Goal: Information Seeking & Learning: Check status

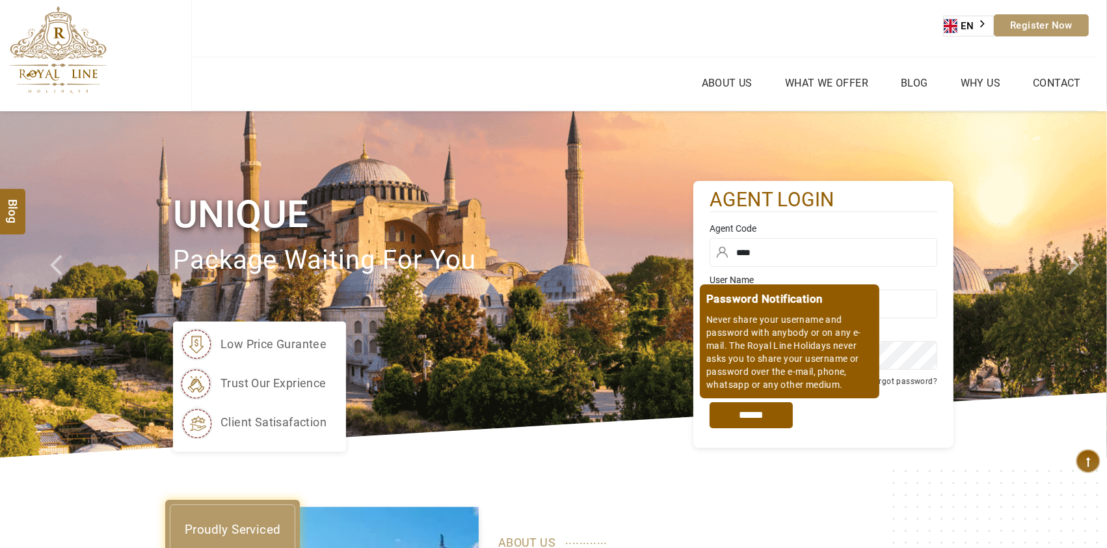
click at [776, 420] on input "*****" at bounding box center [751, 415] width 83 height 26
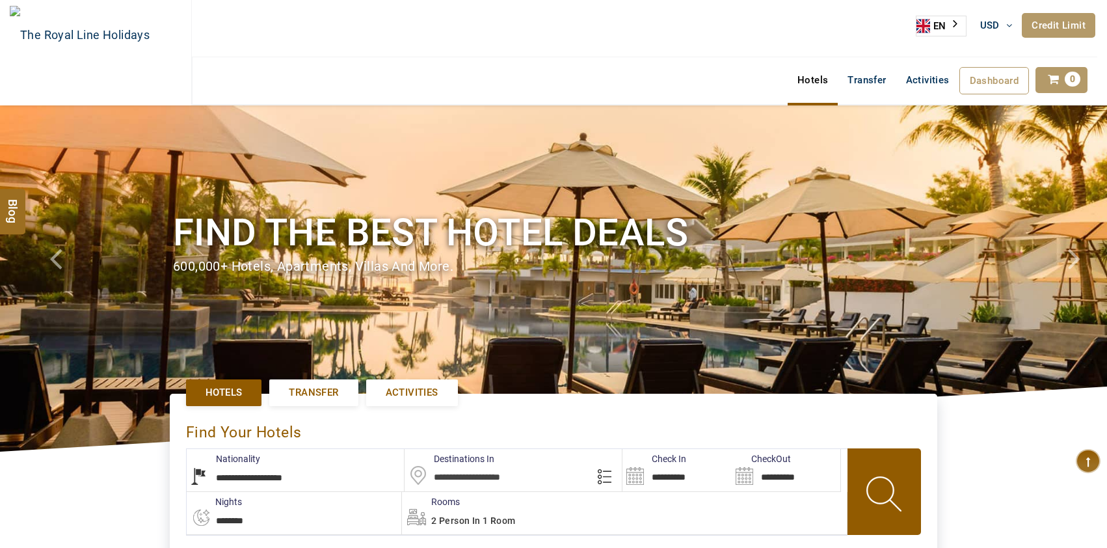
select select "**********"
type input "**********"
click at [1056, 23] on link "Credit Limit" at bounding box center [1059, 25] width 74 height 25
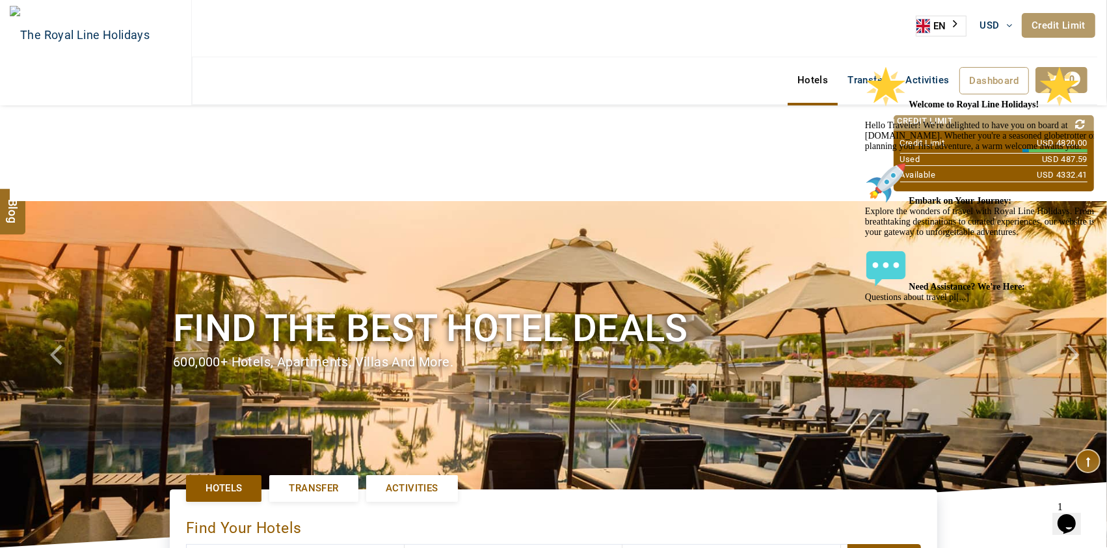
click at [865, 65] on icon "Chat attention grabber" at bounding box center [865, 65] width 0 height 0
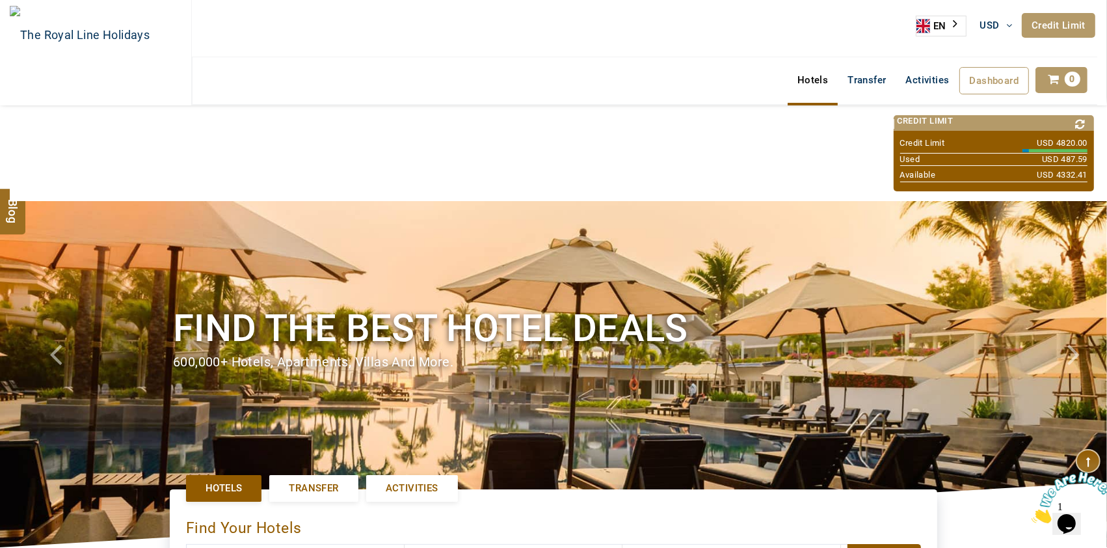
click at [1087, 121] on icon at bounding box center [1081, 124] width 18 height 19
click at [1082, 124] on icon at bounding box center [1081, 124] width 18 height 19
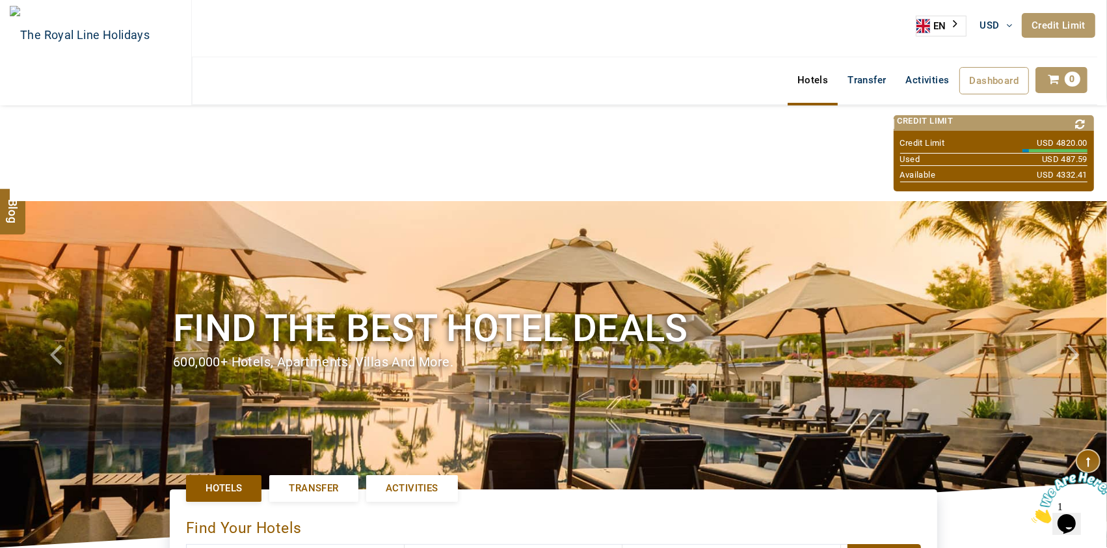
click at [1082, 124] on icon at bounding box center [1081, 124] width 18 height 19
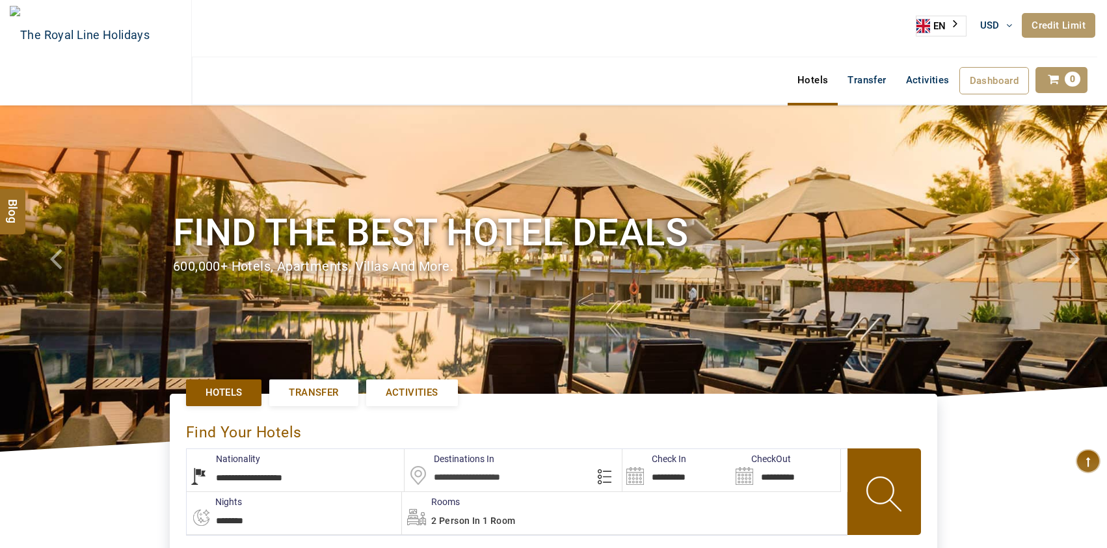
select select "**********"
click at [1055, 23] on link "Credit Limit" at bounding box center [1059, 25] width 74 height 25
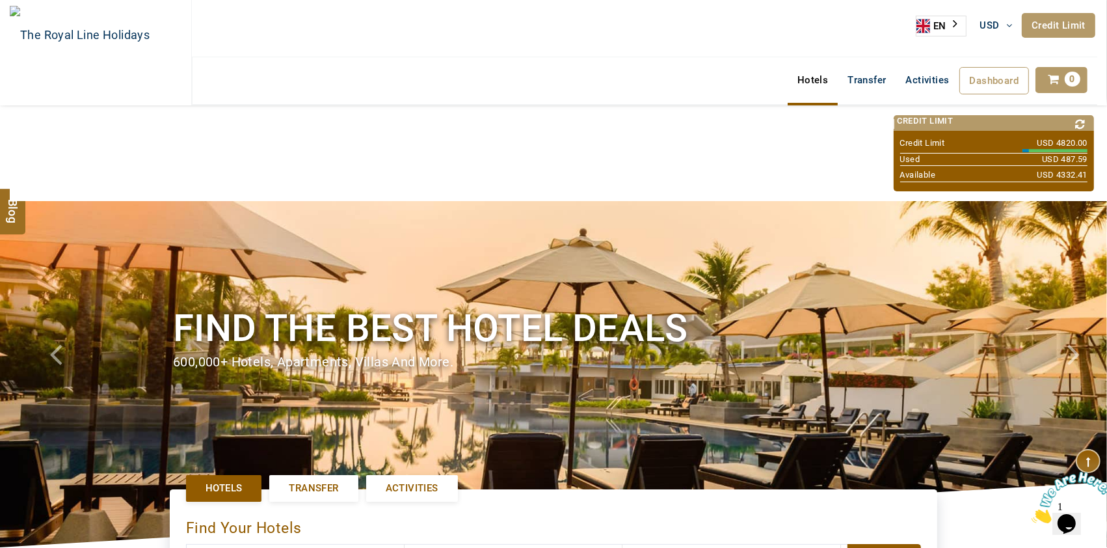
click at [612, 334] on h1 "Find the best hotel deals" at bounding box center [553, 328] width 761 height 49
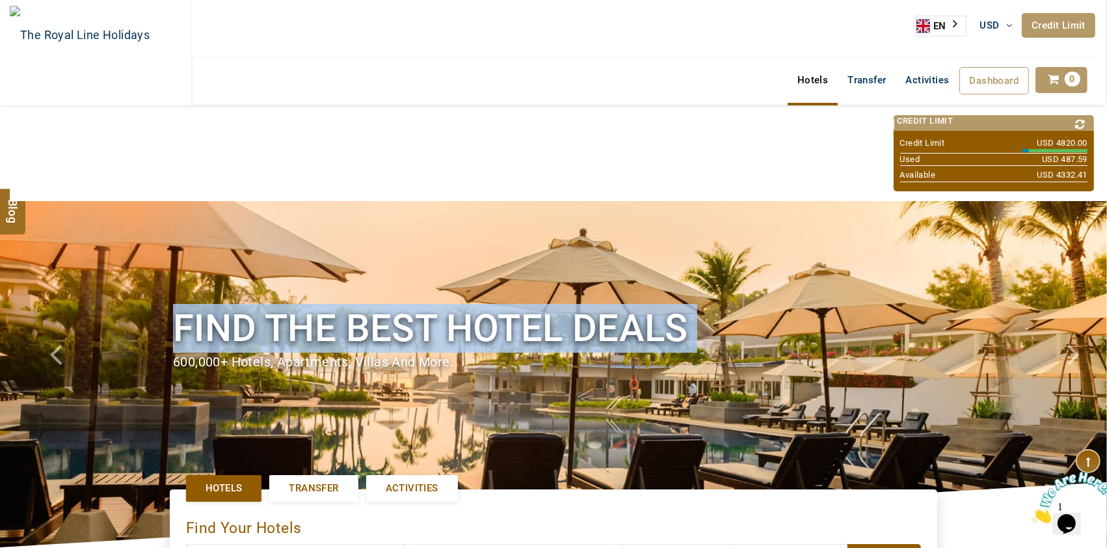
click at [612, 334] on h1 "Find the best hotel deals" at bounding box center [553, 328] width 761 height 49
click at [614, 319] on h1 "Find the best hotel deals" at bounding box center [553, 328] width 761 height 49
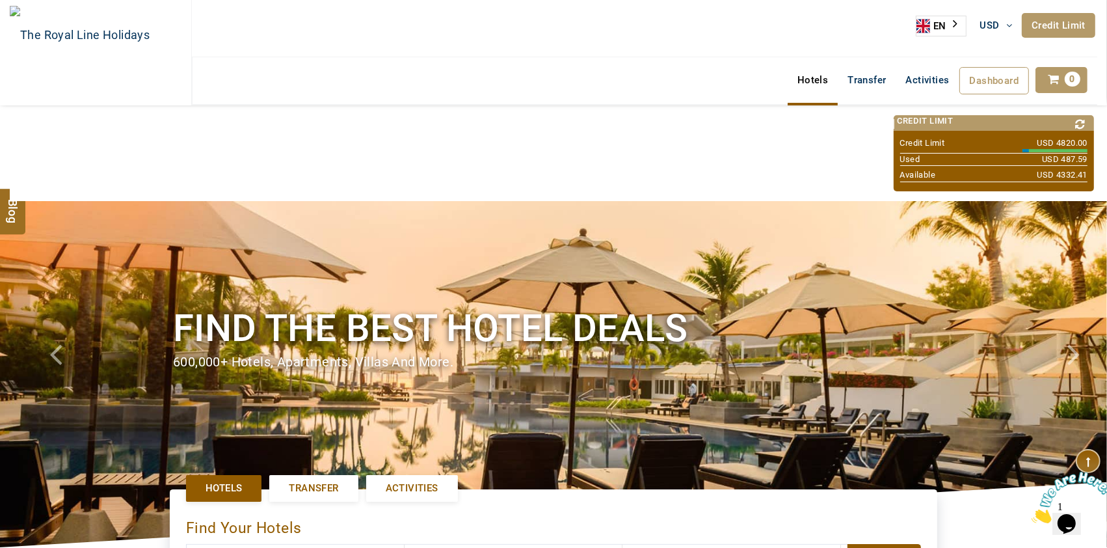
click at [1035, 27] on link "Credit Limit" at bounding box center [1059, 25] width 74 height 25
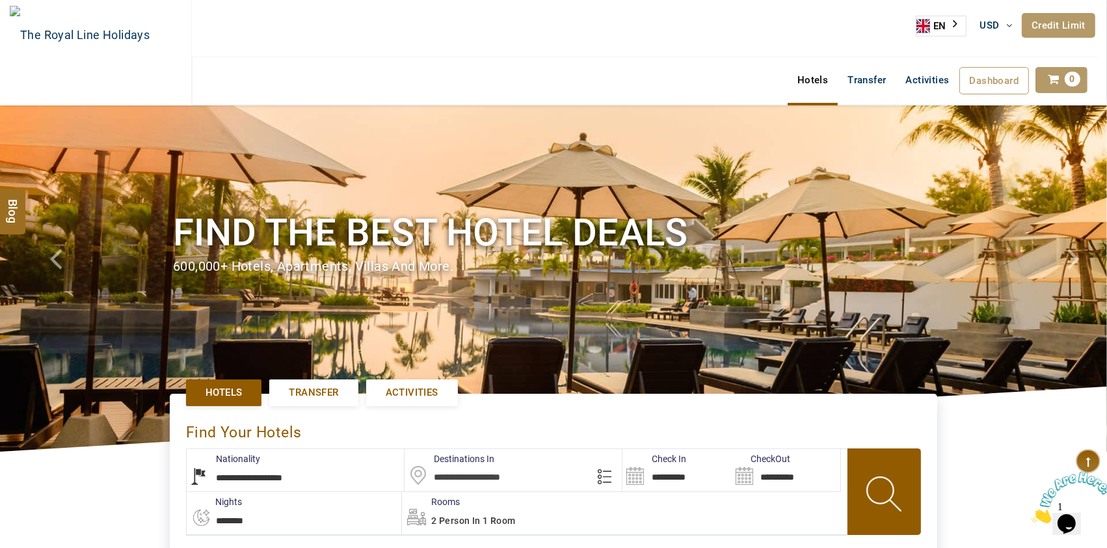
click at [1035, 27] on link "Credit Limit" at bounding box center [1059, 25] width 74 height 25
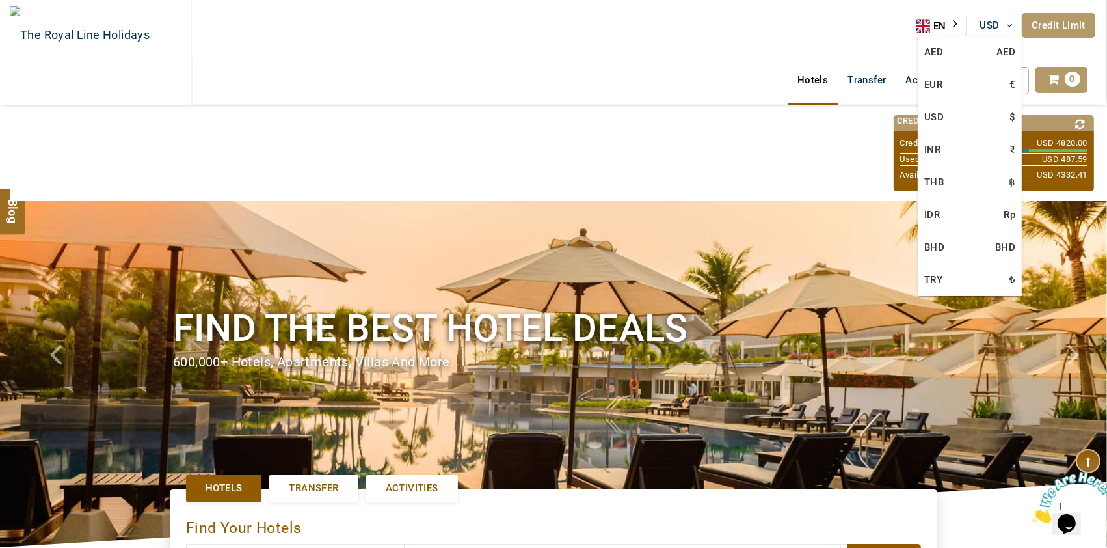
click at [997, 25] on span "USD" at bounding box center [991, 26] width 20 height 12
click at [990, 59] on link "AED AED" at bounding box center [970, 52] width 104 height 33
click at [1009, 30] on link "AED" at bounding box center [996, 25] width 51 height 25
click at [950, 118] on link "USD $" at bounding box center [970, 117] width 104 height 33
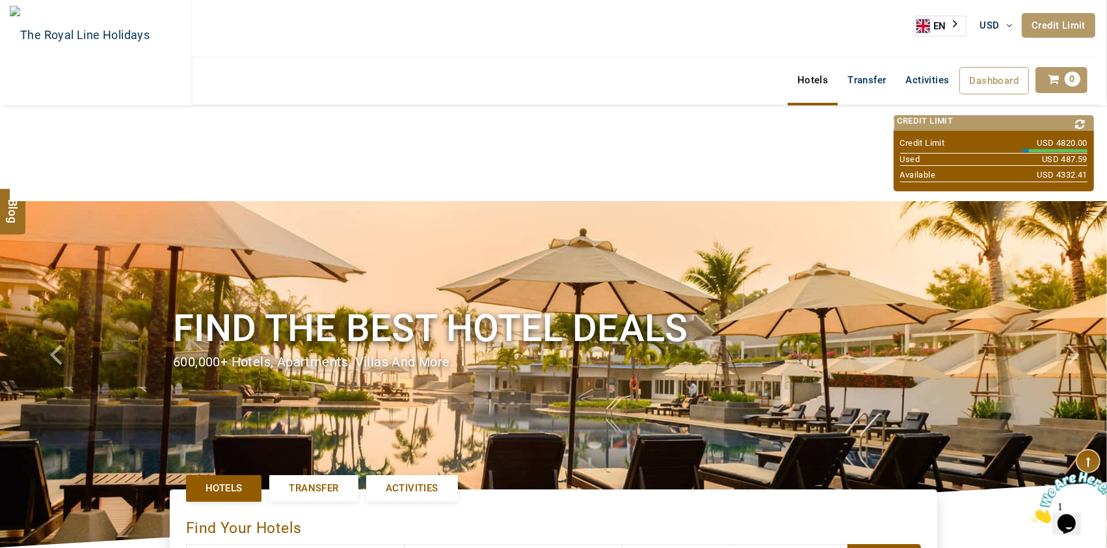
click at [1055, 24] on link "Credit Limit" at bounding box center [1059, 25] width 74 height 25
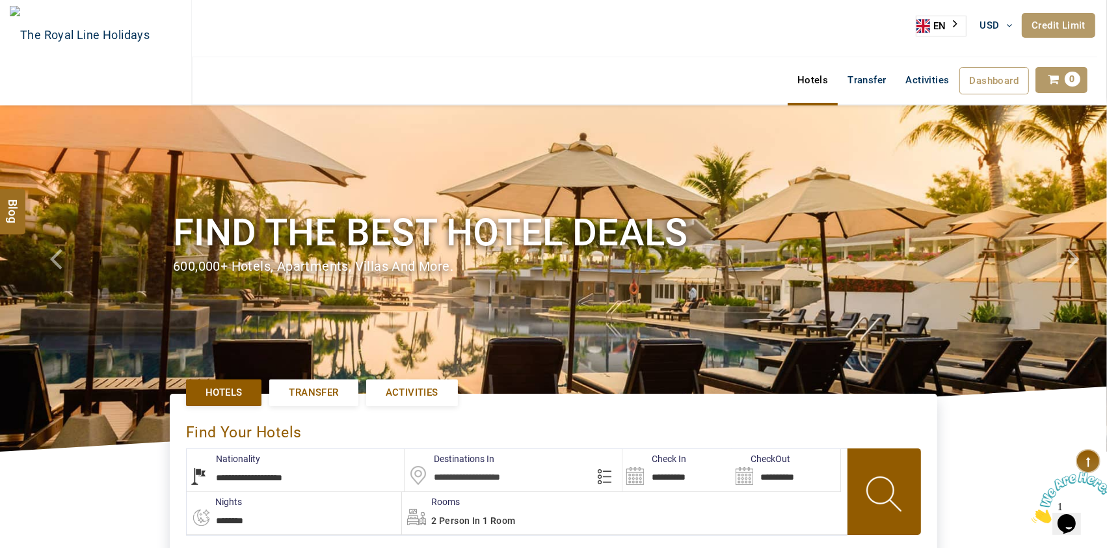
click at [1055, 24] on link "Credit Limit" at bounding box center [1059, 25] width 74 height 25
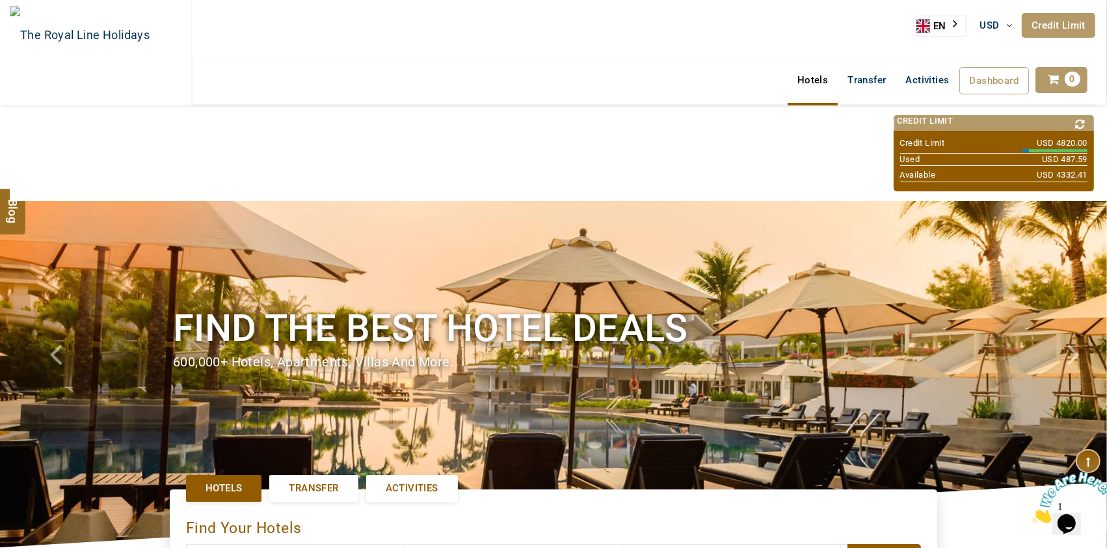
click at [1083, 126] on icon at bounding box center [1081, 124] width 18 height 19
click at [1057, 29] on link "Credit Limit" at bounding box center [1059, 25] width 74 height 25
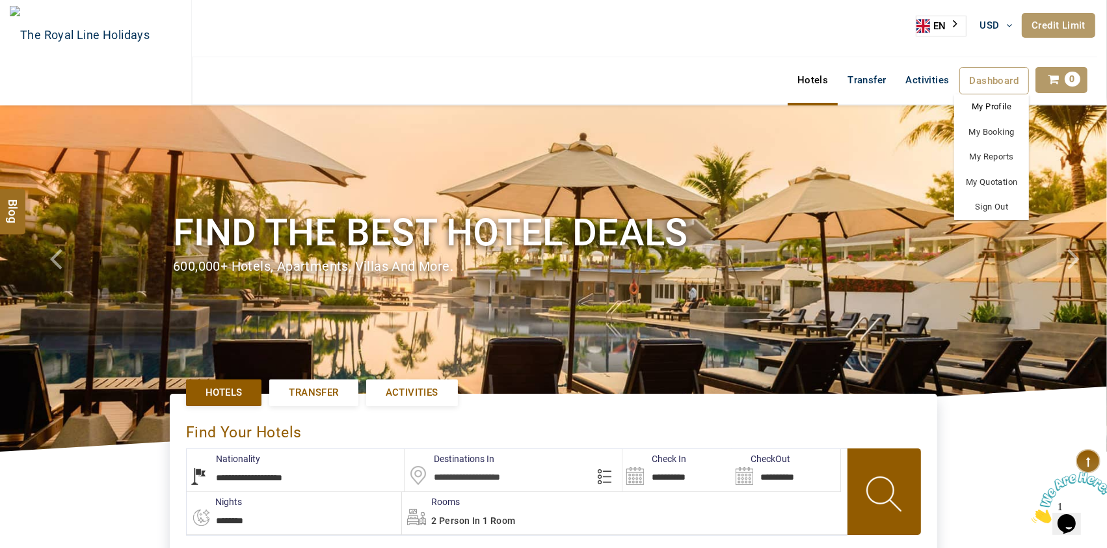
click at [1004, 100] on link "My Profile" at bounding box center [992, 106] width 75 height 25
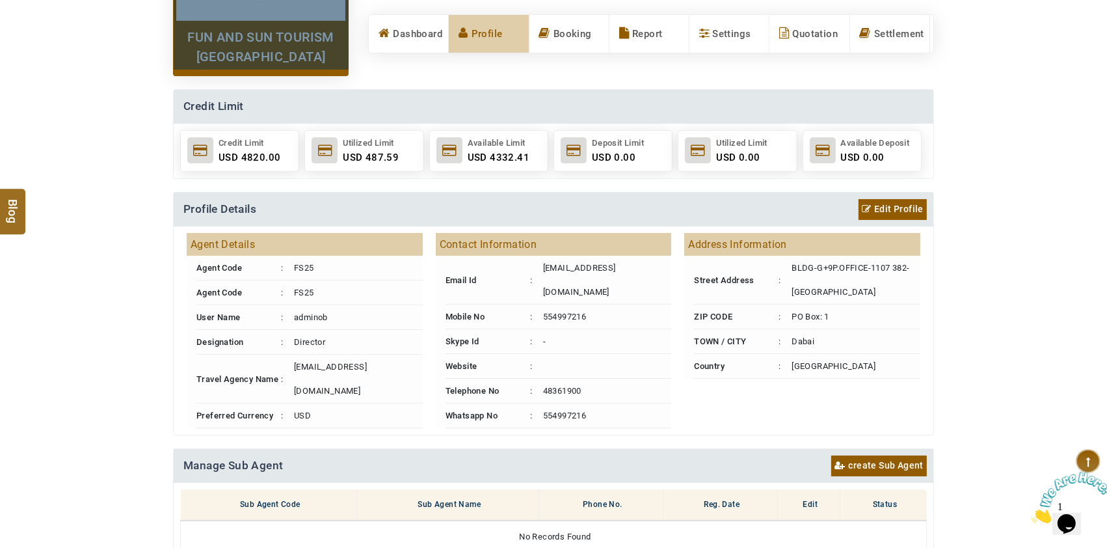
click at [509, 157] on span "USD 4332.41" at bounding box center [499, 158] width 62 height 12
click at [531, 178] on div "Credit Limit Credit Limit USD 4820.00 Utilized Limit USD 487.59 Available Limit…" at bounding box center [553, 134] width 761 height 90
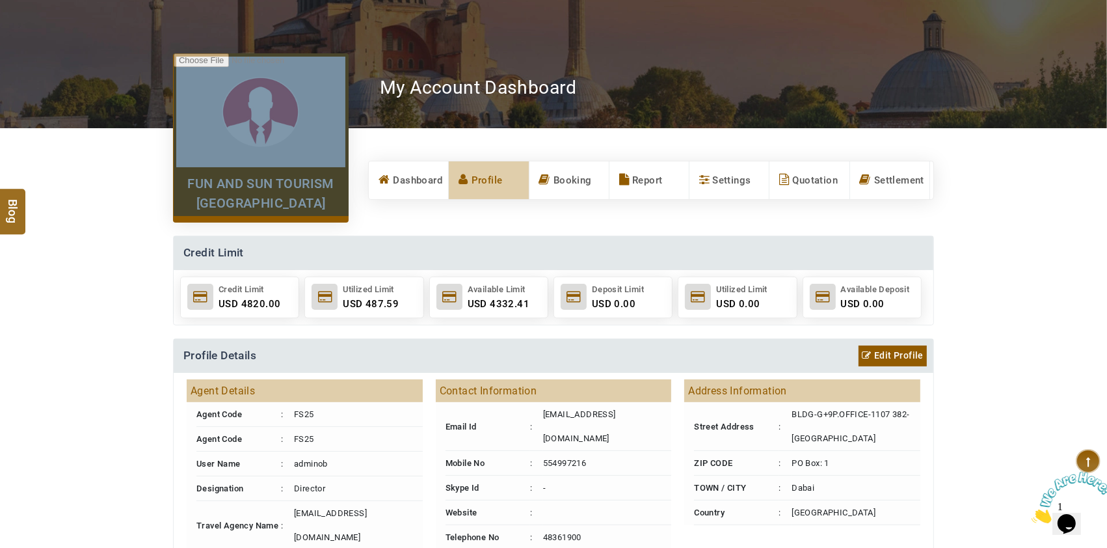
scroll to position [87, 0]
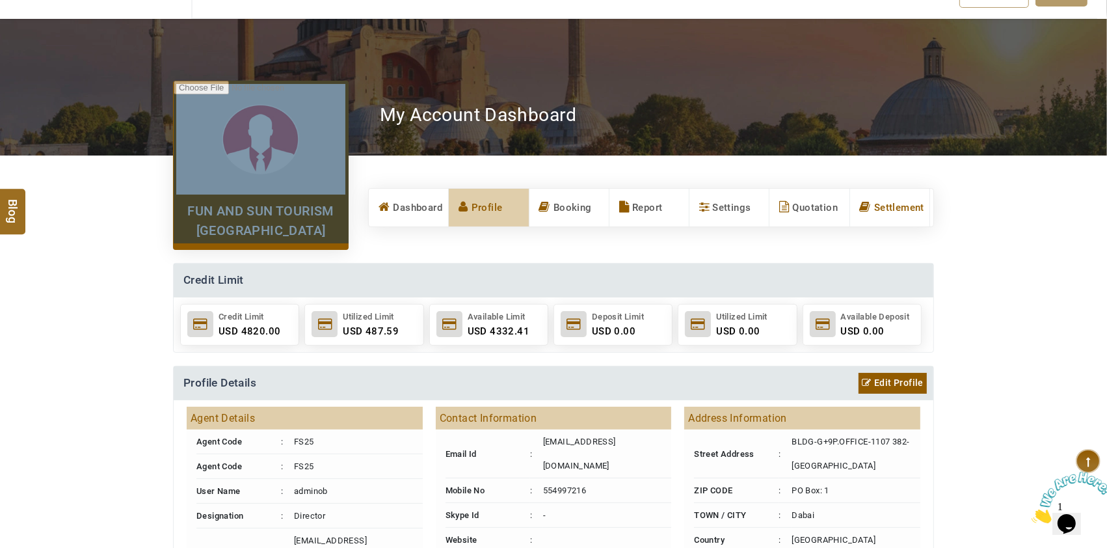
click at [908, 206] on link "Settlement" at bounding box center [889, 208] width 79 height 38
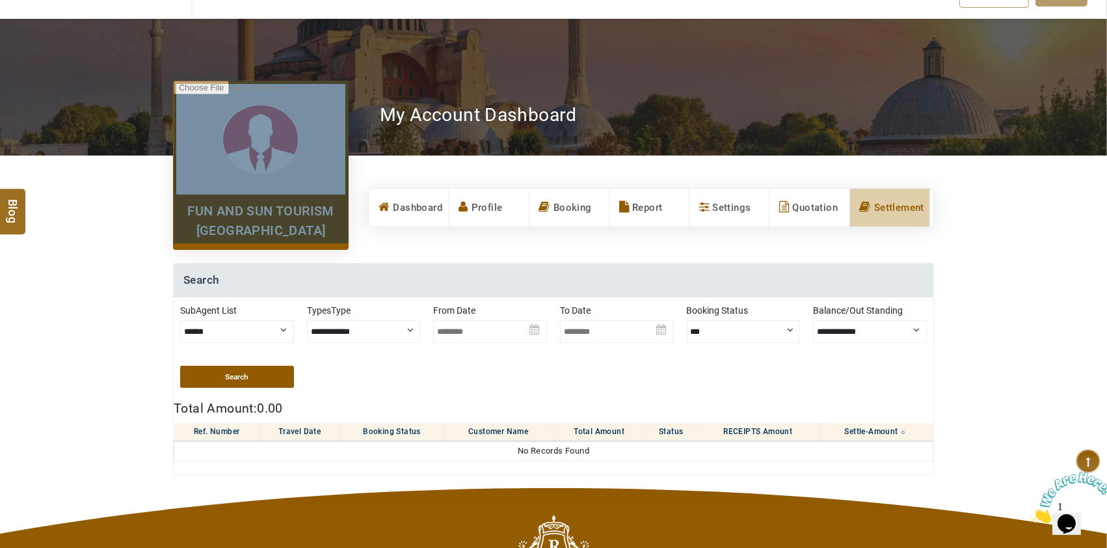
click at [476, 331] on img at bounding box center [490, 327] width 114 height 46
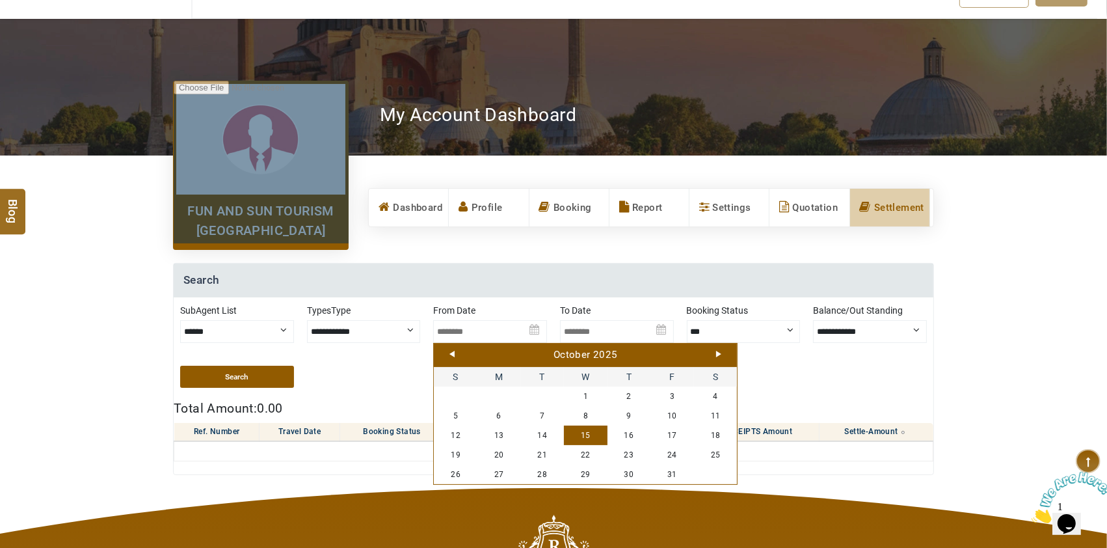
click at [451, 354] on link "Prev" at bounding box center [452, 354] width 5 height 7
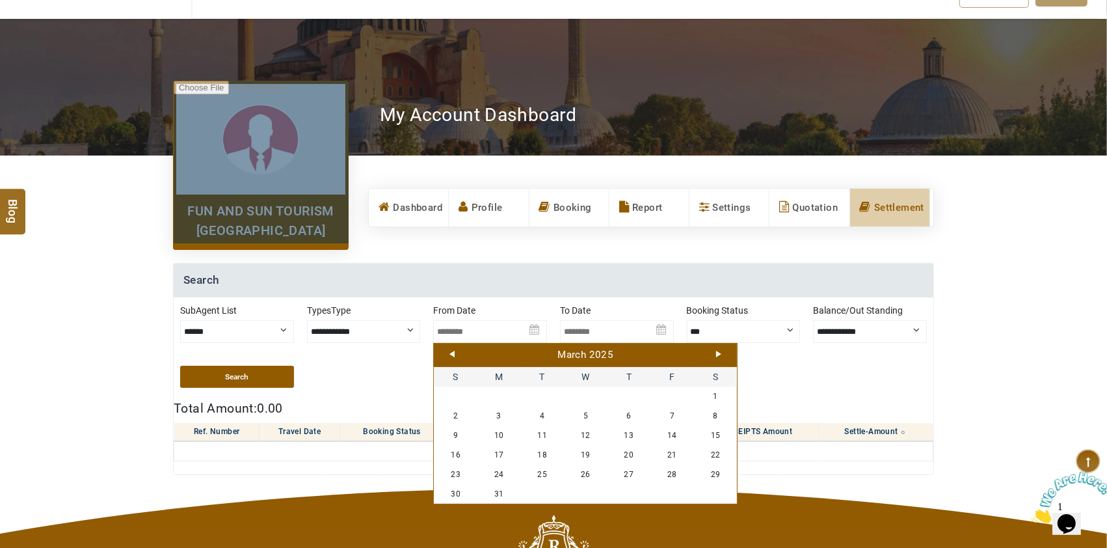
click at [451, 354] on link "Prev" at bounding box center [452, 354] width 5 height 7
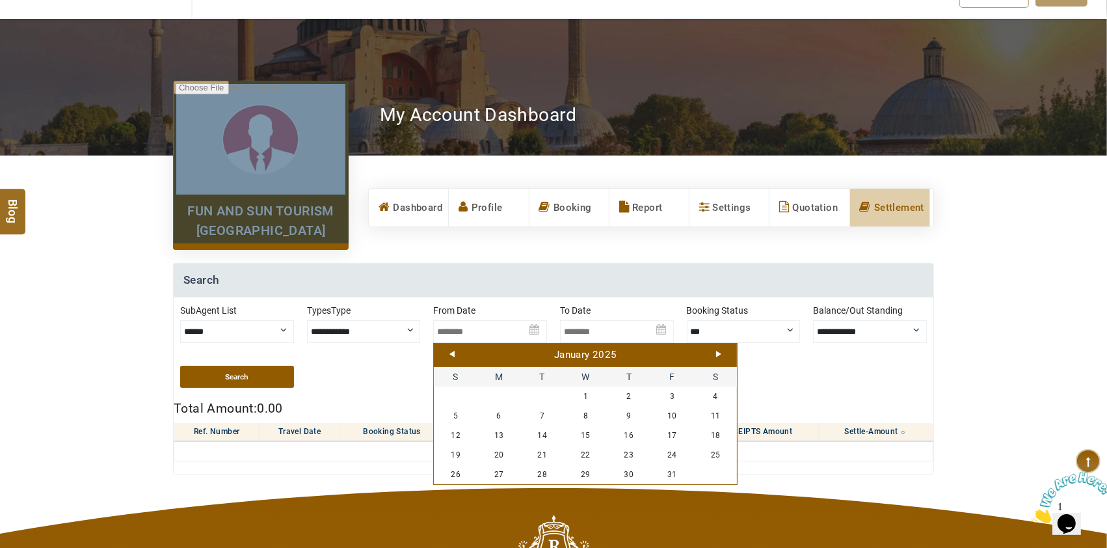
click at [451, 354] on link "Prev" at bounding box center [452, 354] width 5 height 7
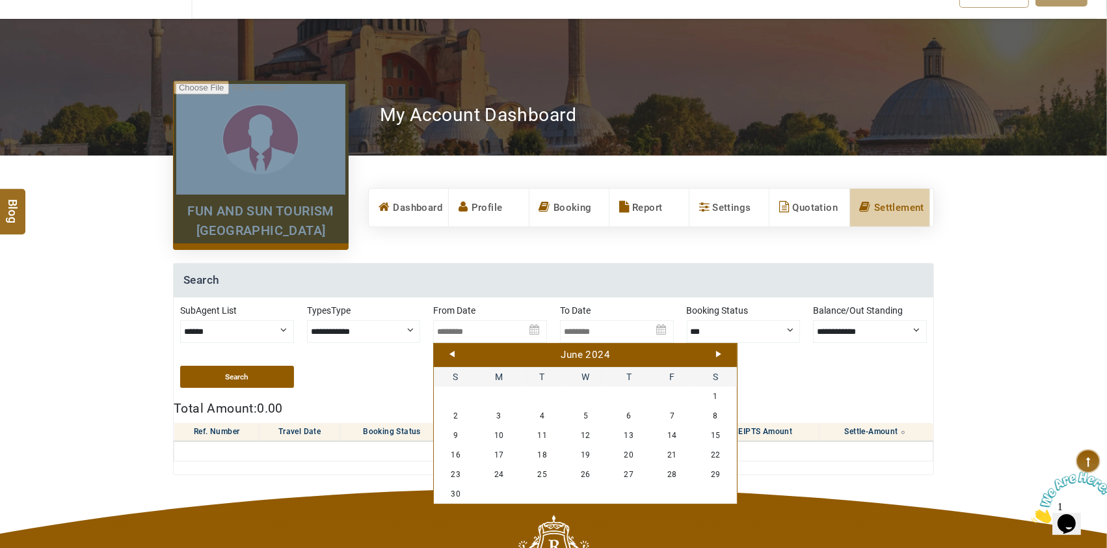
click at [451, 354] on link "Prev" at bounding box center [452, 354] width 5 height 7
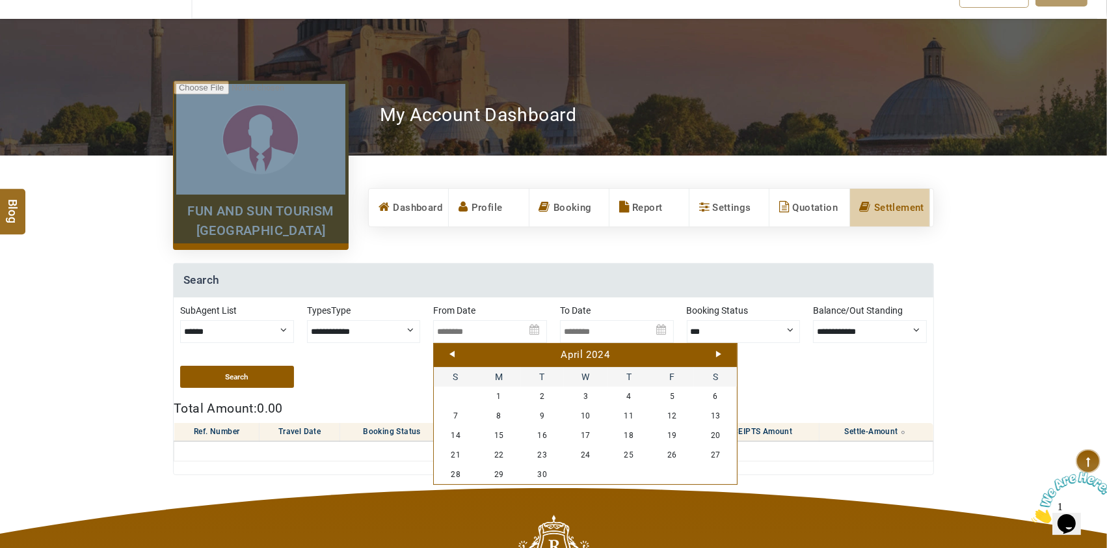
click at [451, 354] on link "Prev" at bounding box center [452, 354] width 5 height 7
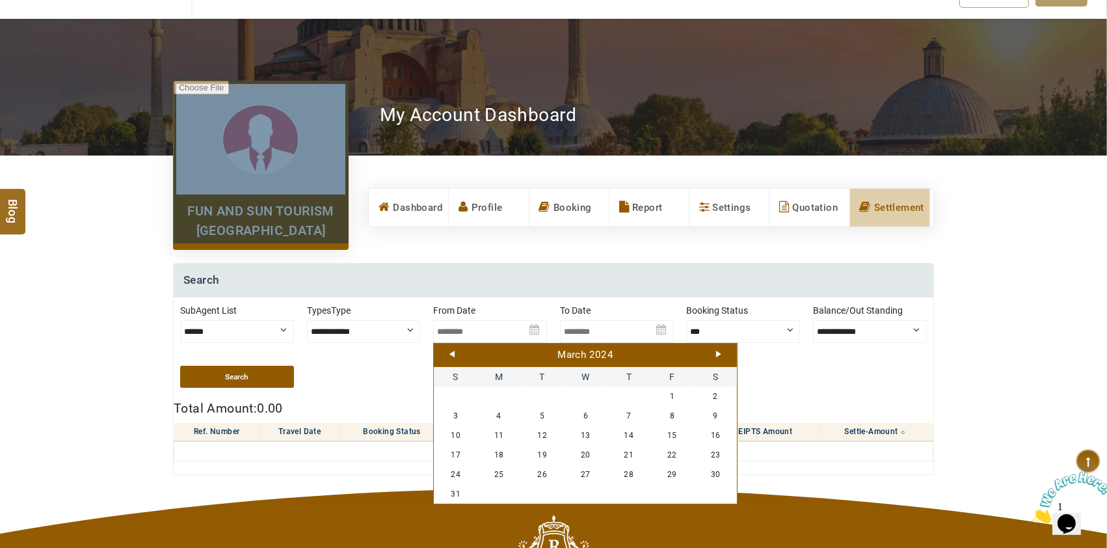
click at [451, 354] on link "Prev" at bounding box center [452, 354] width 5 height 7
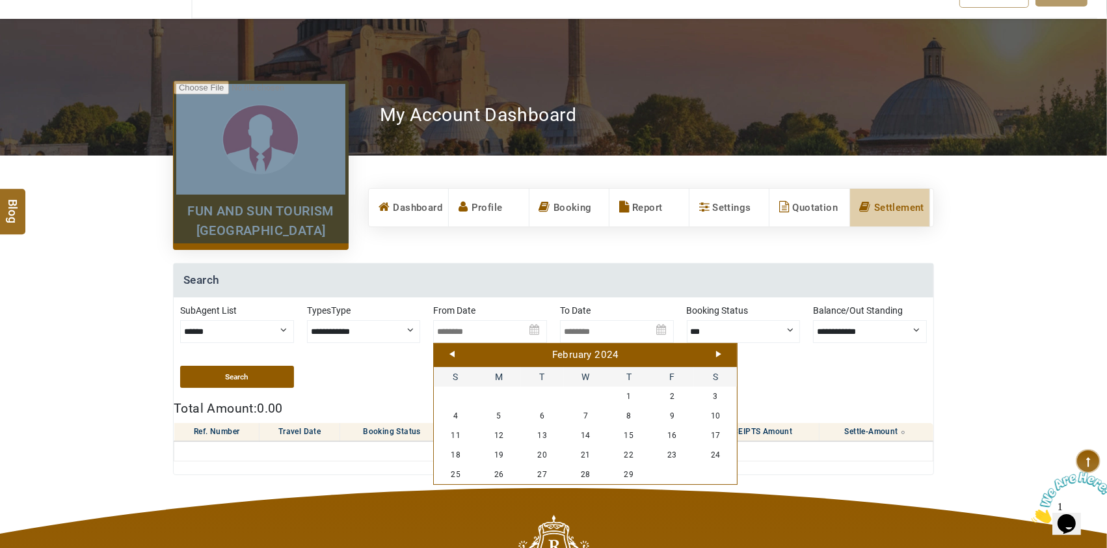
click at [451, 354] on link "Prev" at bounding box center [452, 354] width 5 height 7
click at [503, 397] on link "1" at bounding box center [500, 397] width 44 height 20
type input "**********"
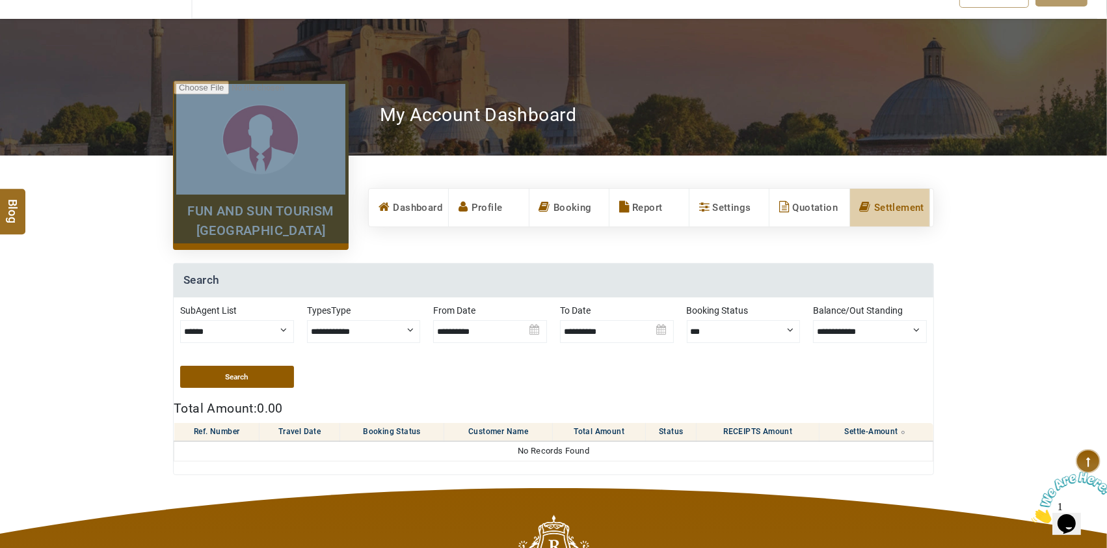
click at [667, 329] on img at bounding box center [617, 327] width 114 height 46
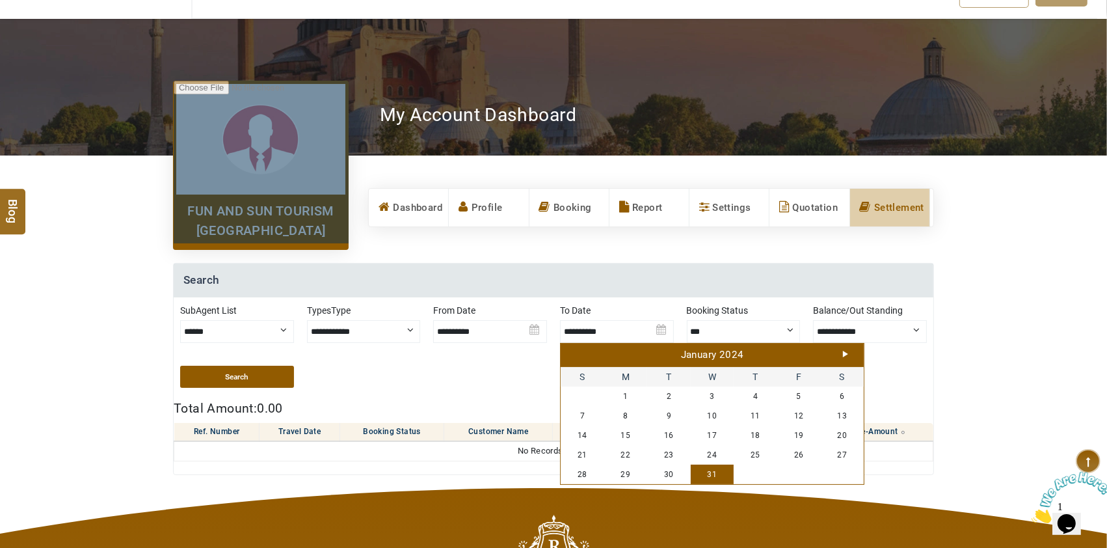
click at [848, 354] on link "Next" at bounding box center [845, 354] width 5 height 7
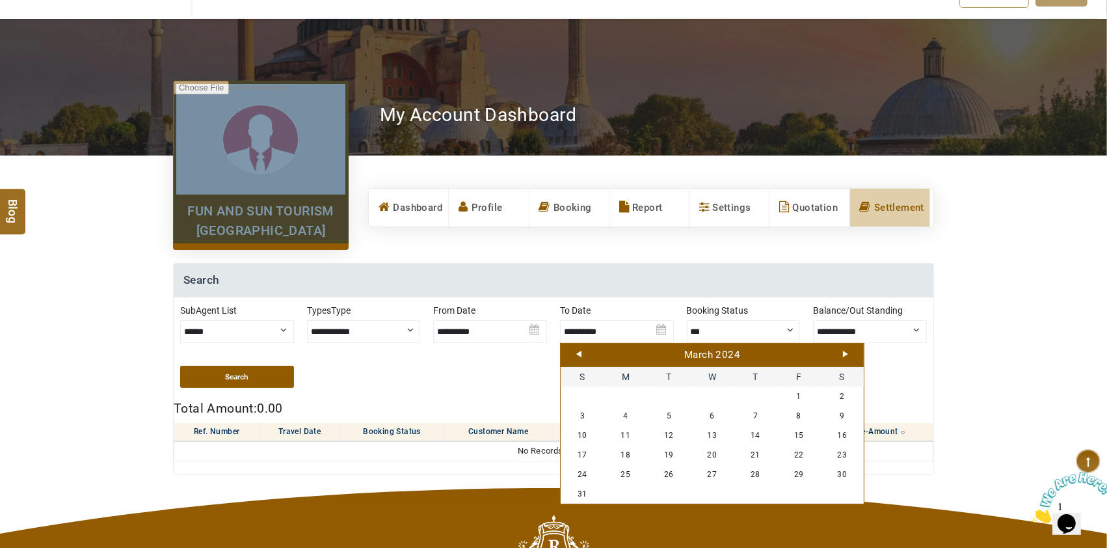
click at [847, 354] on link "Next" at bounding box center [845, 354] width 5 height 7
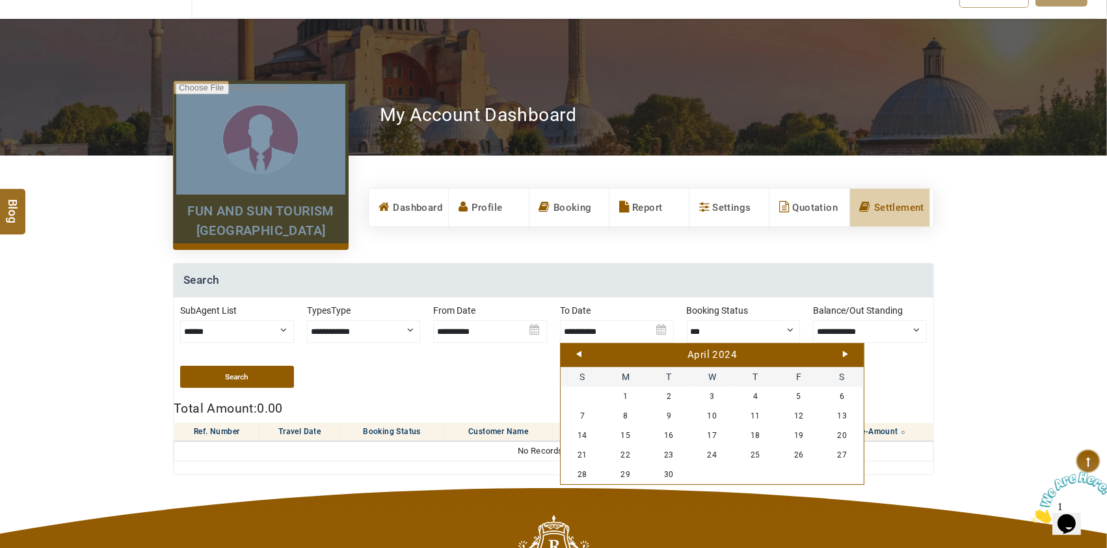
click at [847, 354] on link "Next" at bounding box center [845, 354] width 5 height 7
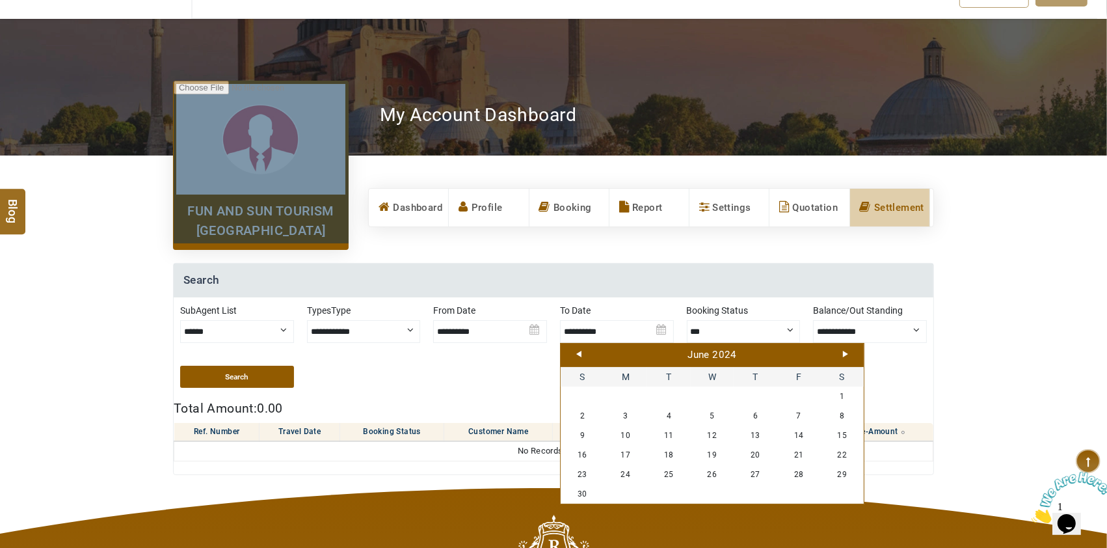
click at [847, 354] on link "Next" at bounding box center [845, 354] width 5 height 7
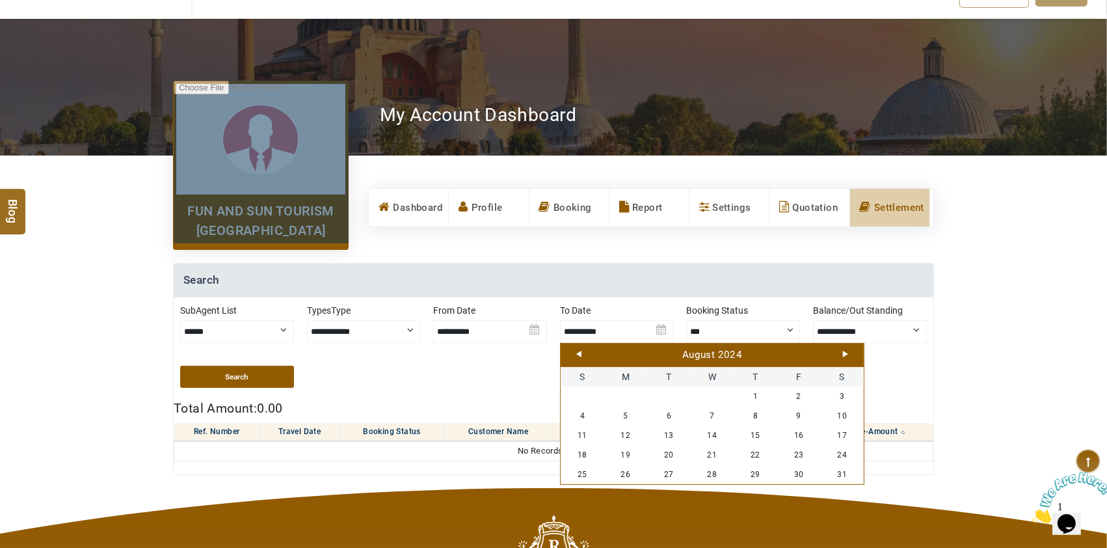
click at [847, 354] on link "Next" at bounding box center [845, 354] width 5 height 7
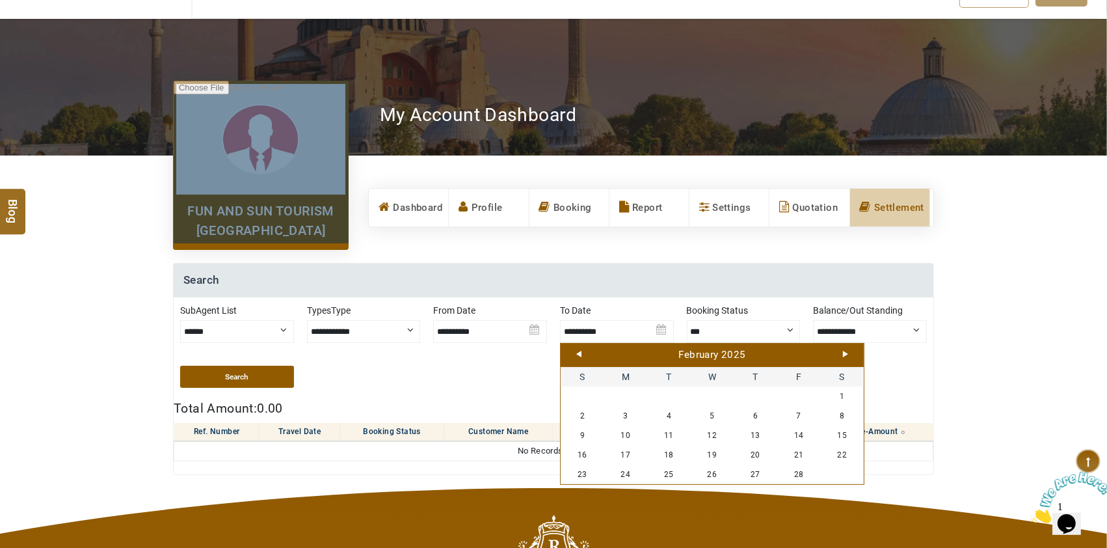
click at [847, 354] on link "Next" at bounding box center [845, 354] width 5 height 7
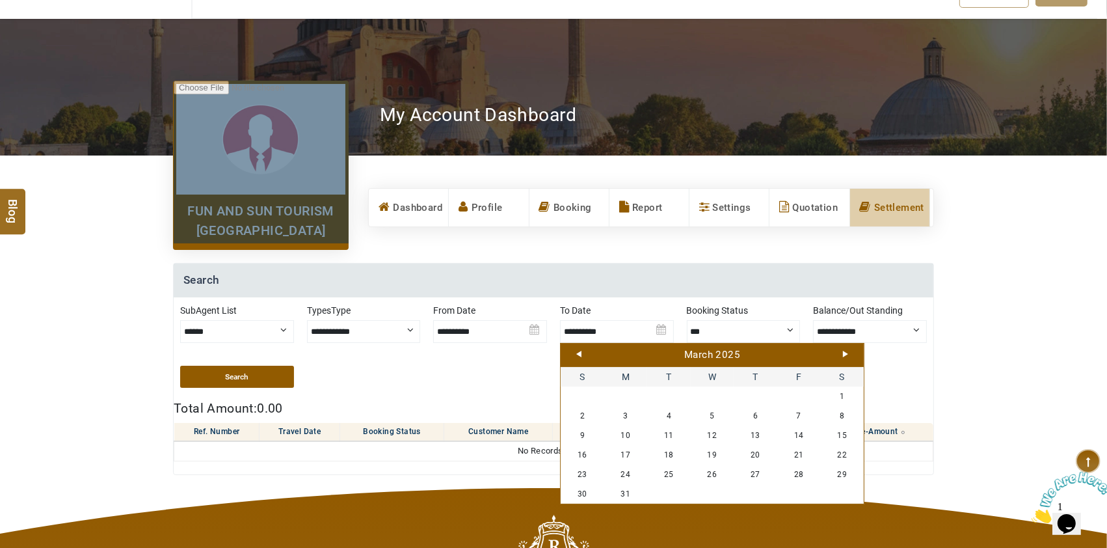
click at [847, 354] on link "Next" at bounding box center [845, 354] width 5 height 7
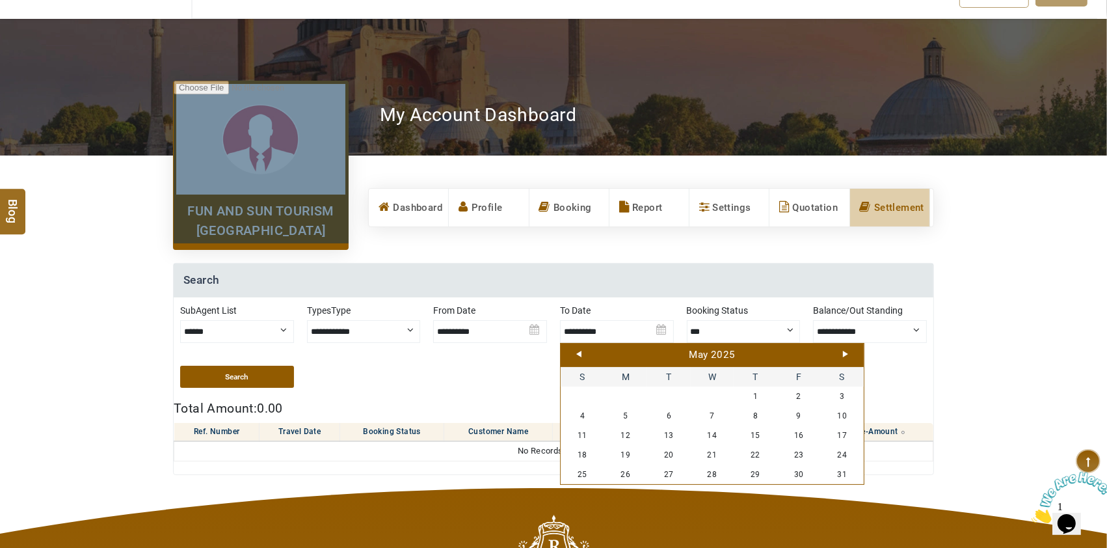
click at [847, 354] on link "Next" at bounding box center [845, 354] width 5 height 7
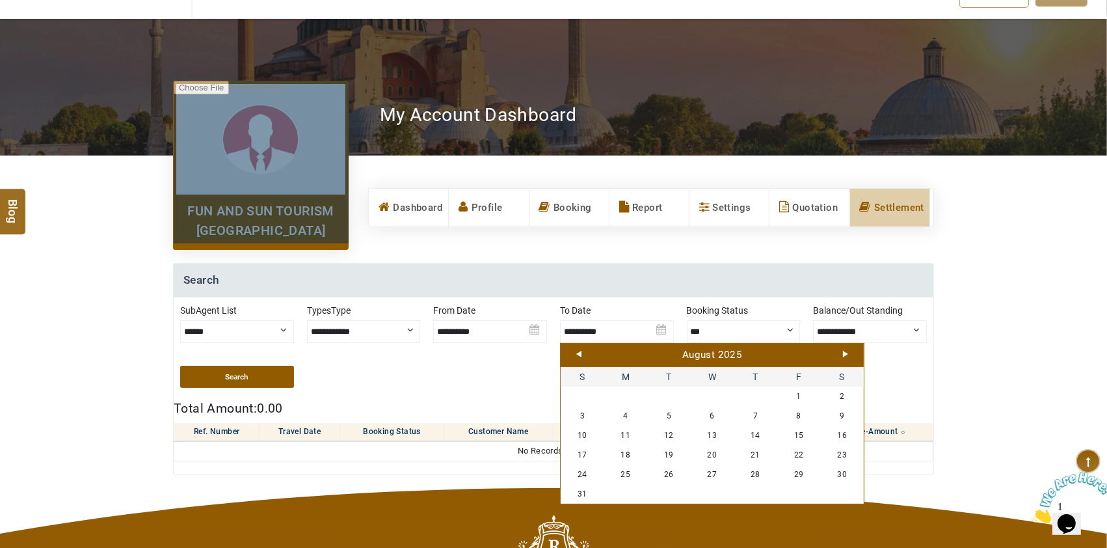
click at [847, 354] on link "Next" at bounding box center [845, 354] width 5 height 7
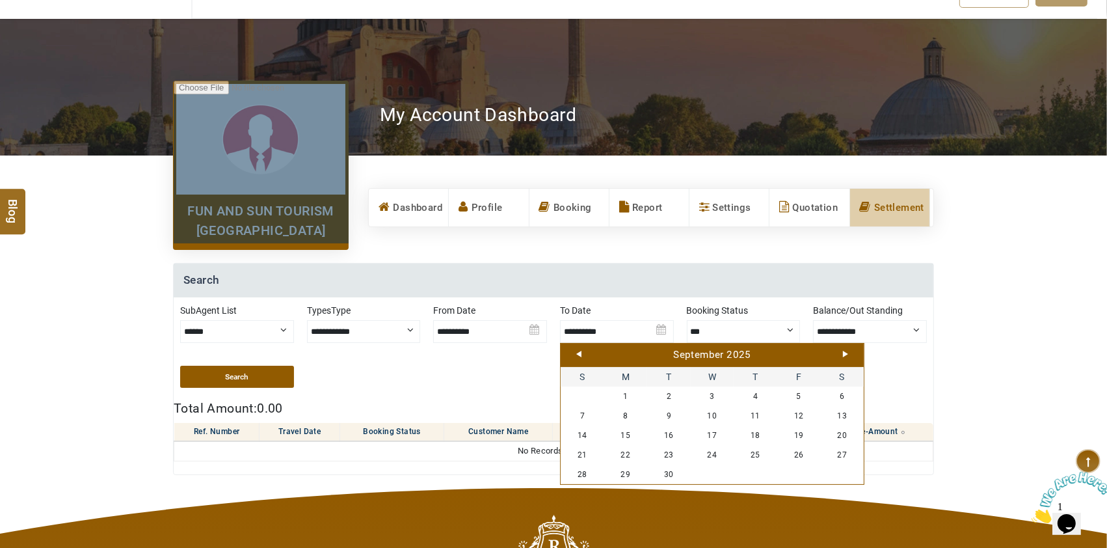
click at [847, 354] on link "Next" at bounding box center [845, 354] width 5 height 7
click at [711, 433] on link "15" at bounding box center [713, 436] width 44 height 20
type input "**********"
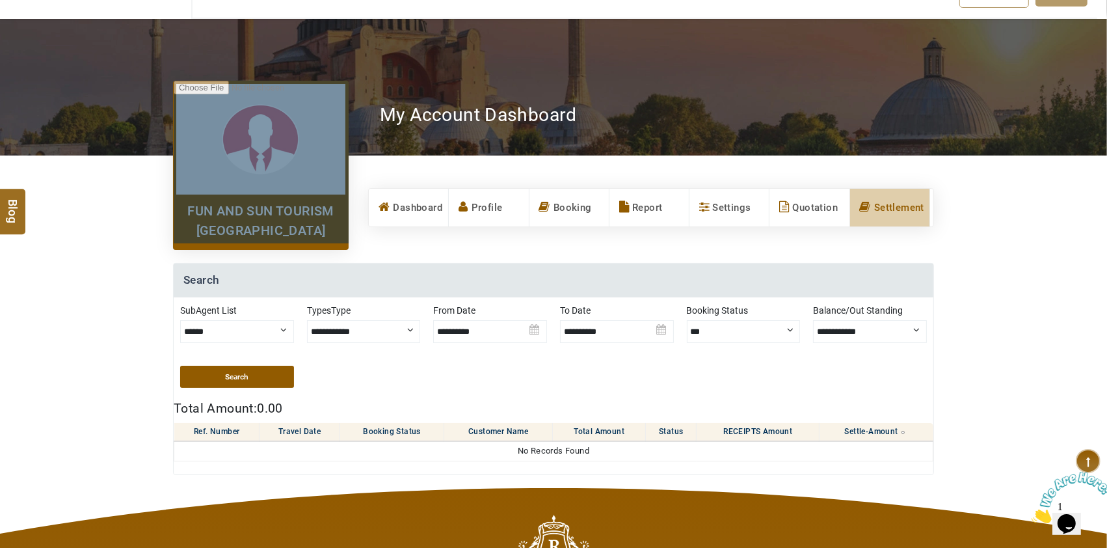
click at [261, 377] on button "Search" at bounding box center [237, 377] width 114 height 22
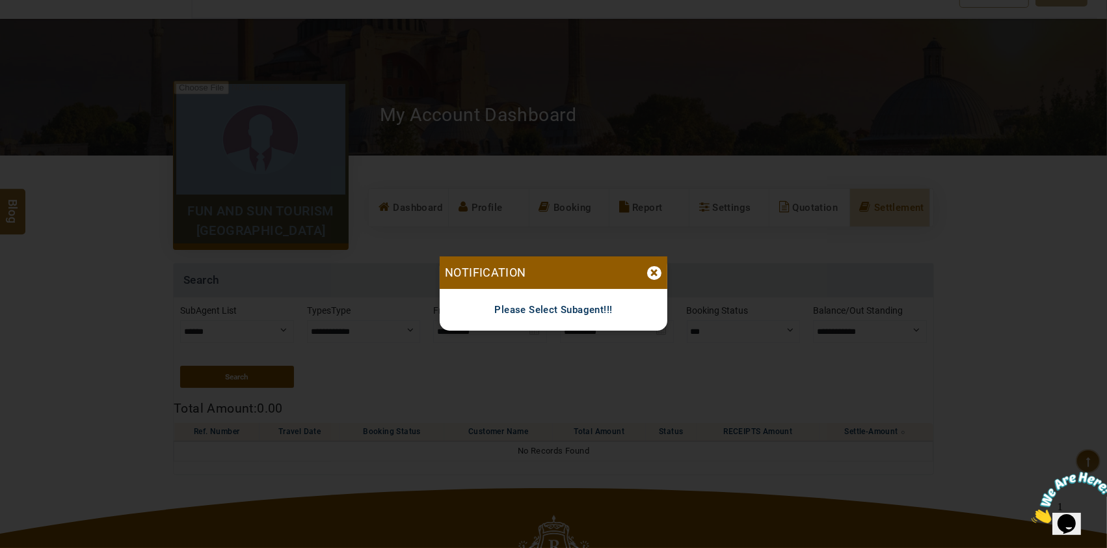
click at [652, 275] on div "×" at bounding box center [654, 273] width 14 height 14
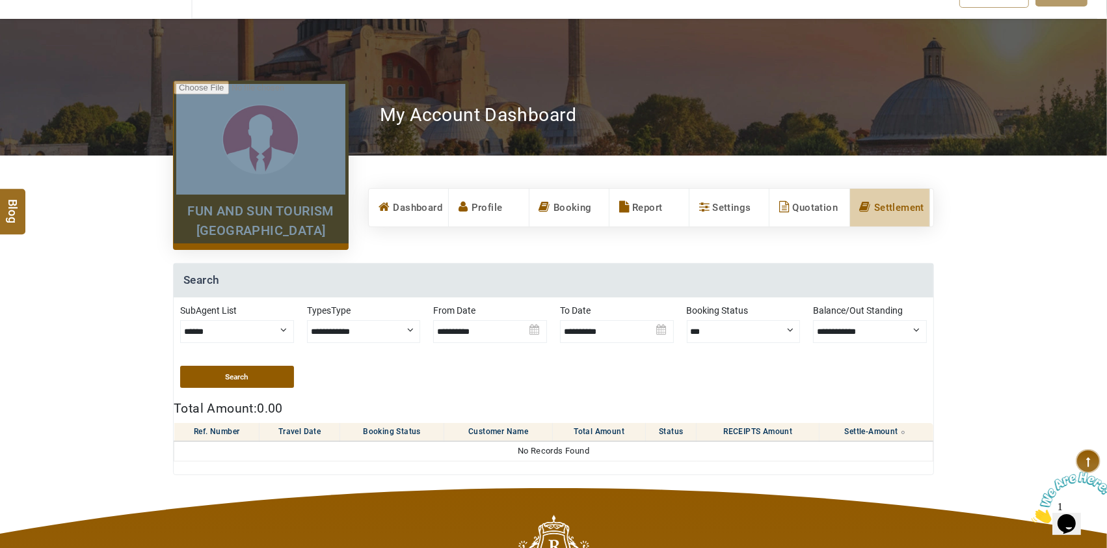
click at [238, 323] on select "******" at bounding box center [237, 331] width 114 height 23
click at [180, 320] on select "******" at bounding box center [237, 331] width 114 height 23
click at [233, 375] on button "Search" at bounding box center [237, 377] width 114 height 22
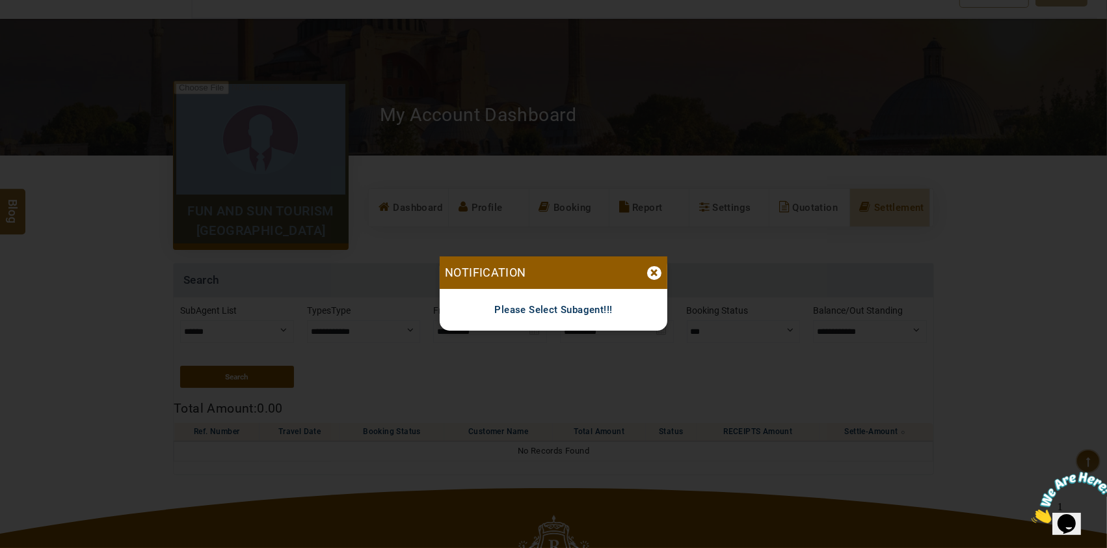
click at [654, 273] on div "×" at bounding box center [654, 273] width 14 height 14
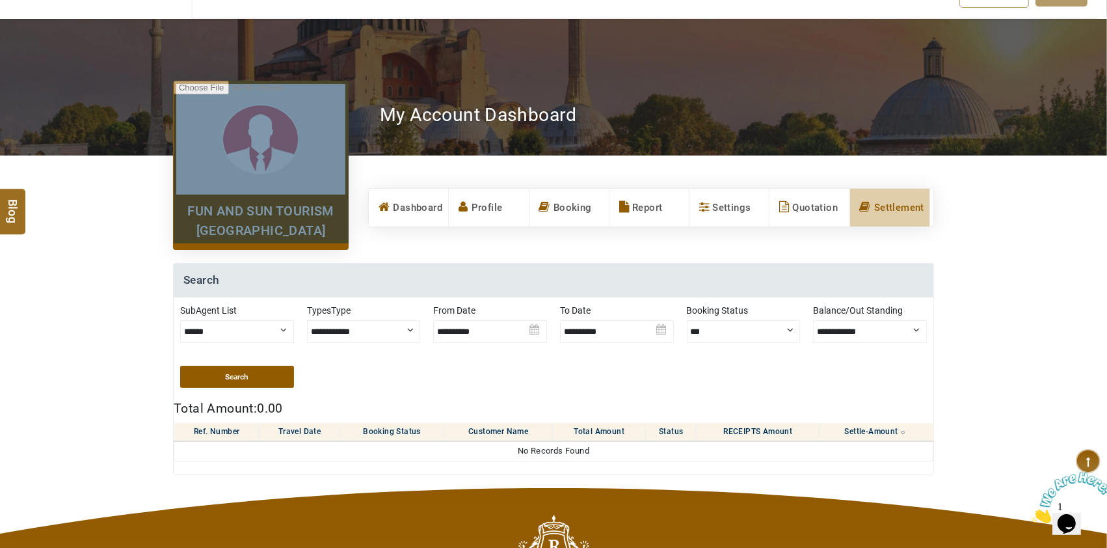
click at [901, 326] on select "**********" at bounding box center [870, 331] width 114 height 23
select select "*"
click at [813, 320] on select "**********" at bounding box center [870, 331] width 114 height 23
click at [255, 375] on button "Search" at bounding box center [237, 377] width 114 height 22
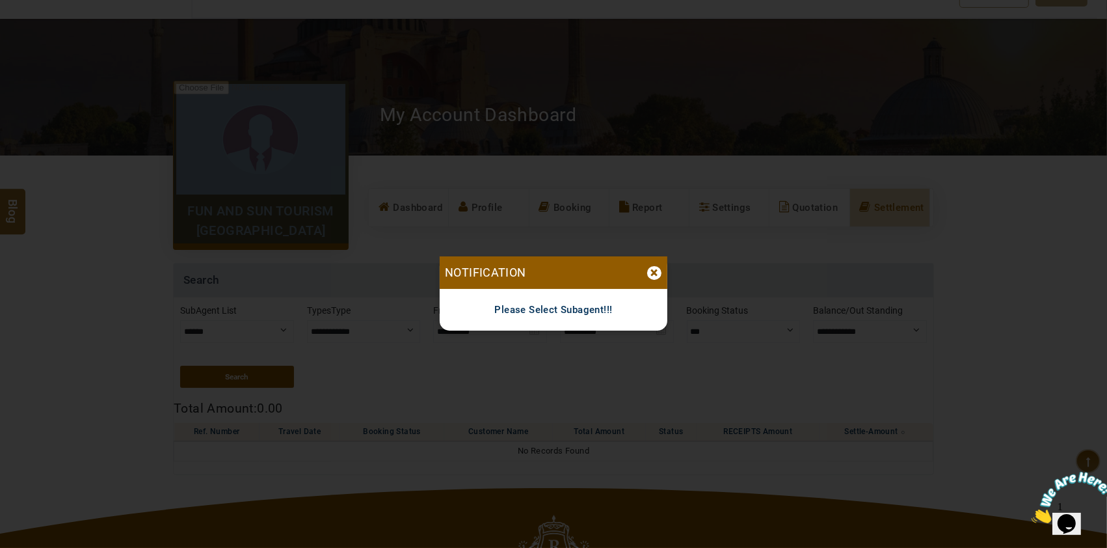
click at [650, 273] on div "×" at bounding box center [654, 273] width 14 height 14
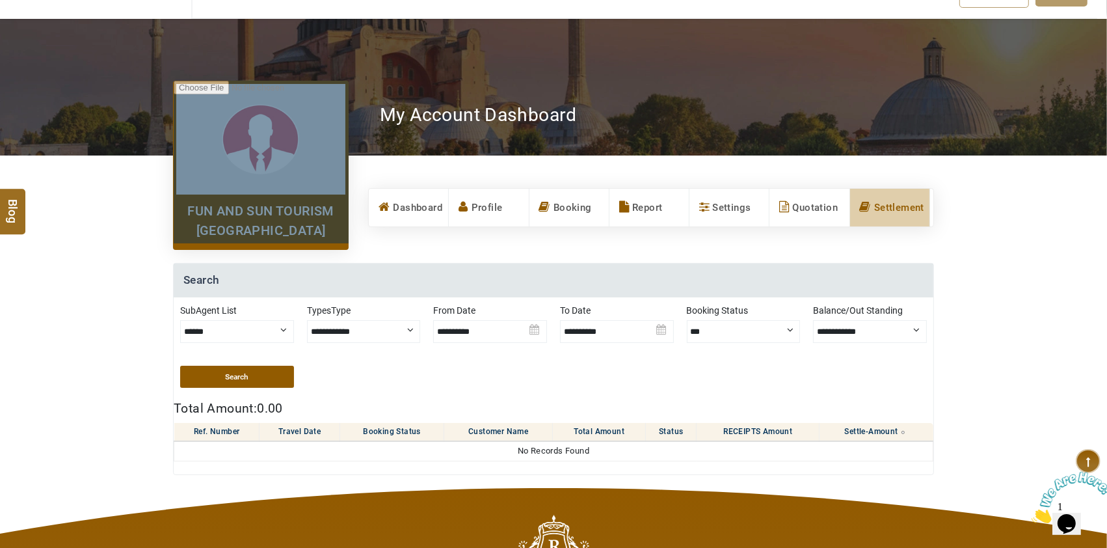
drag, startPoint x: 632, startPoint y: 200, endPoint x: 713, endPoint y: 277, distance: 111.9
click at [631, 200] on link "Report" at bounding box center [649, 208] width 79 height 38
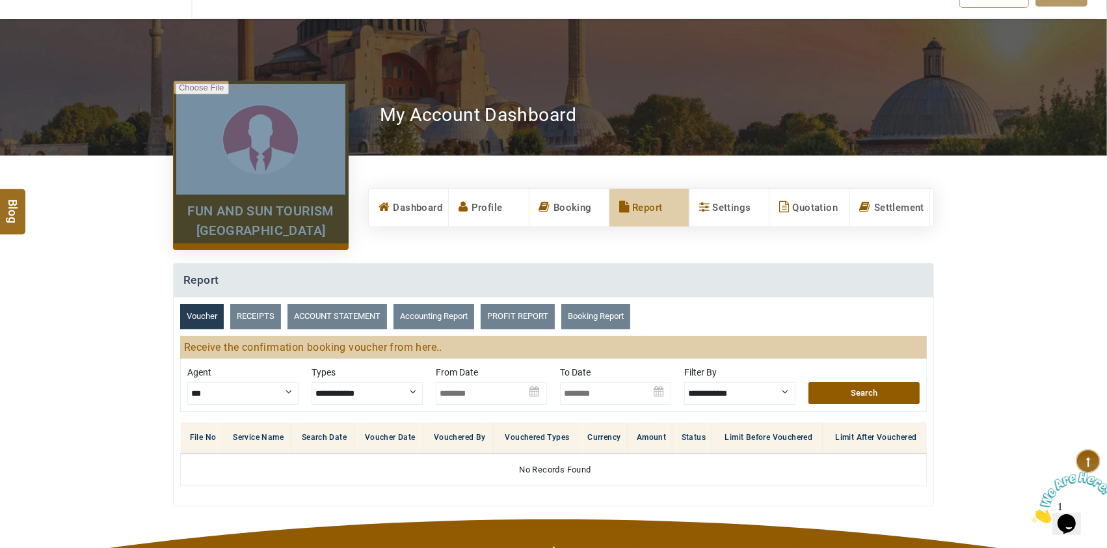
click at [372, 397] on select "**********" at bounding box center [367, 393] width 111 height 23
drag, startPoint x: 372, startPoint y: 397, endPoint x: 515, endPoint y: 405, distance: 143.4
click at [372, 397] on select "**********" at bounding box center [367, 393] width 111 height 23
click at [536, 388] on img at bounding box center [491, 389] width 111 height 46
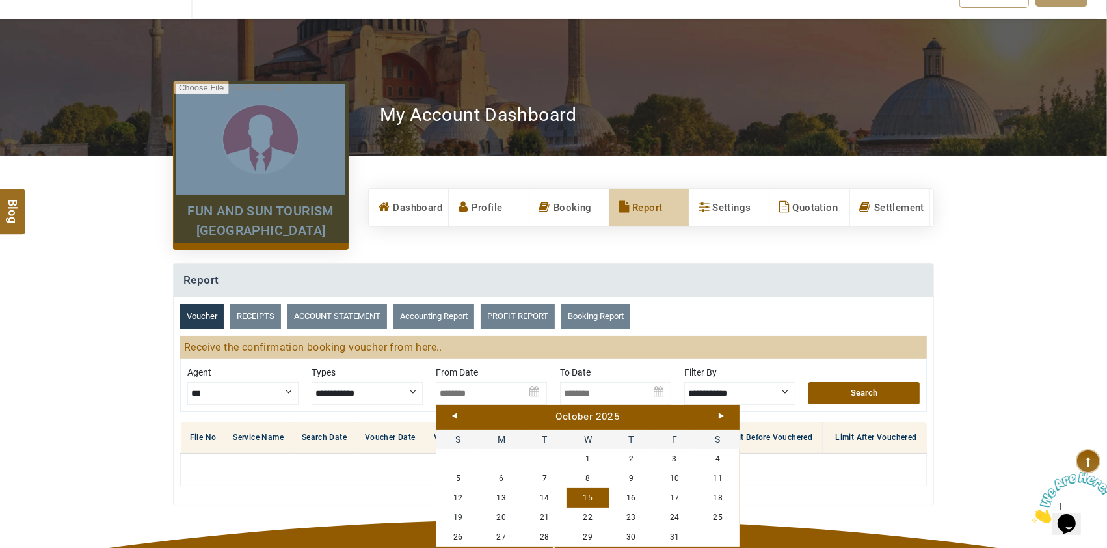
click at [450, 414] on div "October 2025" at bounding box center [588, 417] width 297 height 14
click at [452, 413] on link "Prev" at bounding box center [454, 416] width 5 height 7
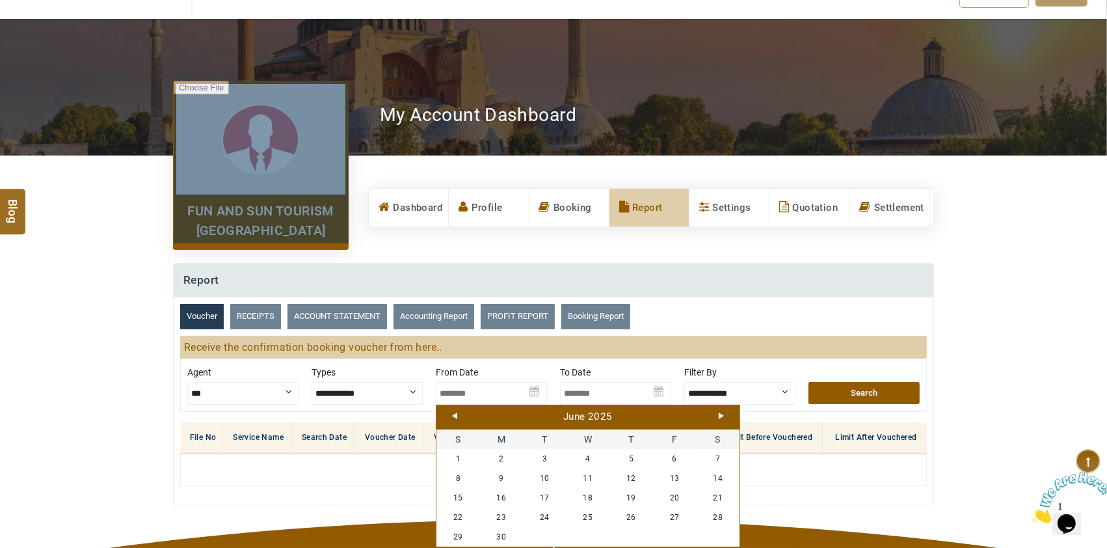
click at [452, 413] on link "Prev" at bounding box center [454, 416] width 5 height 7
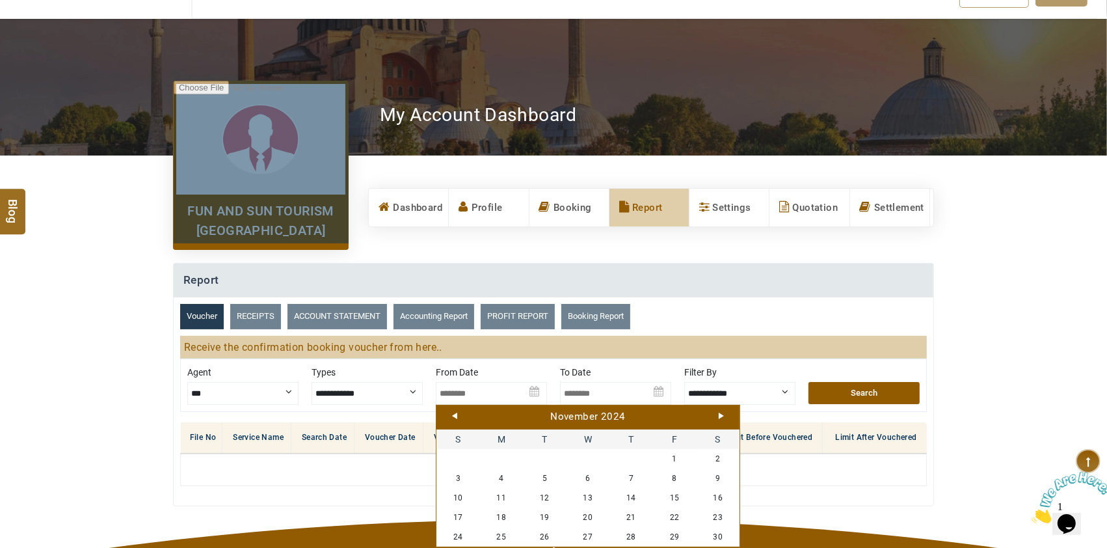
click at [452, 413] on link "Prev" at bounding box center [454, 416] width 5 height 7
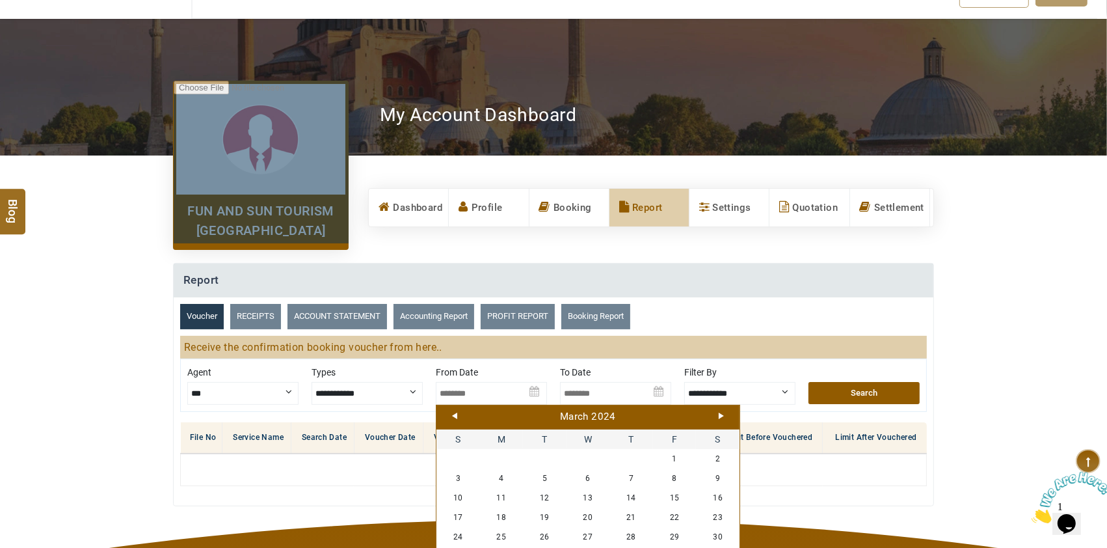
click at [452, 413] on link "Prev" at bounding box center [454, 416] width 5 height 7
click at [495, 452] on link "1" at bounding box center [502, 459] width 44 height 20
type input "**********"
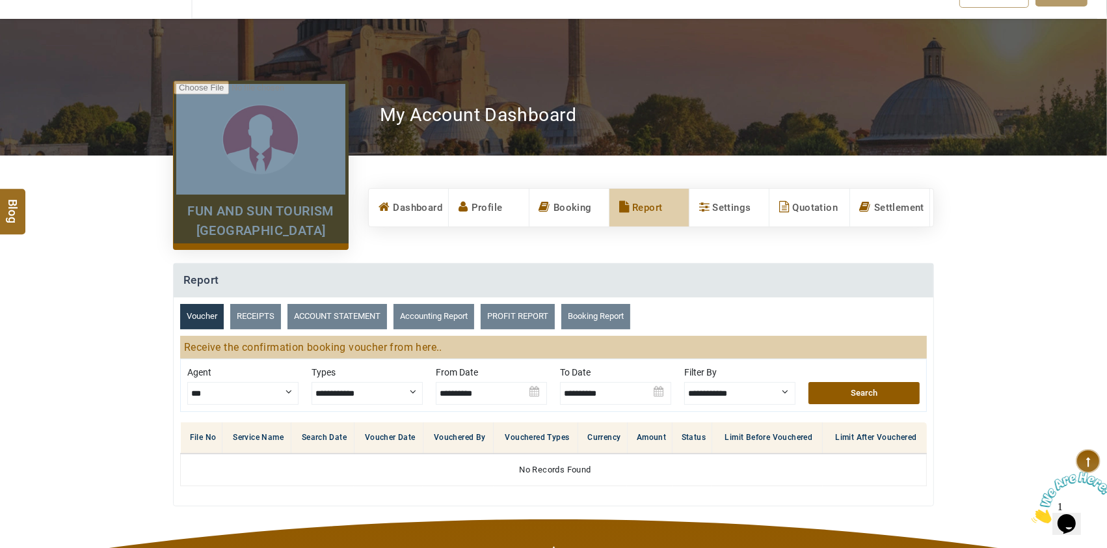
click at [656, 390] on img at bounding box center [615, 389] width 111 height 46
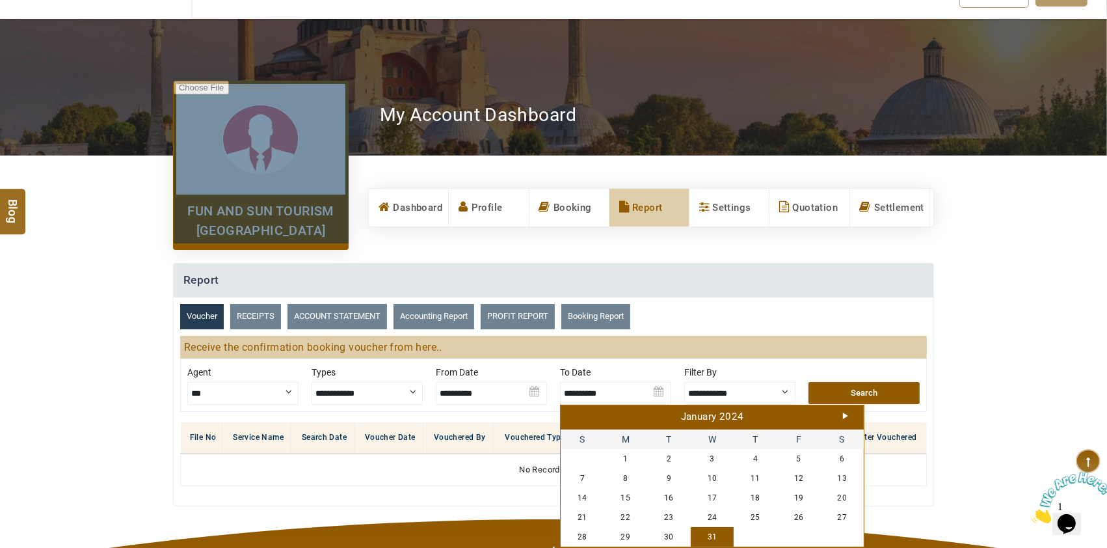
click at [843, 413] on div "January 2024" at bounding box center [712, 417] width 297 height 14
click at [848, 414] on link "Next" at bounding box center [845, 416] width 5 height 7
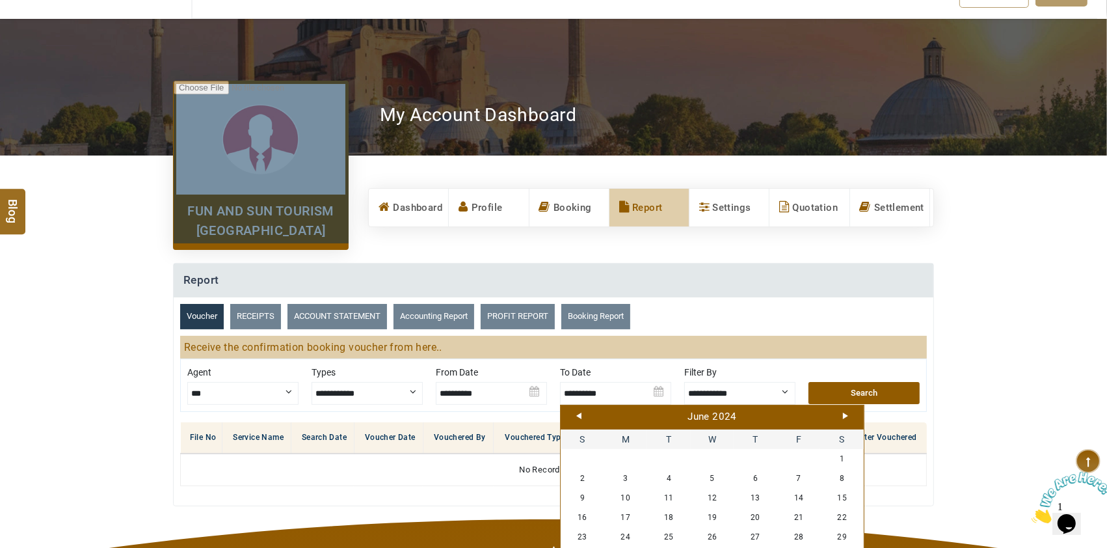
click at [848, 414] on link "Next" at bounding box center [845, 416] width 5 height 7
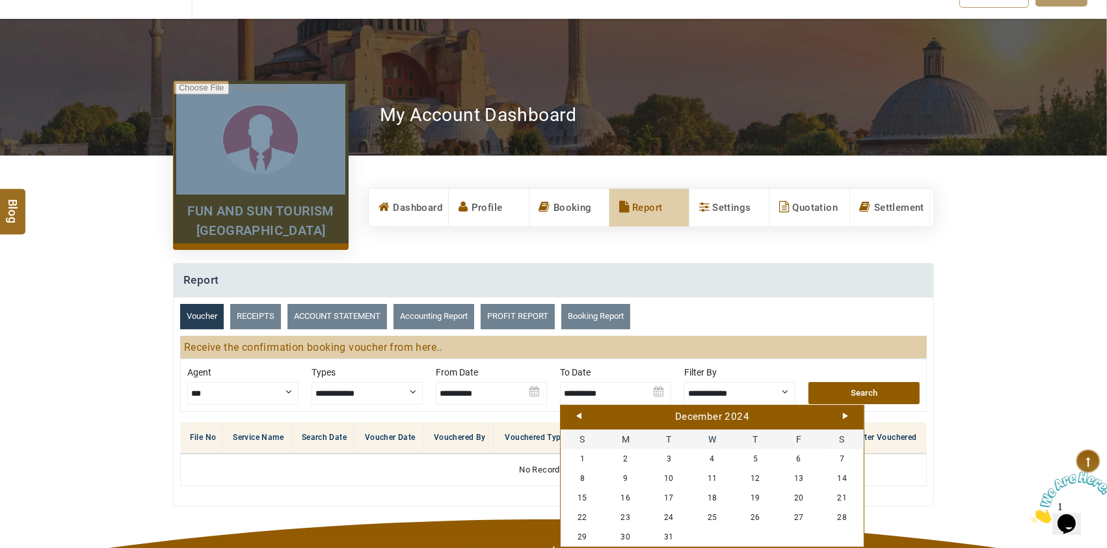
click at [848, 414] on link "Next" at bounding box center [845, 416] width 5 height 7
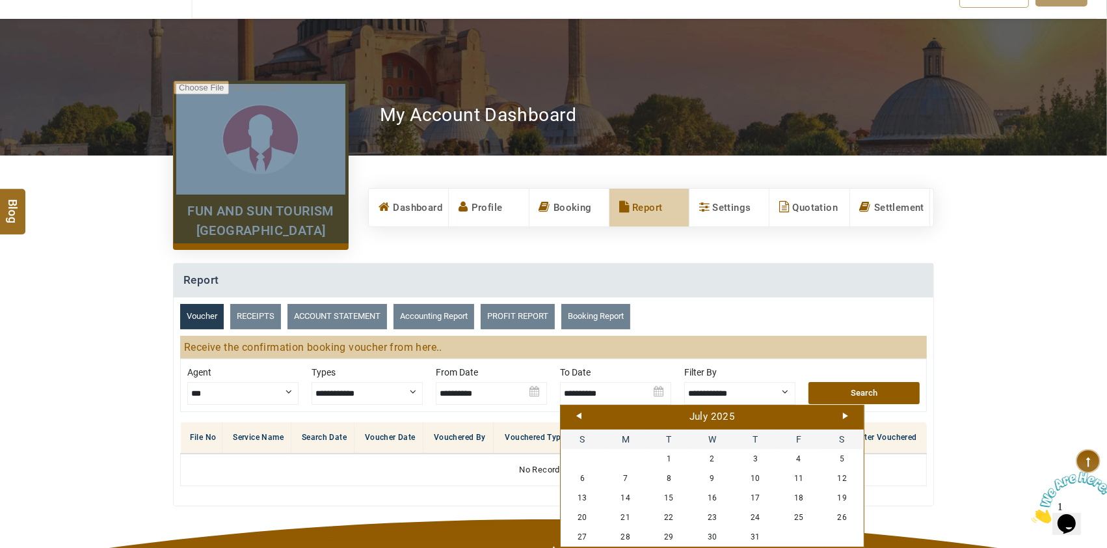
click at [848, 414] on link "Next" at bounding box center [845, 416] width 5 height 7
click at [717, 500] on link "15" at bounding box center [713, 498] width 44 height 20
type input "**********"
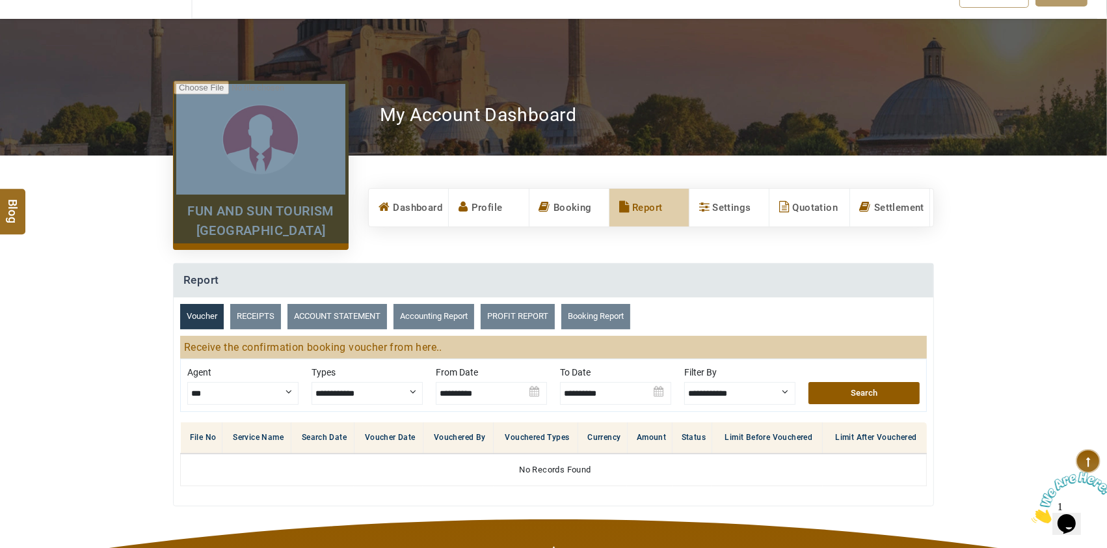
click at [862, 387] on button "Search" at bounding box center [864, 393] width 111 height 22
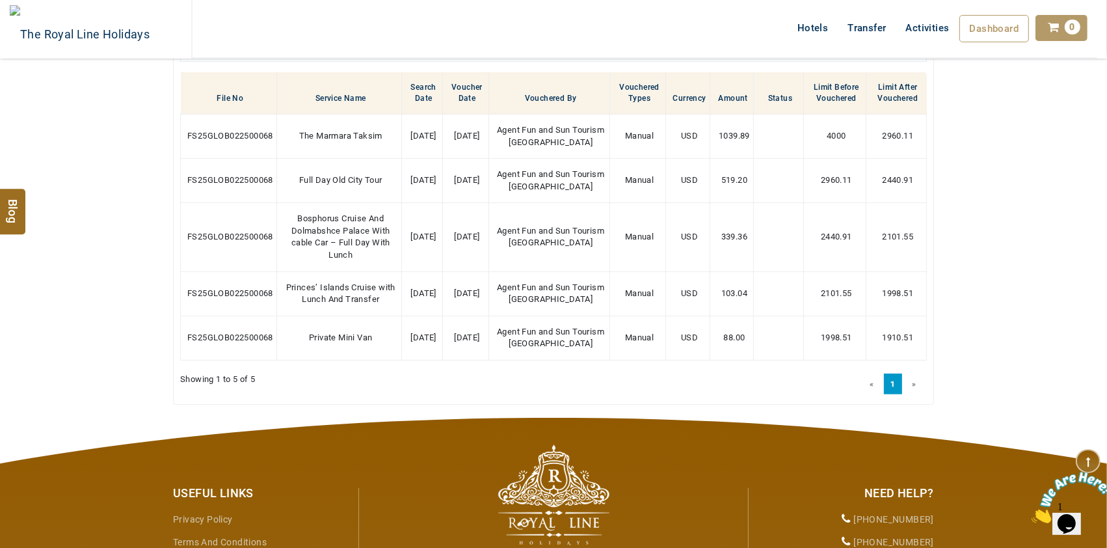
scroll to position [347, 0]
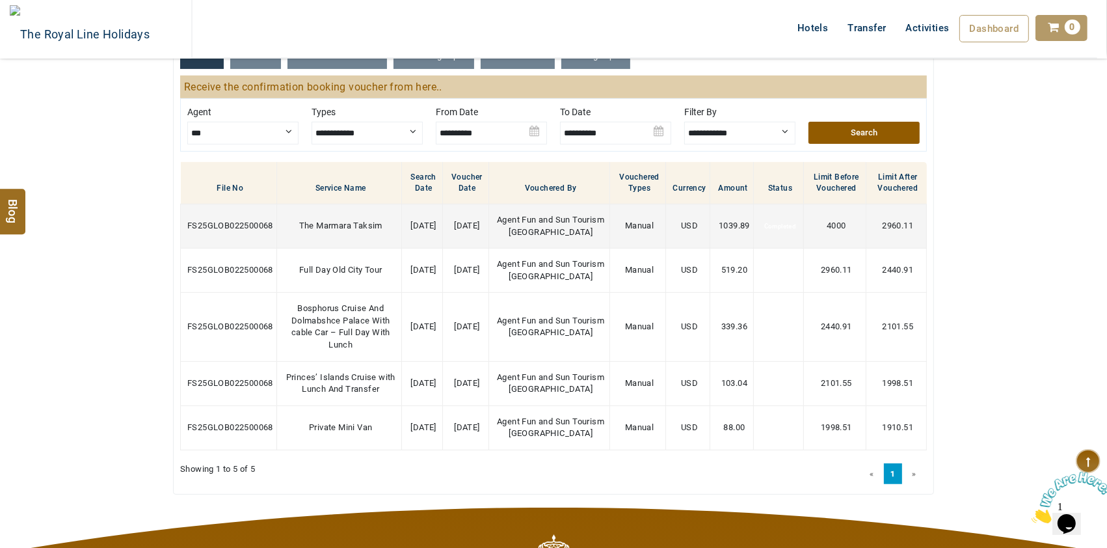
click at [213, 230] on span "FS25GLOB022500068" at bounding box center [230, 226] width 86 height 10
drag, startPoint x: 420, startPoint y: 239, endPoint x: 467, endPoint y: 238, distance: 47.5
click at [442, 238] on td "19/03/2025" at bounding box center [421, 226] width 41 height 44
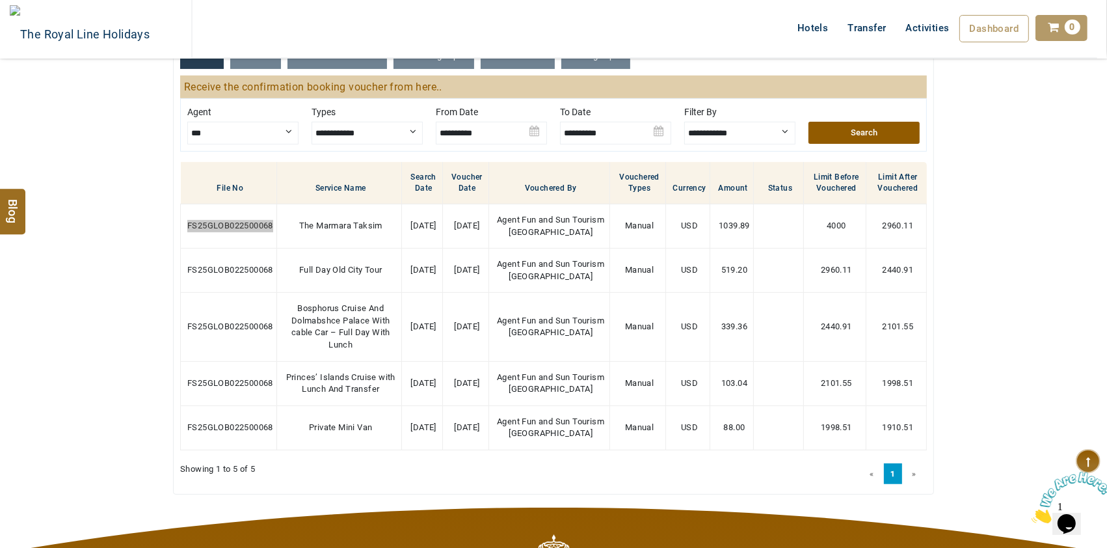
click at [1031, 513] on icon "Close" at bounding box center [1031, 518] width 0 height 11
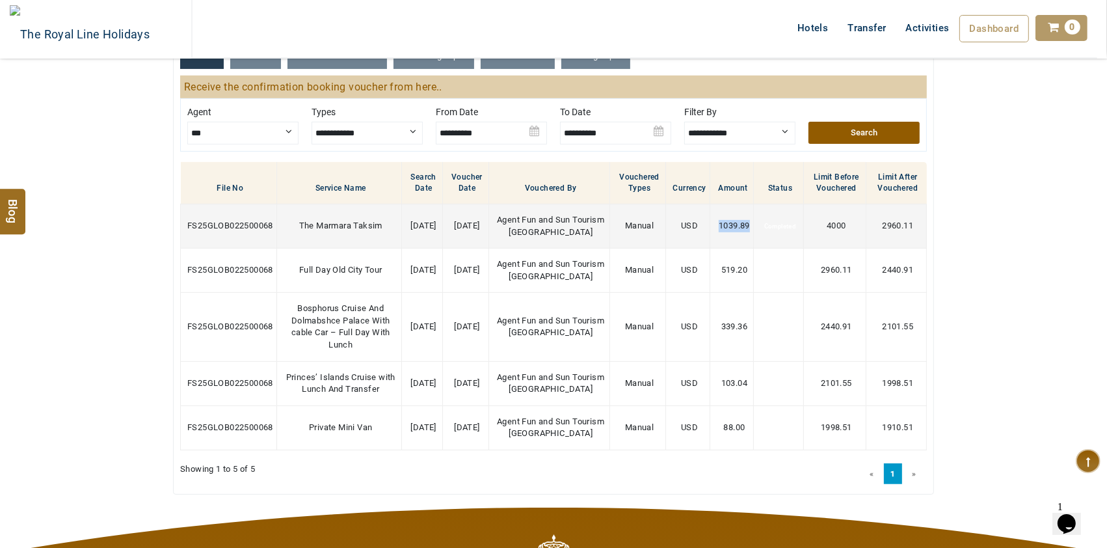
drag, startPoint x: 716, startPoint y: 235, endPoint x: 744, endPoint y: 234, distance: 28.6
click at [744, 230] on span "1039.89" at bounding box center [734, 226] width 31 height 10
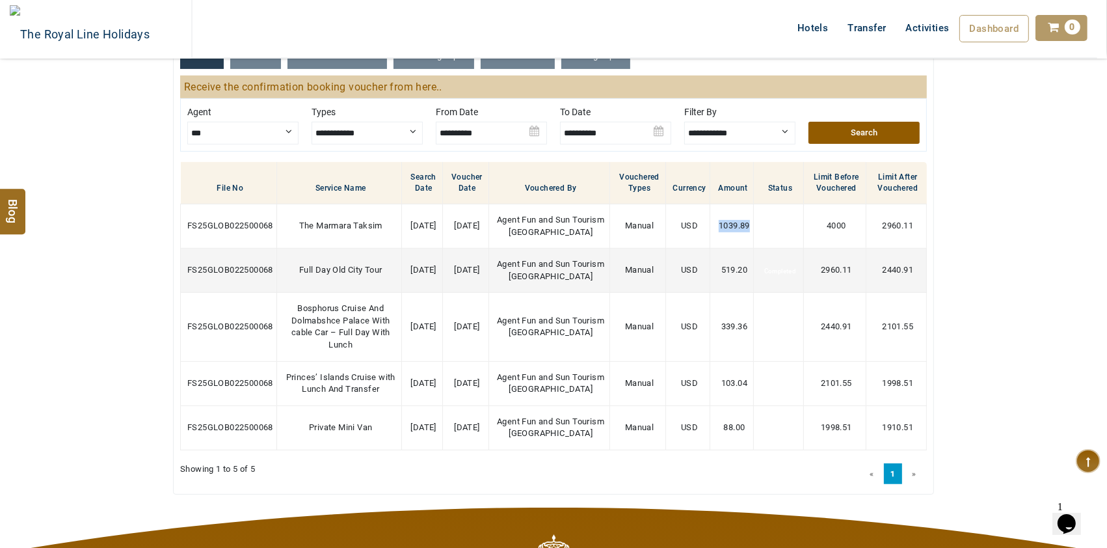
copy span "1039.89"
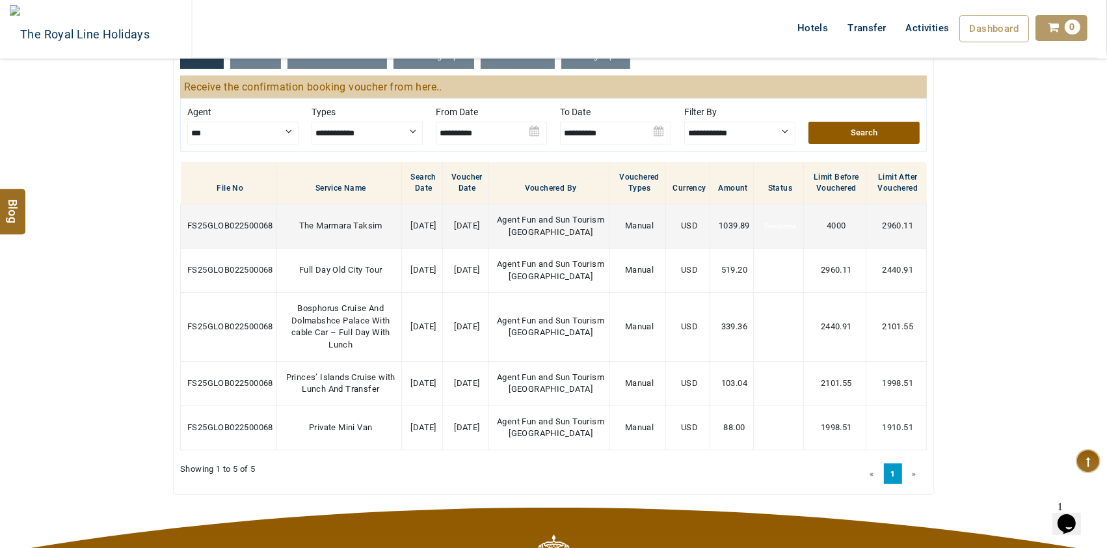
click at [204, 228] on span "FS25GLOB022500068" at bounding box center [230, 226] width 86 height 10
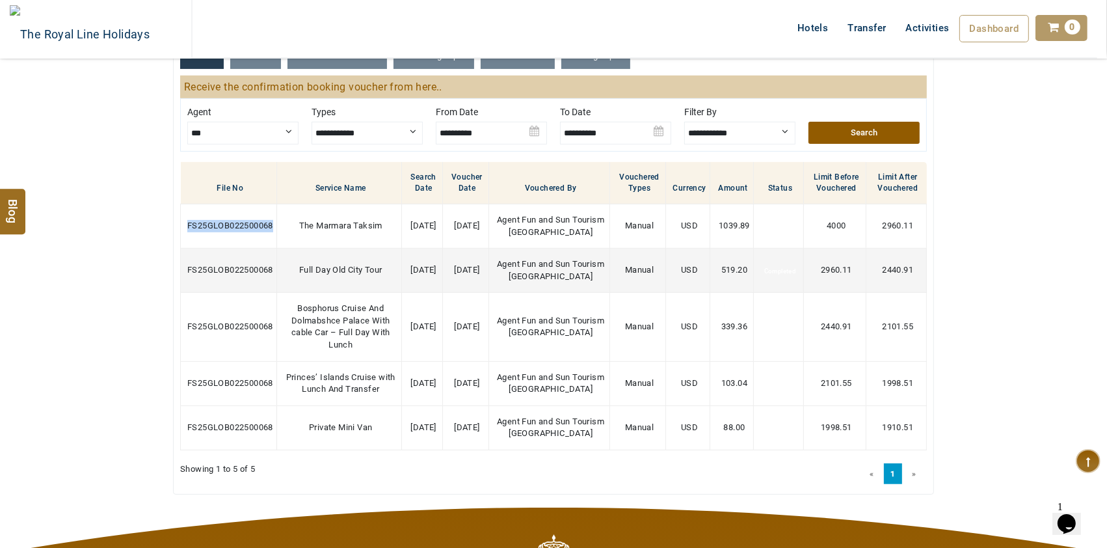
copy span "FS25GLOB022500068"
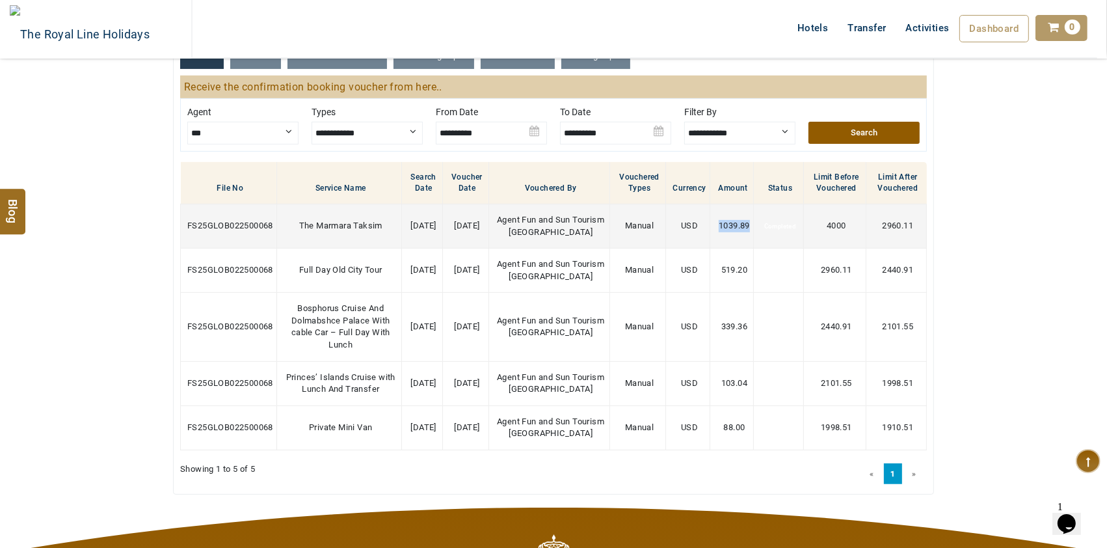
drag, startPoint x: 714, startPoint y: 234, endPoint x: 745, endPoint y: 235, distance: 30.6
click at [745, 230] on span "1039.89" at bounding box center [734, 226] width 31 height 10
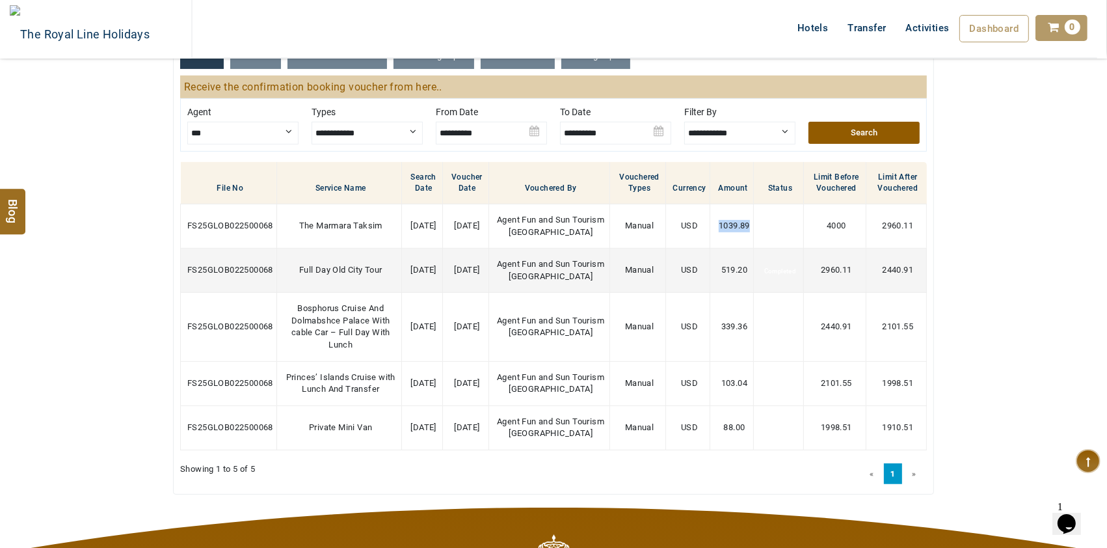
copy span "1039.89"
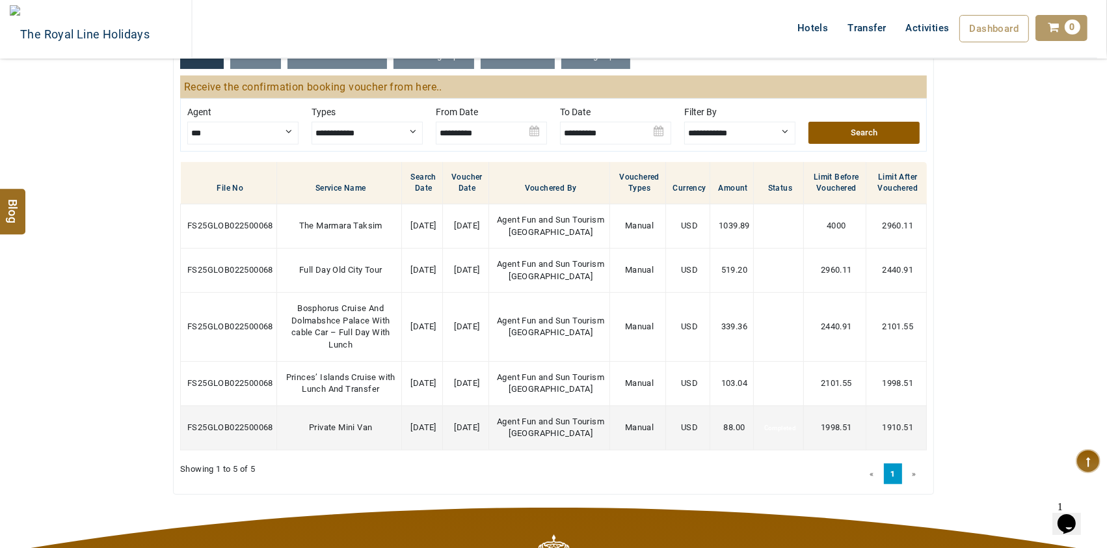
click at [724, 432] on span "88.00" at bounding box center [734, 427] width 21 height 10
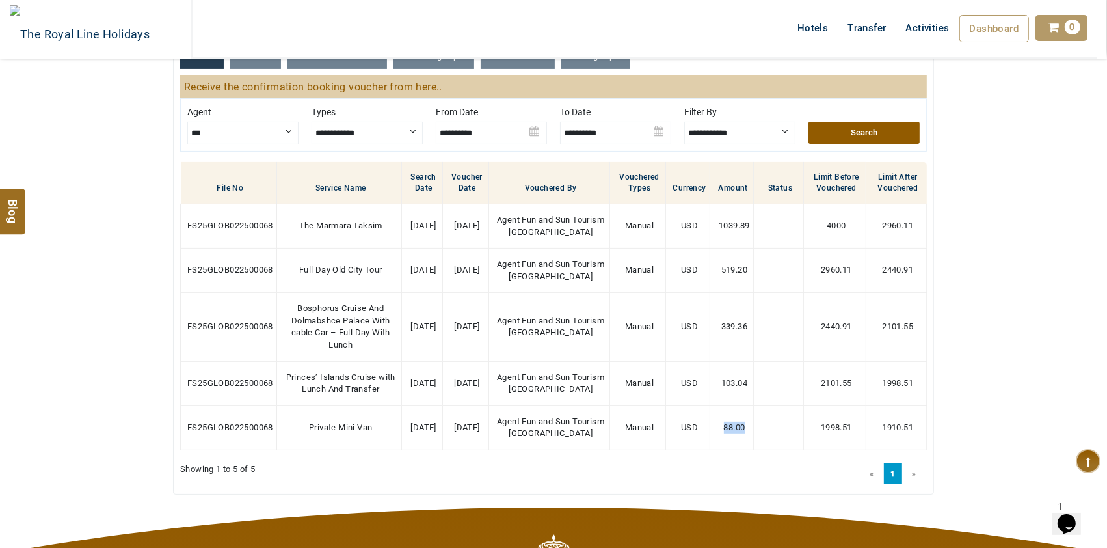
copy span "88.00"
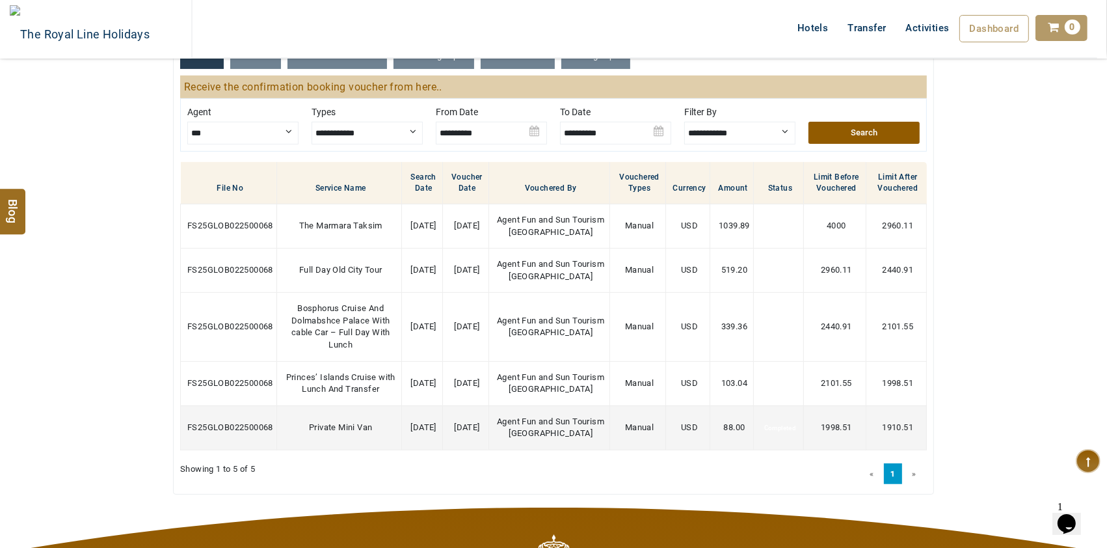
click at [239, 432] on span "FS25GLOB022500068" at bounding box center [230, 427] width 86 height 10
copy span "FS25GLOB022500068"
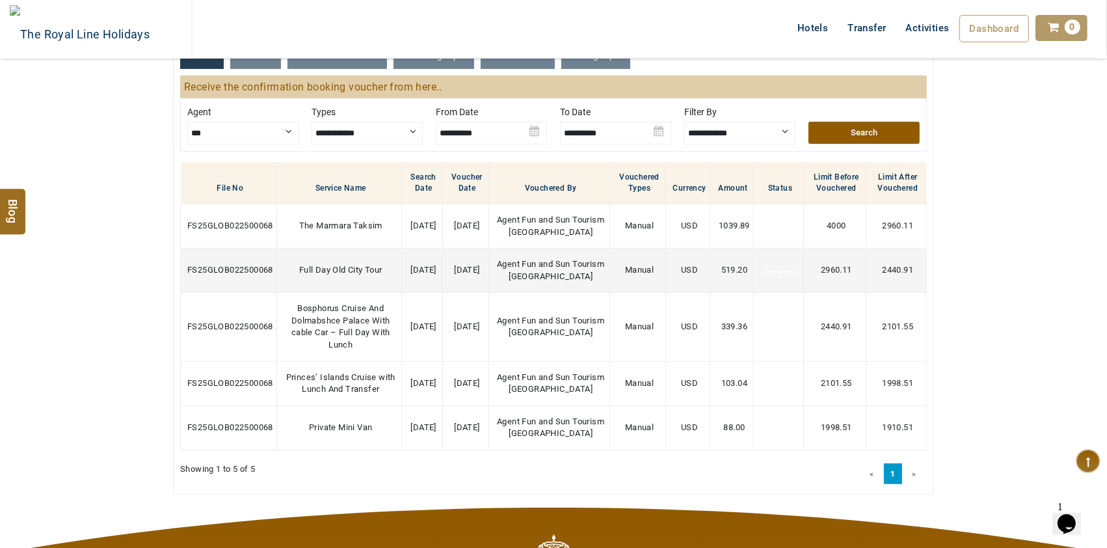
click at [243, 275] on span "FS25GLOB022500068" at bounding box center [230, 270] width 86 height 10
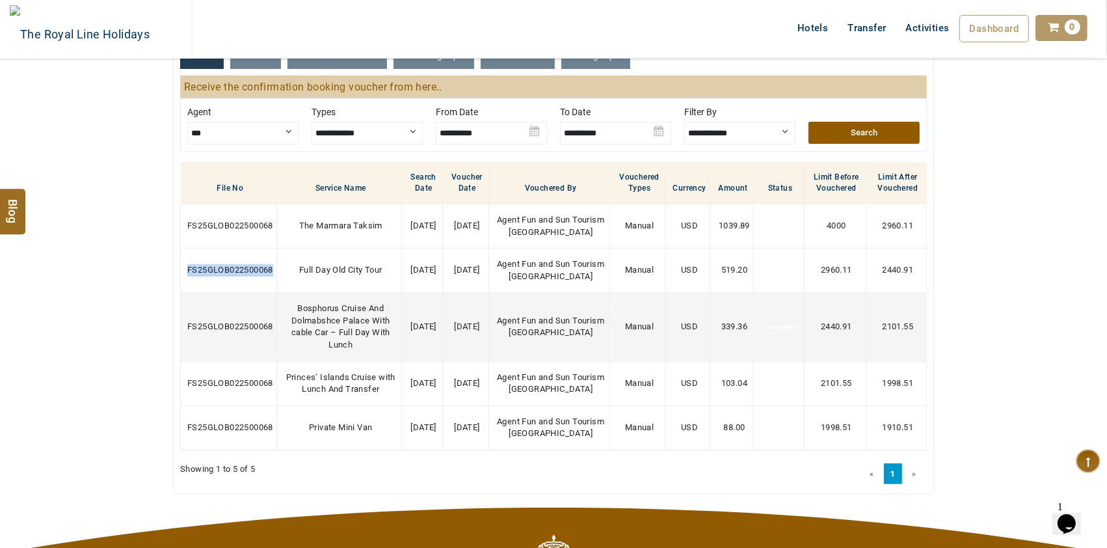
copy span "FS25GLOB022500068"
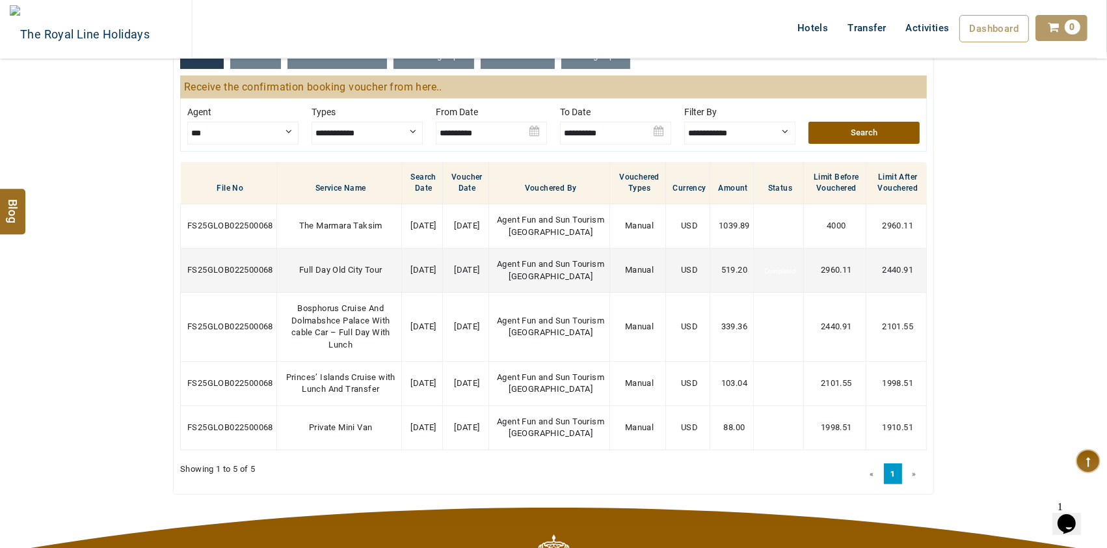
click at [724, 275] on span "519.20" at bounding box center [735, 270] width 26 height 10
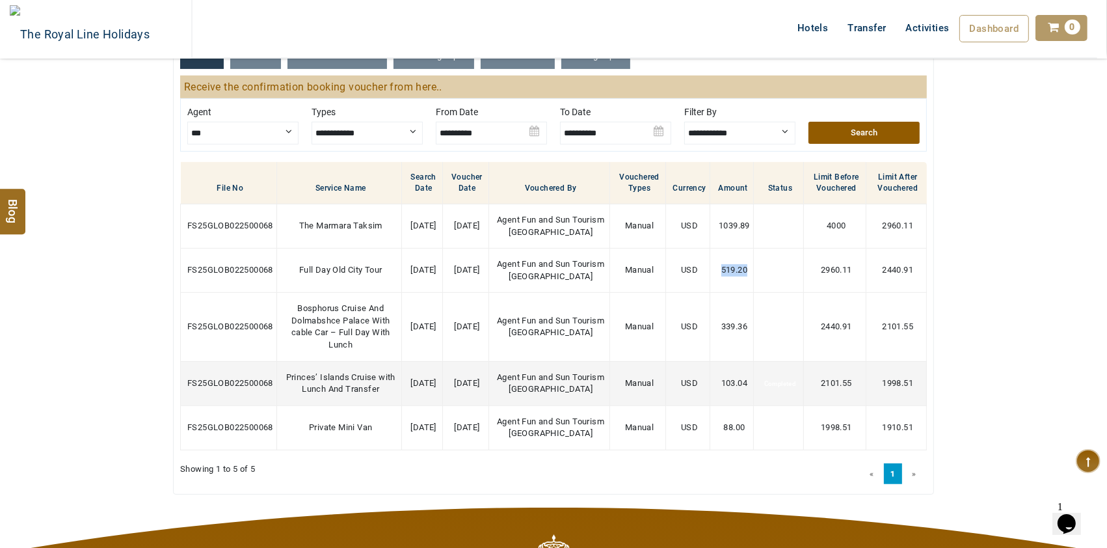
copy span "519.20"
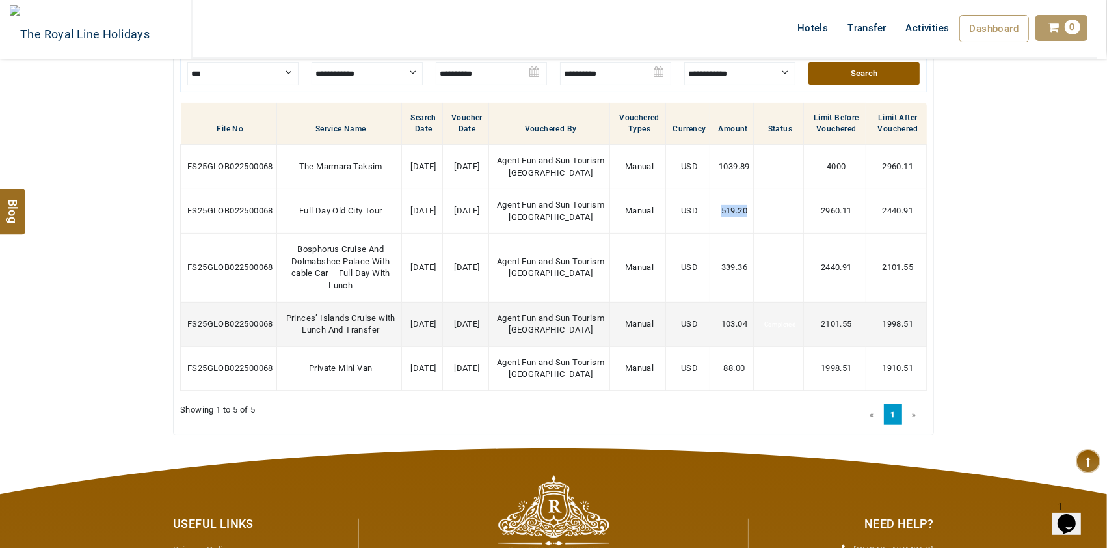
scroll to position [433, 0]
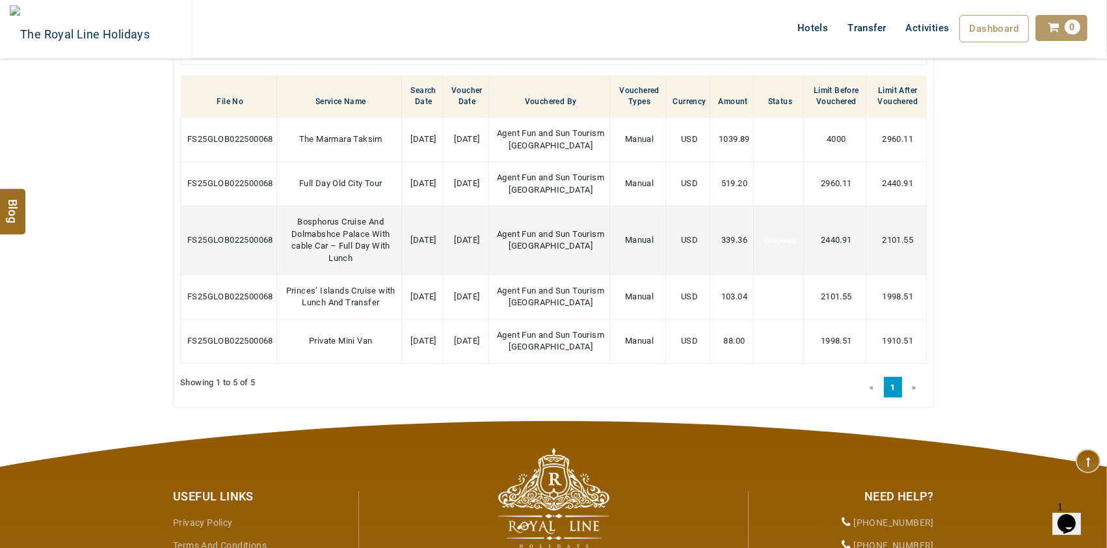
click at [234, 245] on span "FS25GLOB022500068" at bounding box center [230, 240] width 86 height 10
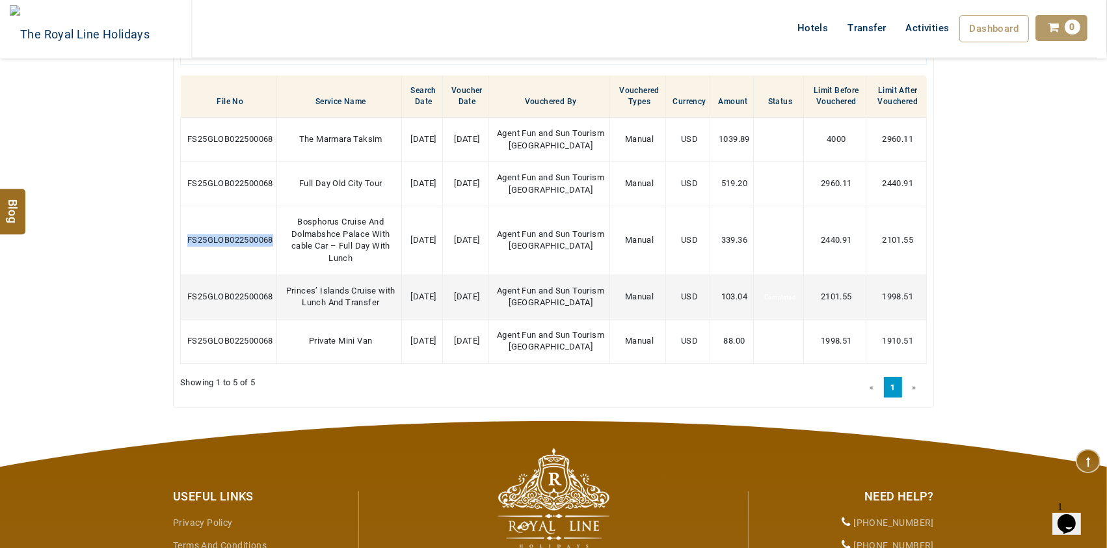
copy span "FS25GLOB022500068"
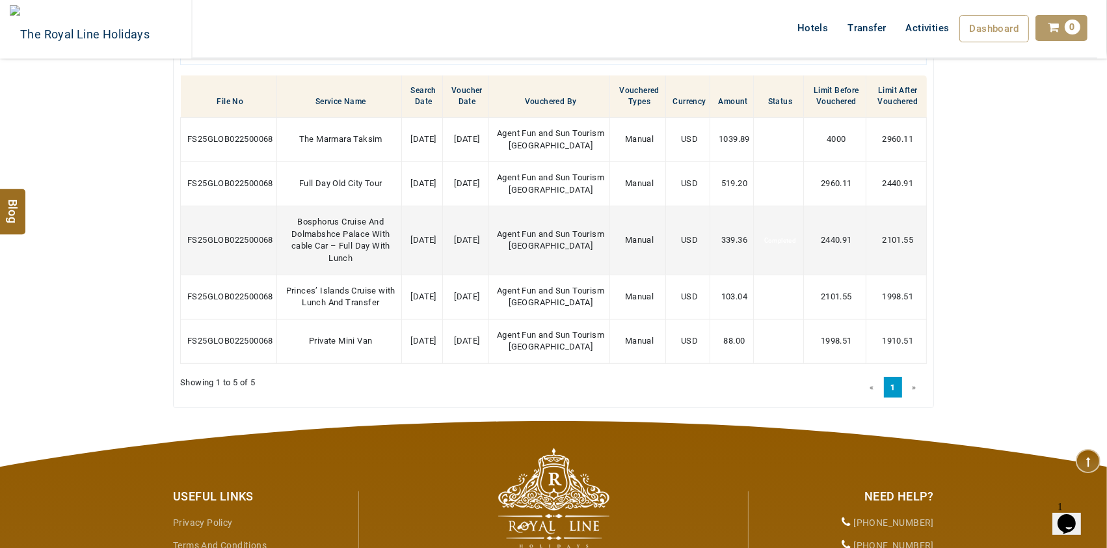
click at [728, 251] on td "339.36" at bounding box center [732, 240] width 44 height 68
click at [729, 251] on td "339.36" at bounding box center [732, 240] width 44 height 68
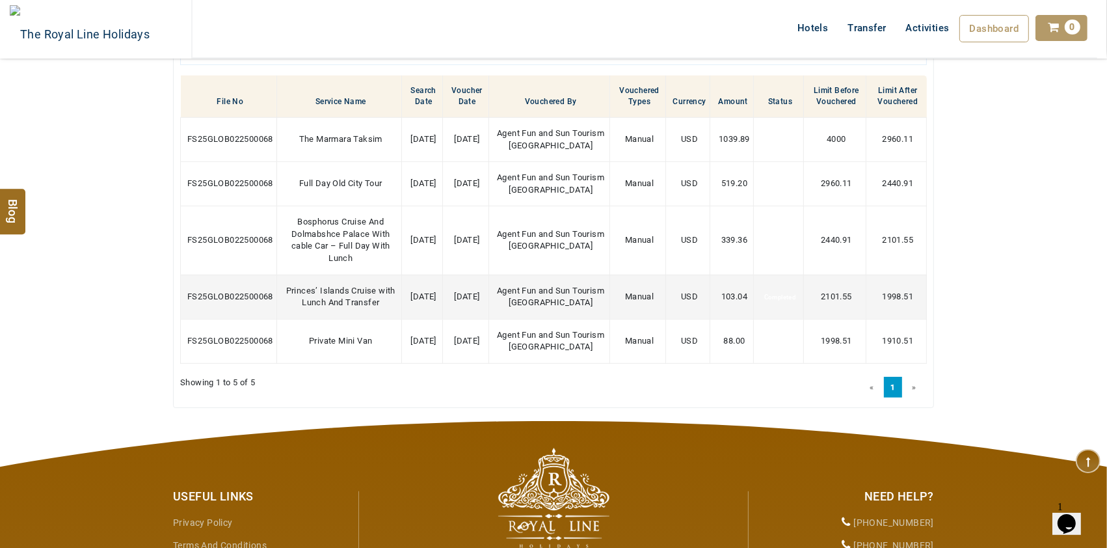
click at [206, 301] on span "FS25GLOB022500068" at bounding box center [230, 297] width 86 height 10
click at [725, 301] on span "103.04" at bounding box center [735, 297] width 26 height 10
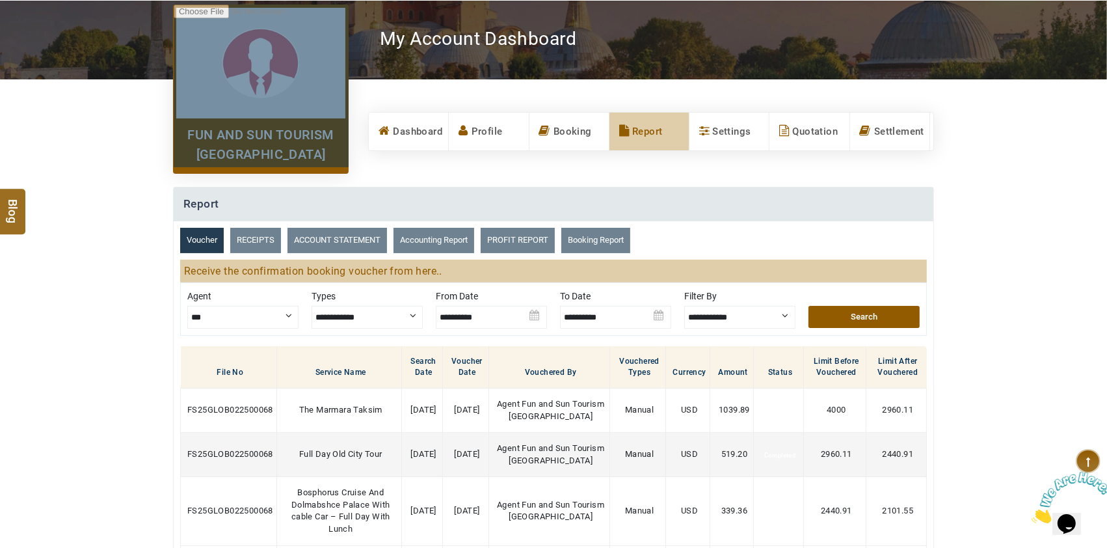
scroll to position [347, 0]
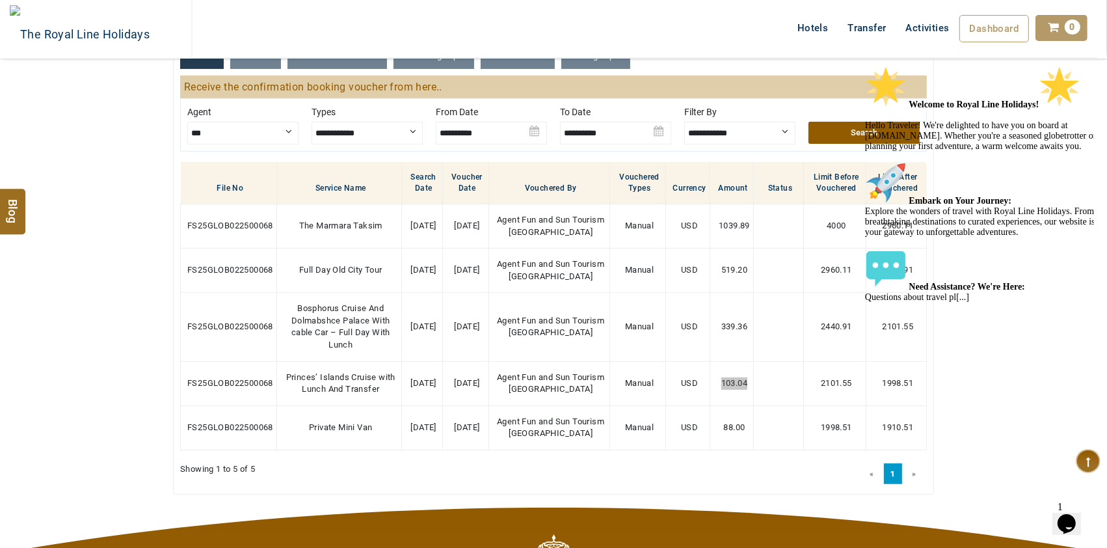
click at [865, 65] on icon "Chat attention grabber" at bounding box center [865, 65] width 0 height 0
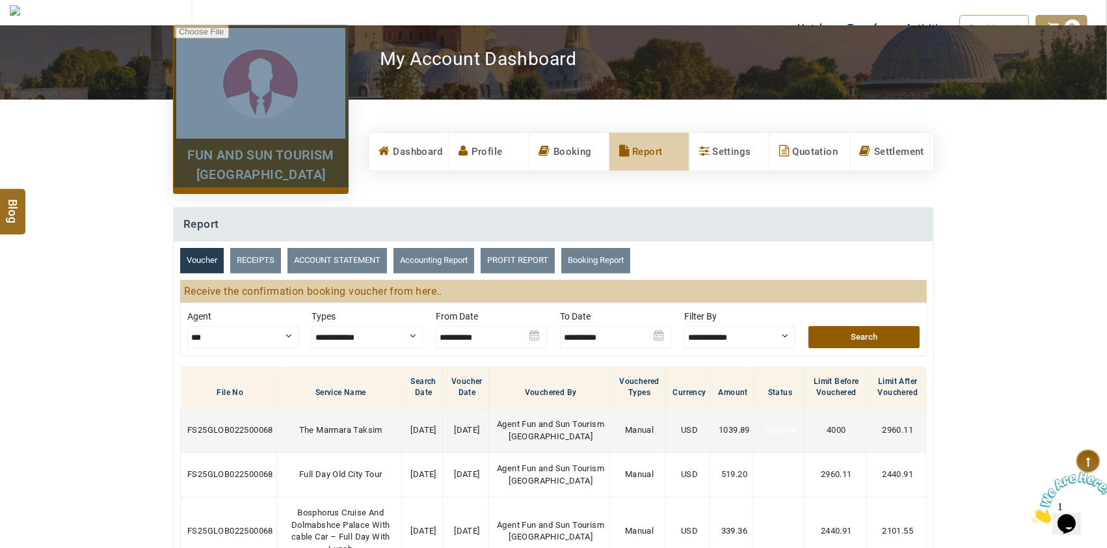
scroll to position [0, 0]
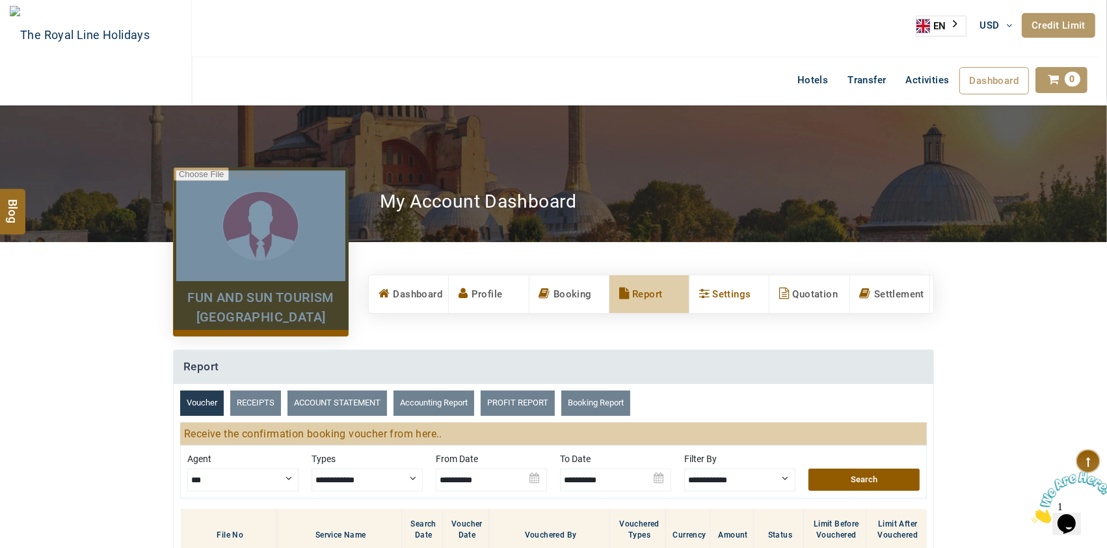
drag, startPoint x: 567, startPoint y: 293, endPoint x: 697, endPoint y: 281, distance: 130.0
click at [567, 293] on link "Booking" at bounding box center [569, 294] width 79 height 38
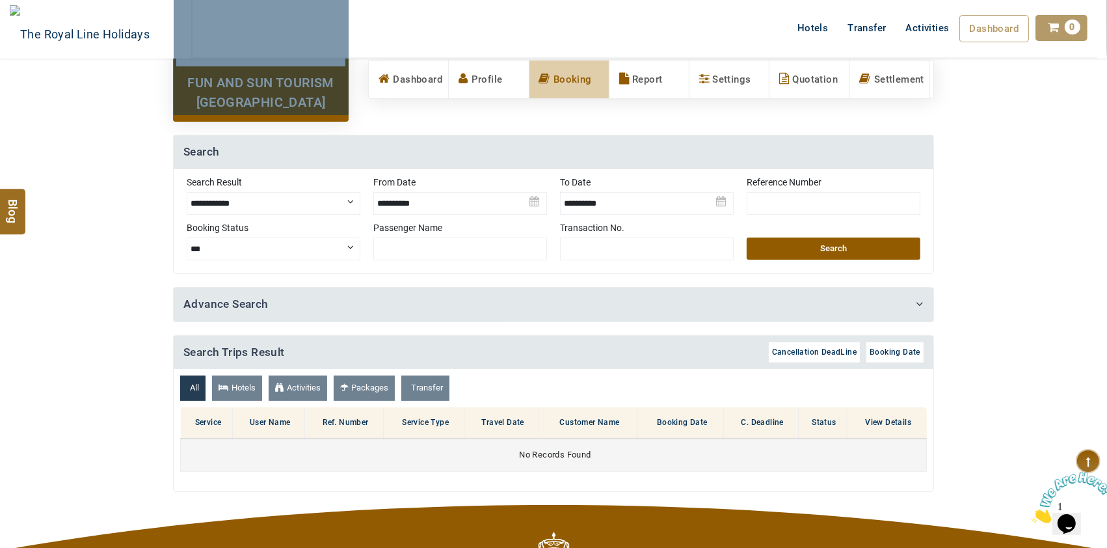
scroll to position [173, 0]
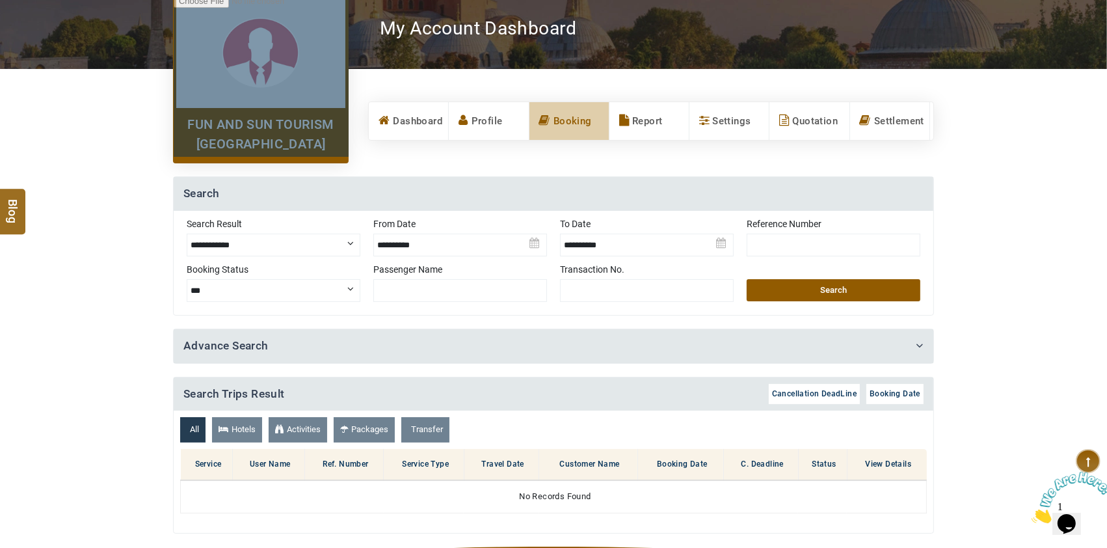
click at [438, 251] on img at bounding box center [460, 240] width 174 height 46
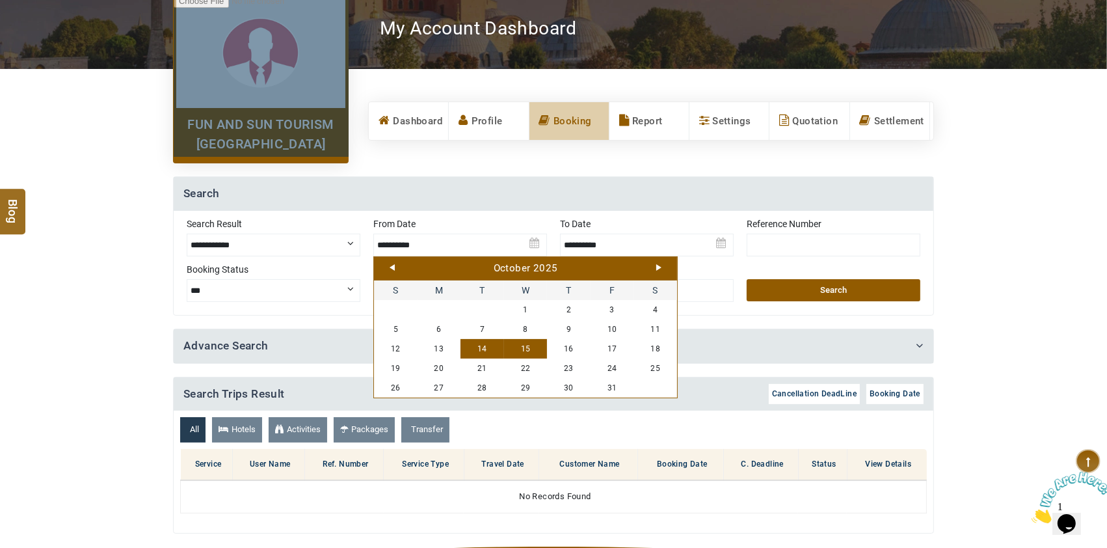
click at [394, 268] on link "Prev" at bounding box center [392, 267] width 5 height 7
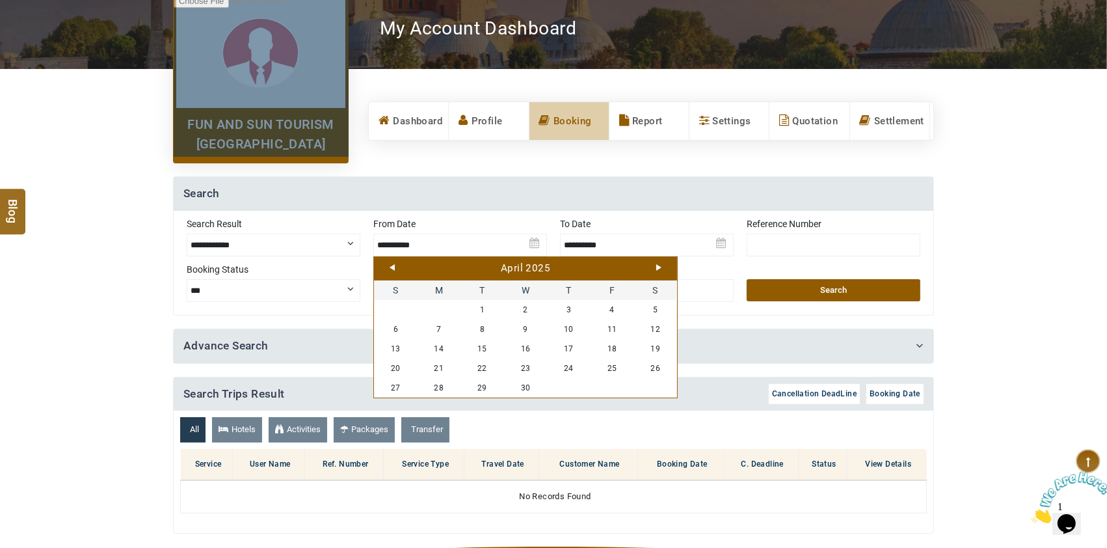
click at [394, 268] on link "Prev" at bounding box center [392, 267] width 5 height 7
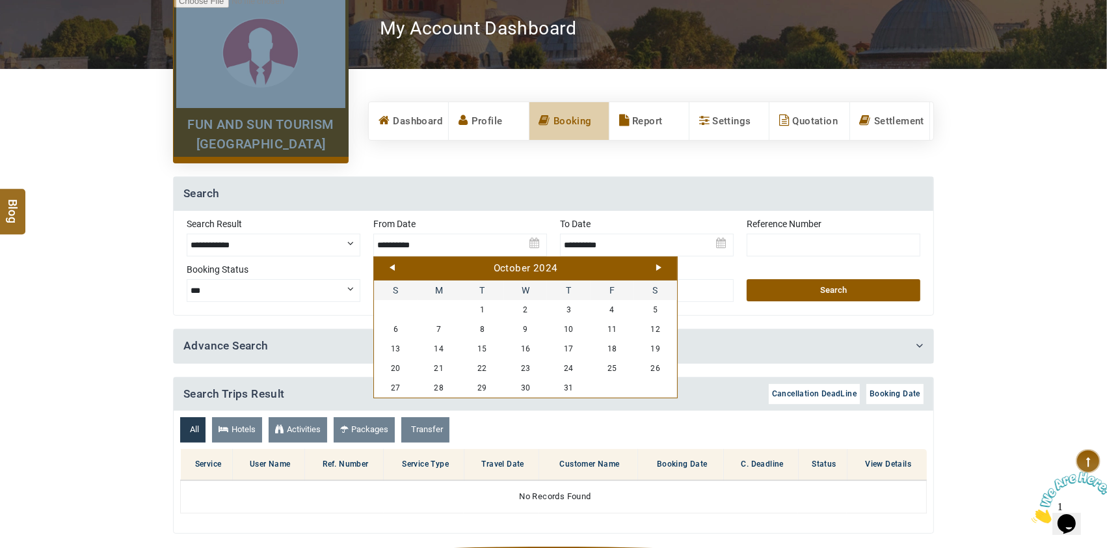
click at [394, 268] on link "Prev" at bounding box center [392, 267] width 5 height 7
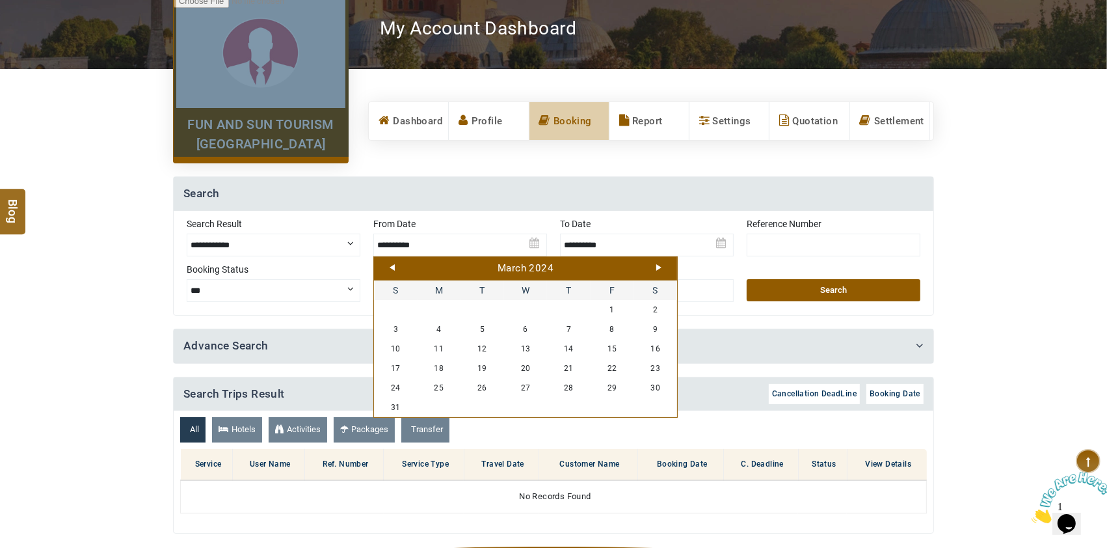
click at [394, 268] on link "Prev" at bounding box center [392, 267] width 5 height 7
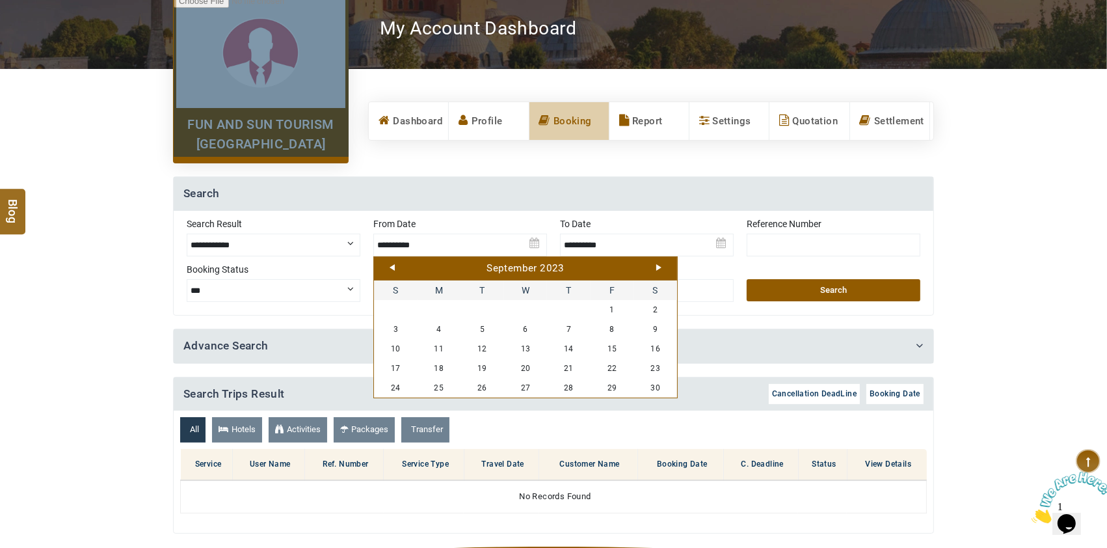
click at [394, 268] on link "Prev" at bounding box center [392, 267] width 5 height 7
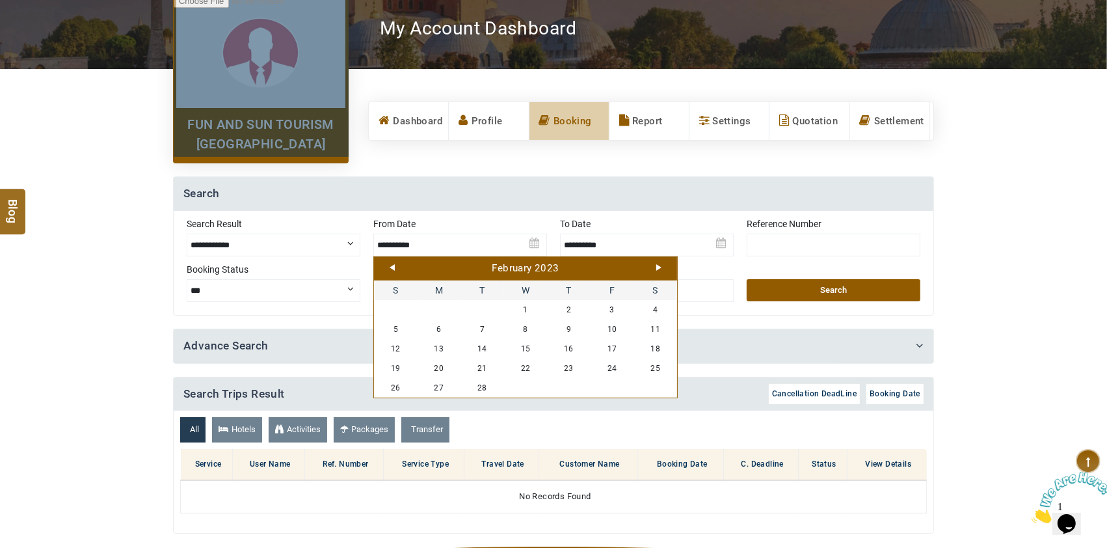
click at [394, 268] on link "Prev" at bounding box center [392, 267] width 5 height 7
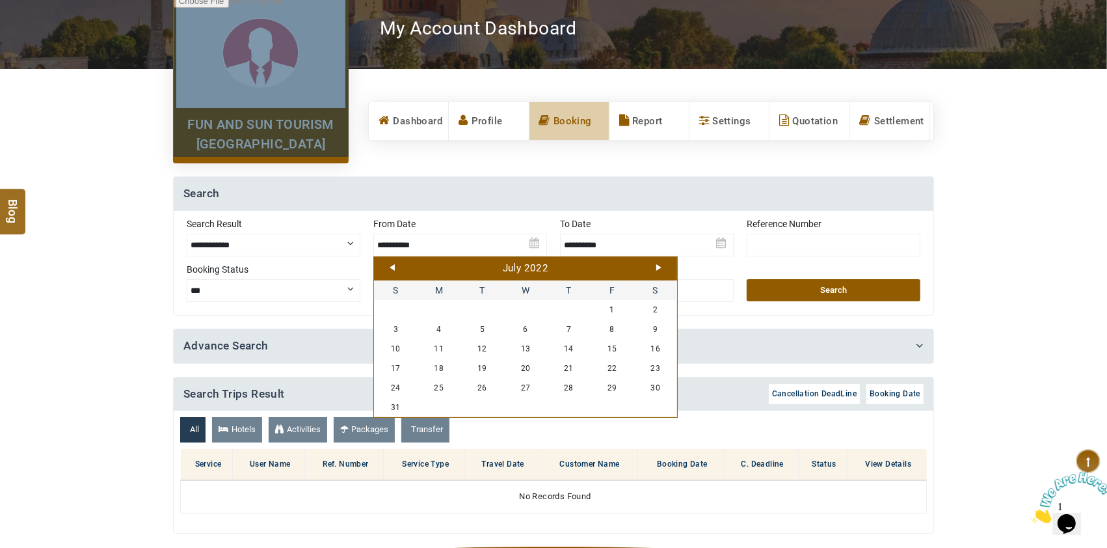
click at [394, 268] on link "Prev" at bounding box center [392, 267] width 5 height 7
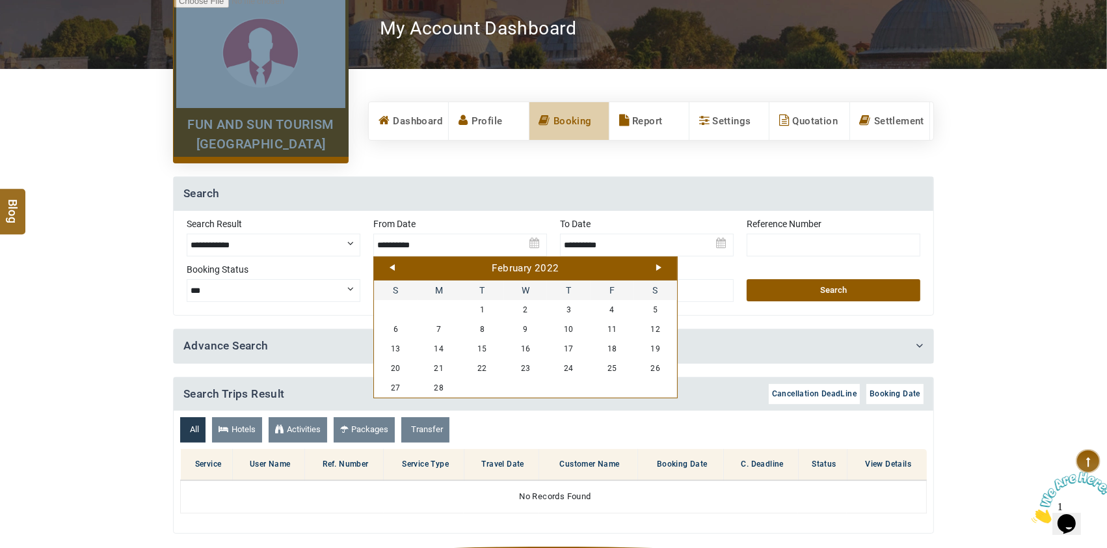
click at [394, 268] on link "Prev" at bounding box center [392, 267] width 5 height 7
click at [658, 315] on link "1" at bounding box center [656, 310] width 44 height 20
type input "**********"
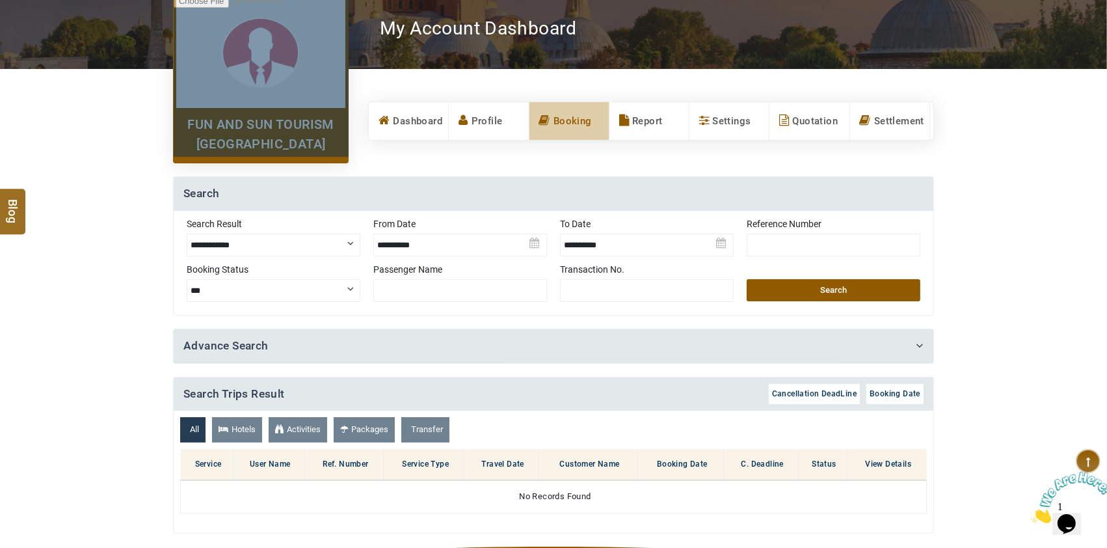
click at [721, 242] on img at bounding box center [647, 240] width 174 height 46
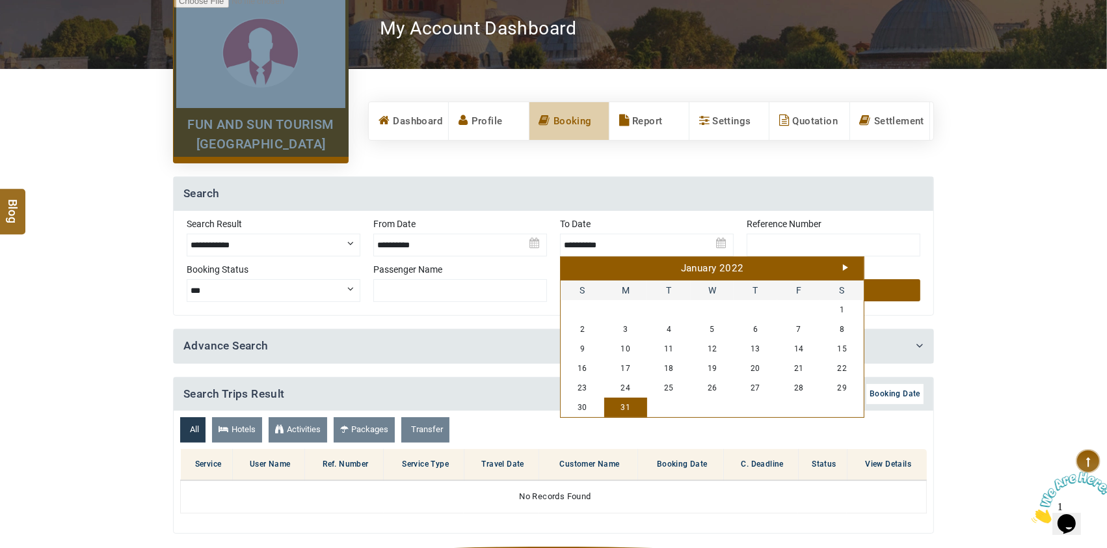
click at [844, 265] on link "Next" at bounding box center [845, 267] width 5 height 7
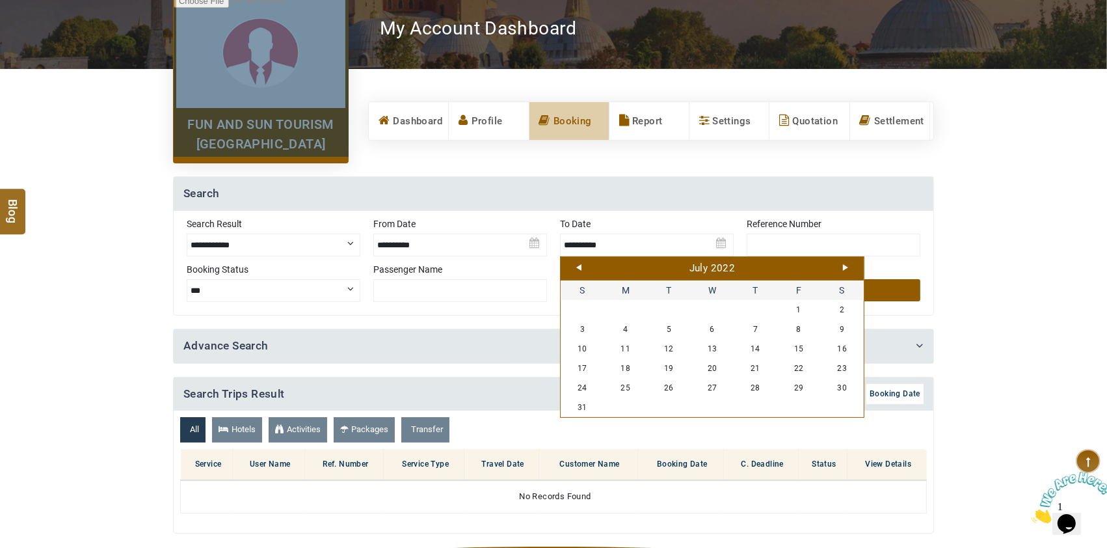
click at [844, 265] on link "Next" at bounding box center [845, 267] width 5 height 7
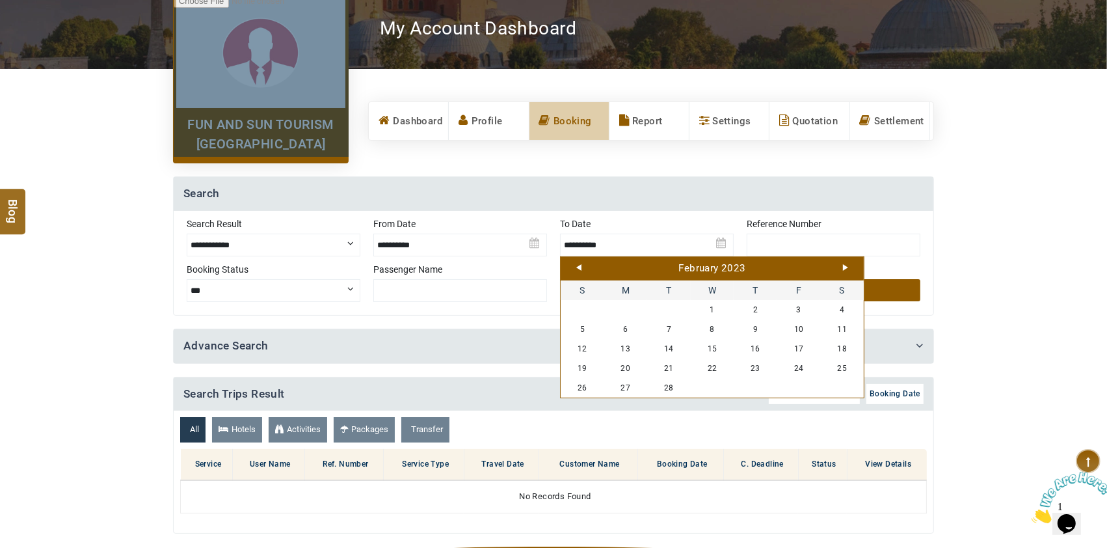
click at [844, 265] on link "Next" at bounding box center [845, 267] width 5 height 7
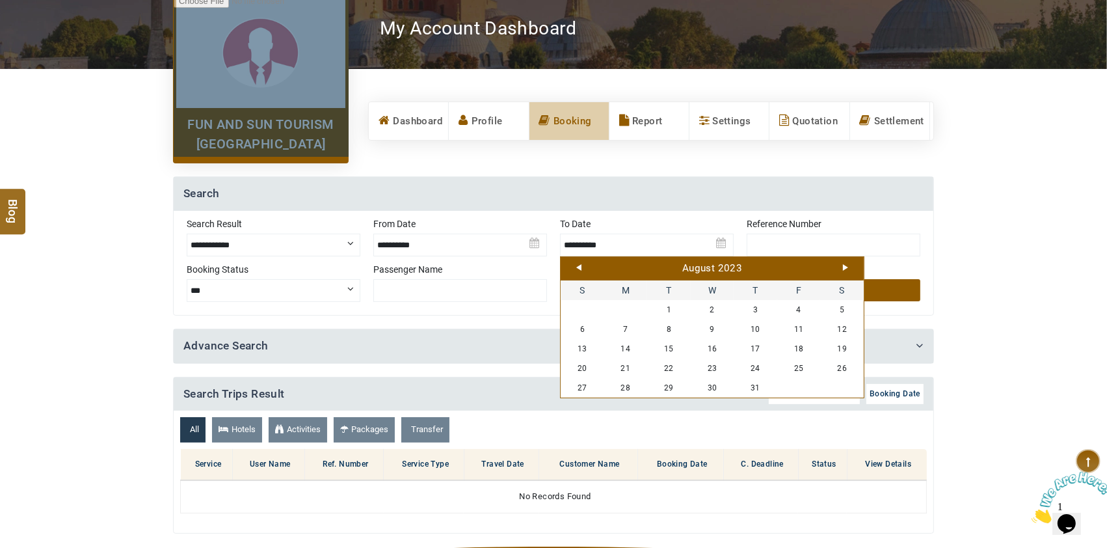
click at [844, 265] on link "Next" at bounding box center [845, 267] width 5 height 7
click at [843, 265] on link "Next" at bounding box center [845, 267] width 5 height 7
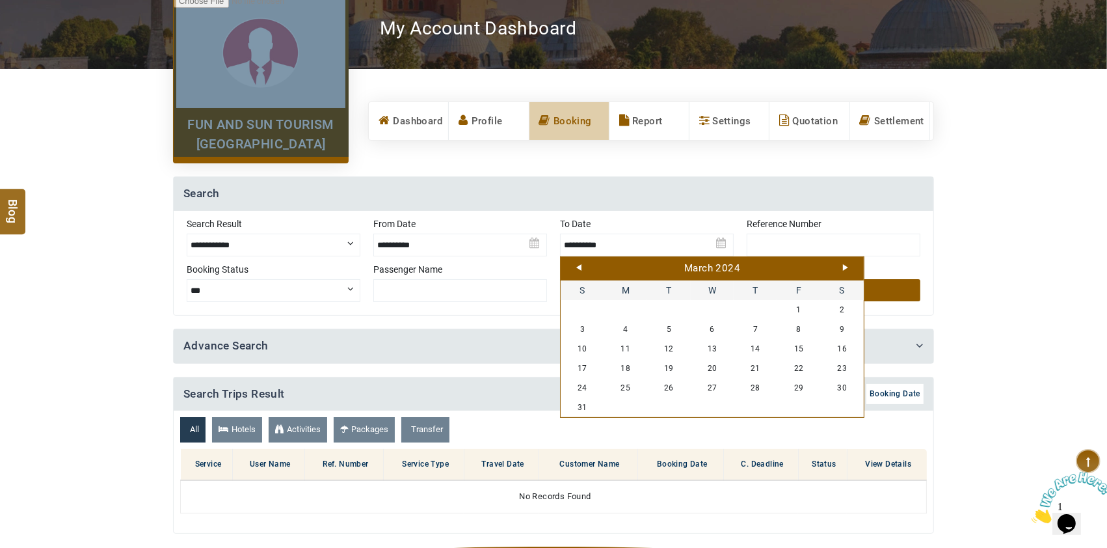
click at [843, 265] on link "Next" at bounding box center [845, 267] width 5 height 7
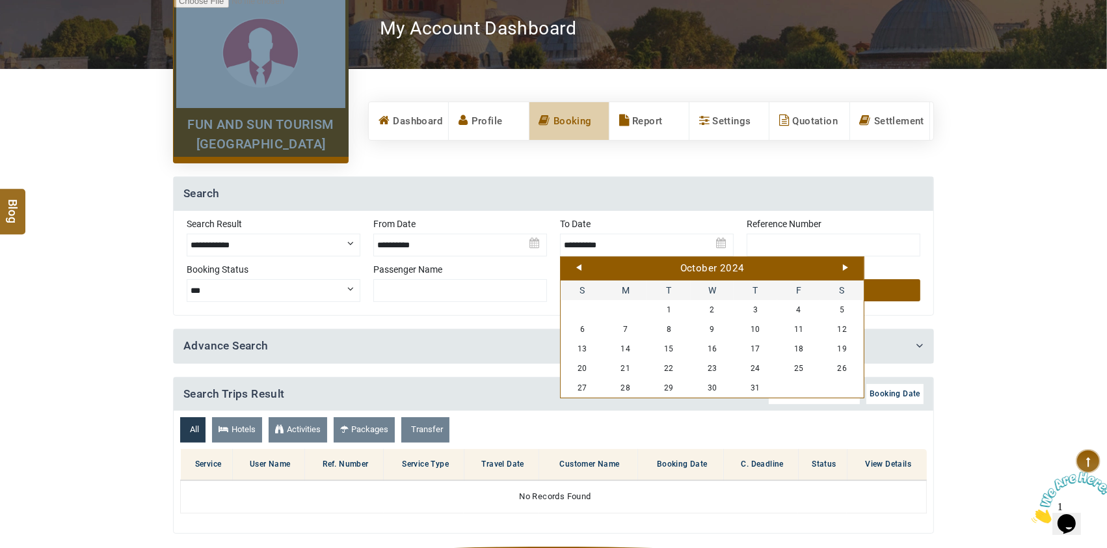
click at [843, 265] on link "Next" at bounding box center [845, 267] width 5 height 7
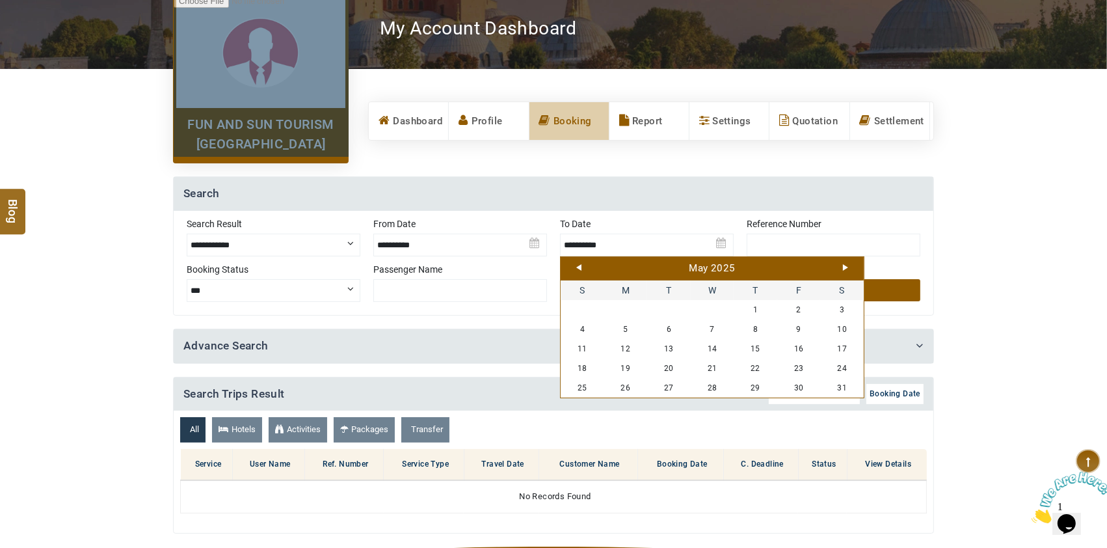
click at [843, 265] on link "Next" at bounding box center [845, 267] width 5 height 7
click at [717, 349] on link "15" at bounding box center [713, 349] width 44 height 20
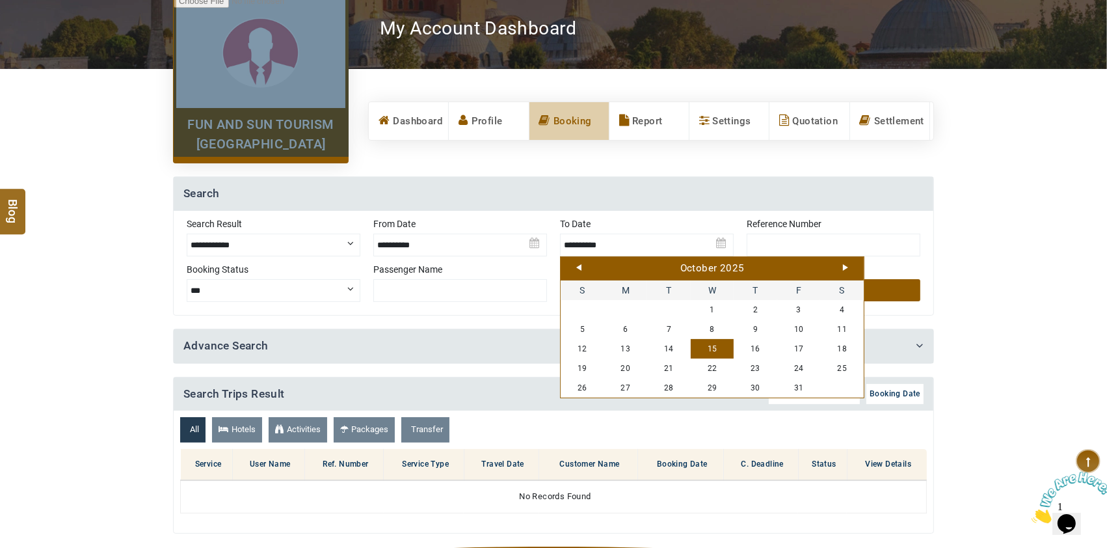
type input "**********"
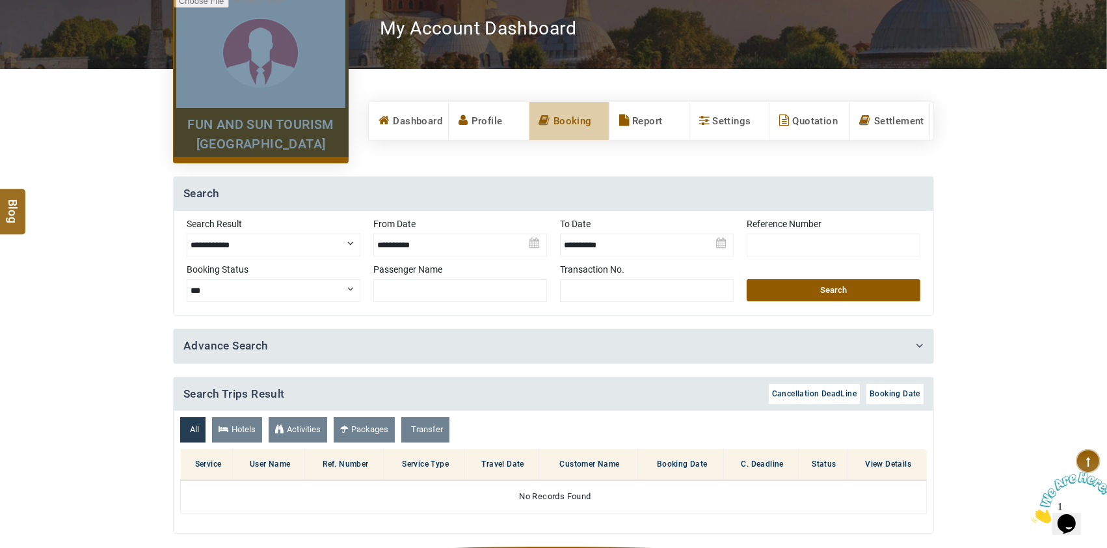
click at [863, 287] on button "Search" at bounding box center [834, 290] width 174 height 22
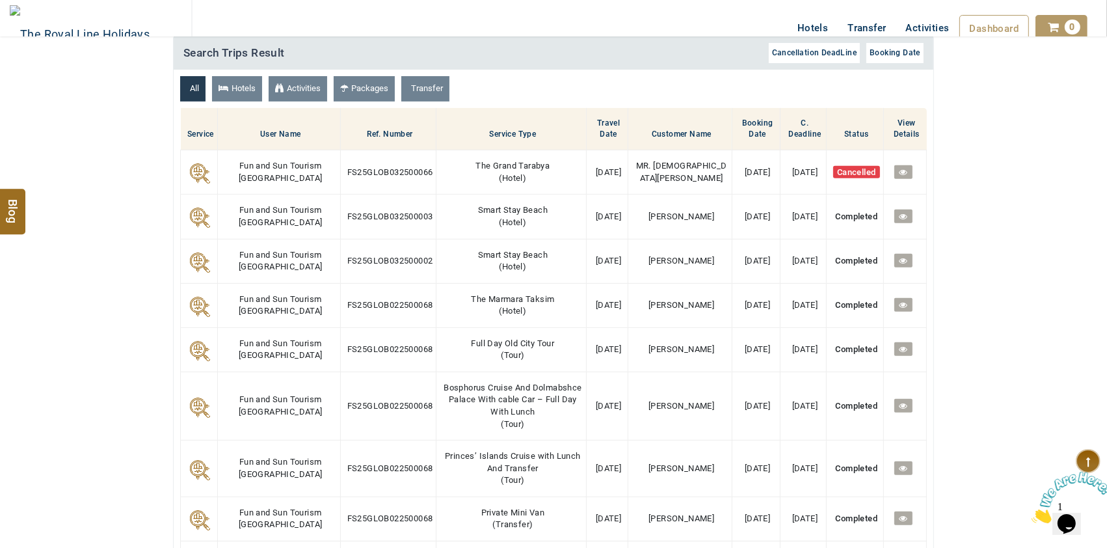
scroll to position [521, 0]
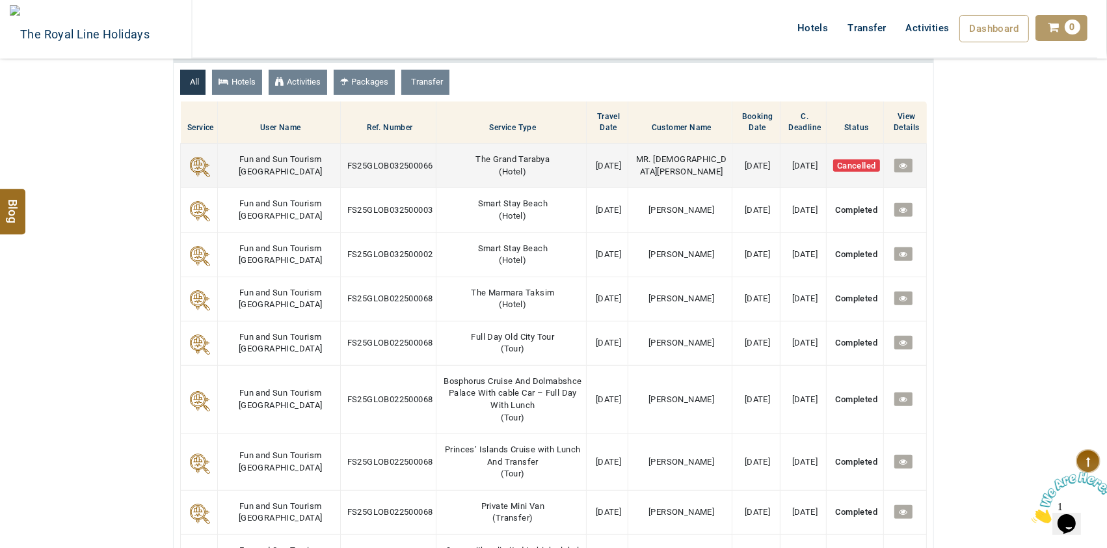
click at [908, 165] on link at bounding box center [904, 166] width 18 height 14
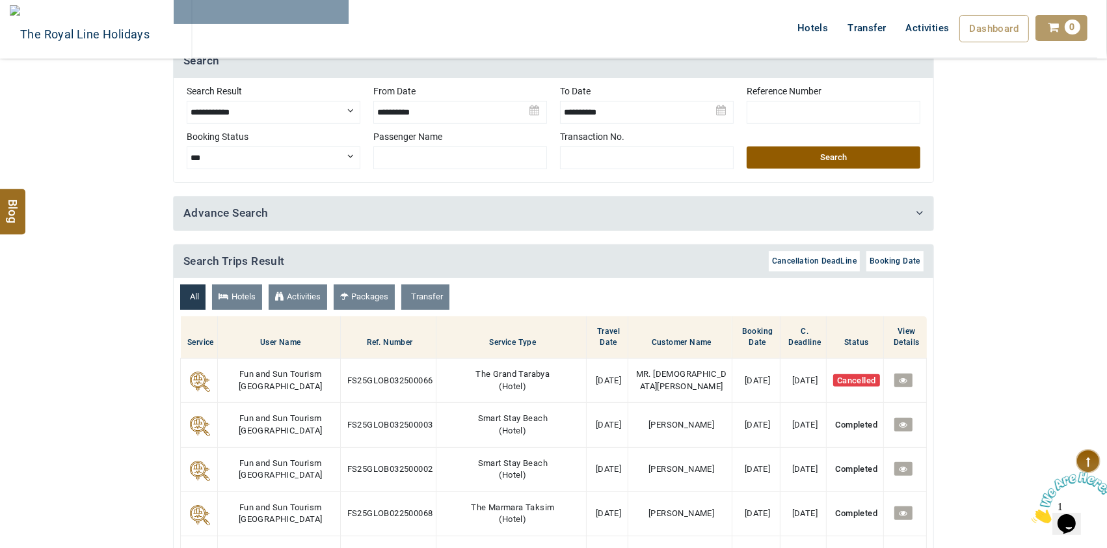
scroll to position [260, 0]
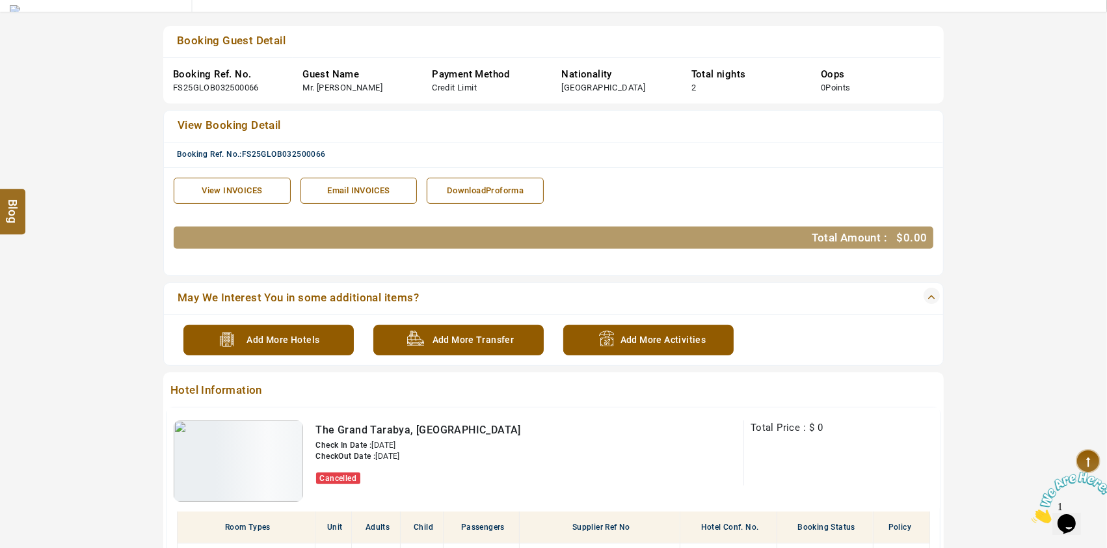
scroll to position [260, 0]
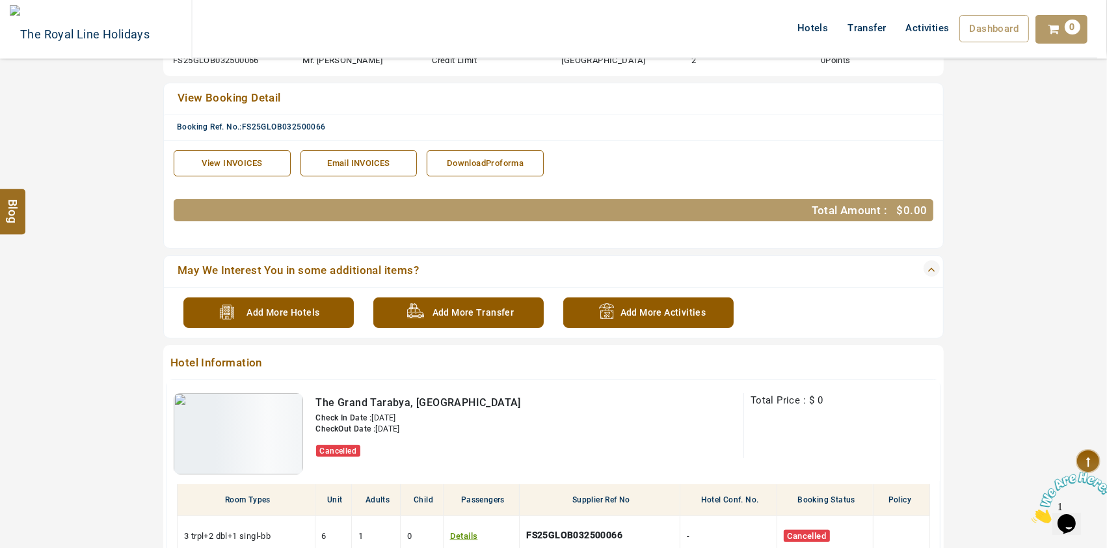
click at [300, 122] on span "FS25GLOB032500066" at bounding box center [284, 126] width 84 height 9
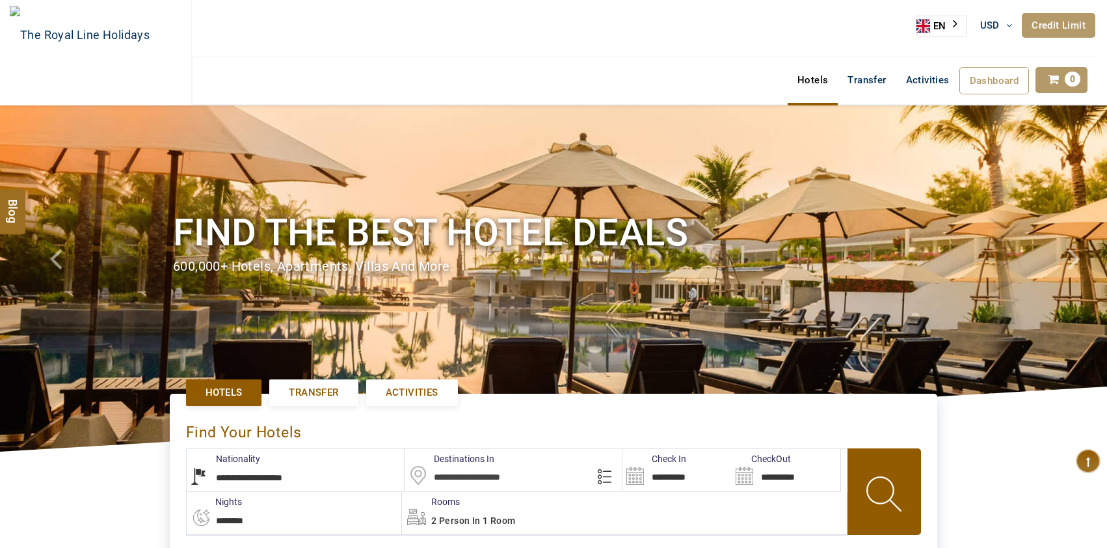
select select "**********"
click at [1091, 461] on icon at bounding box center [1088, 461] width 25 height 24
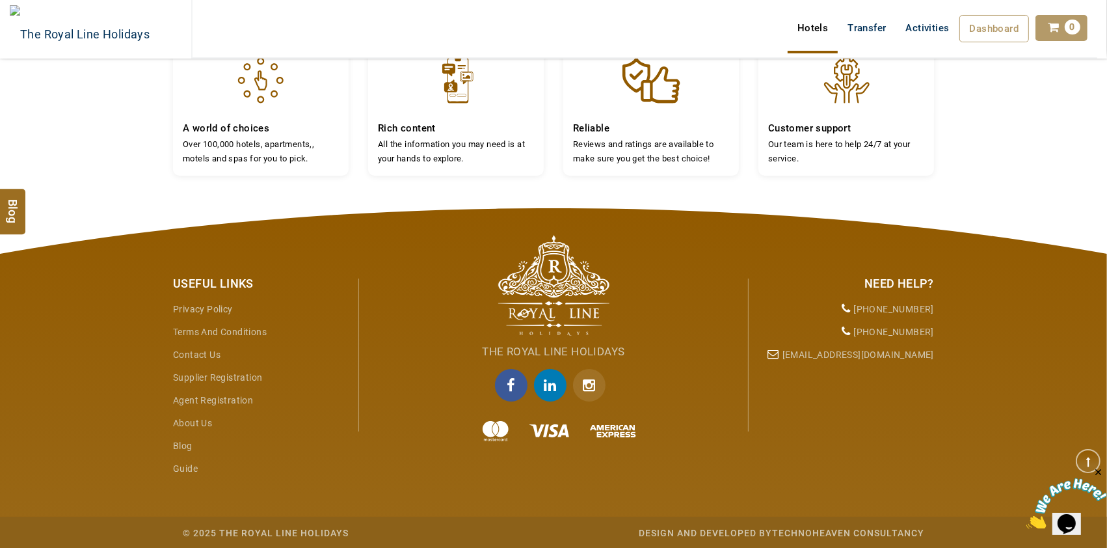
click at [1084, 509] on img at bounding box center [1066, 503] width 81 height 51
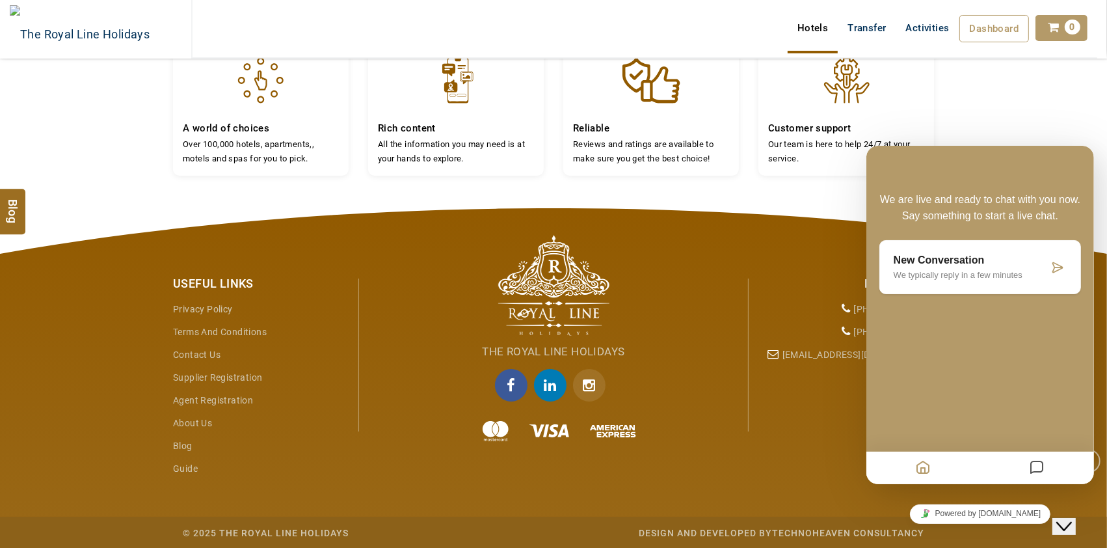
click at [786, 405] on div "Useful Links Privacy Policy Terms and Conditions Contact Us Supplier Registrati…" at bounding box center [553, 360] width 781 height 305
click at [1062, 116] on div "A world of choices Over 100,000 hotels, apartments,, motels and spas for you to…" at bounding box center [553, 127] width 1107 height 161
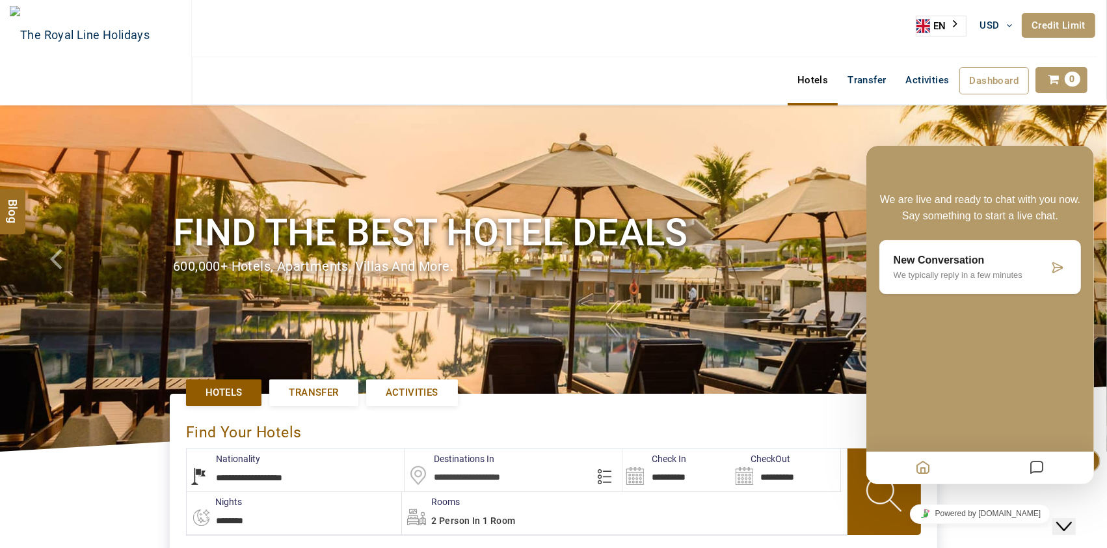
scroll to position [173, 0]
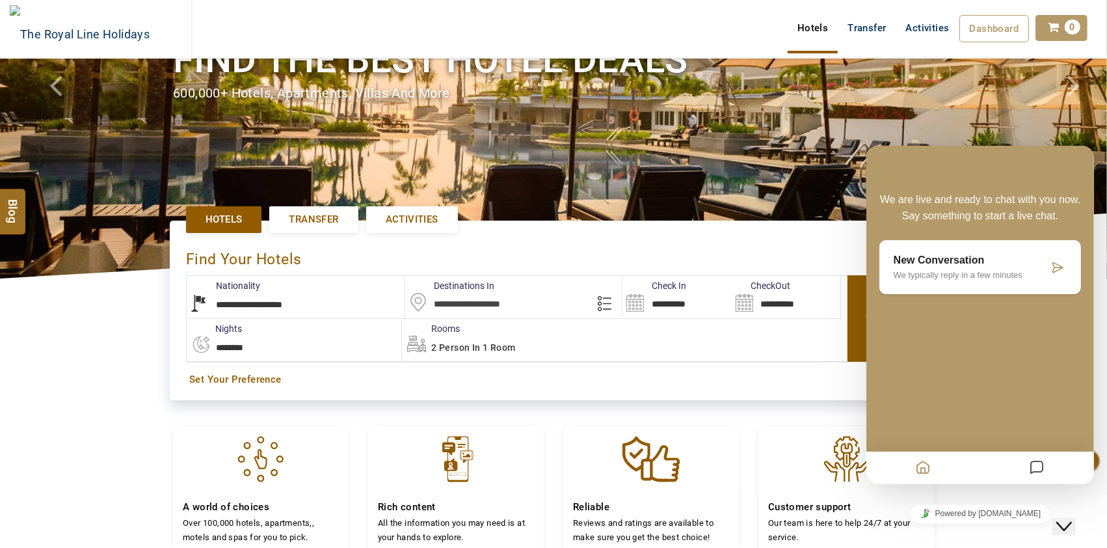
click at [1072, 520] on icon "Close Chat This icon closes the chat window." at bounding box center [1064, 526] width 16 height 16
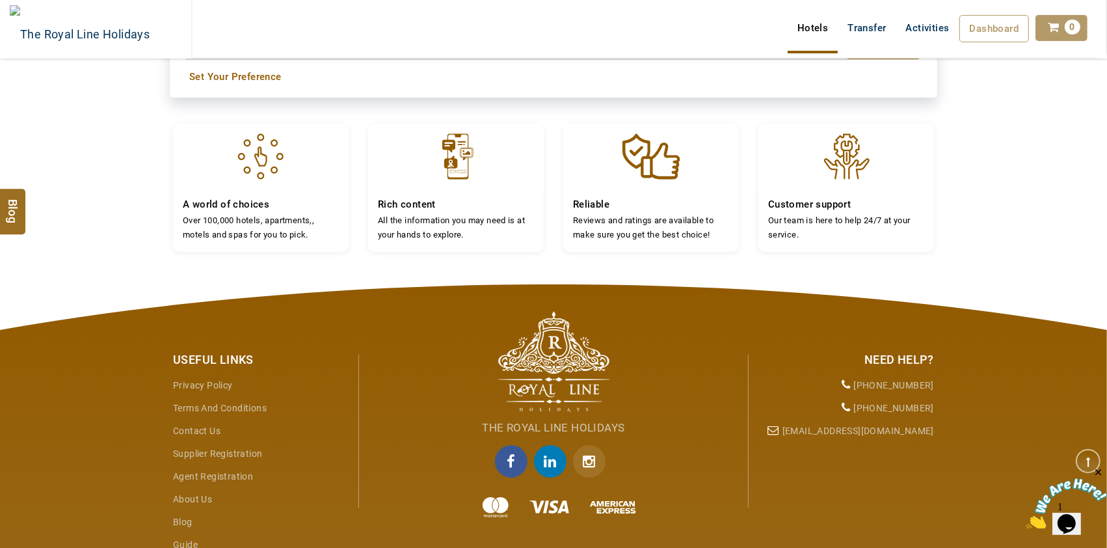
scroll to position [552, 0]
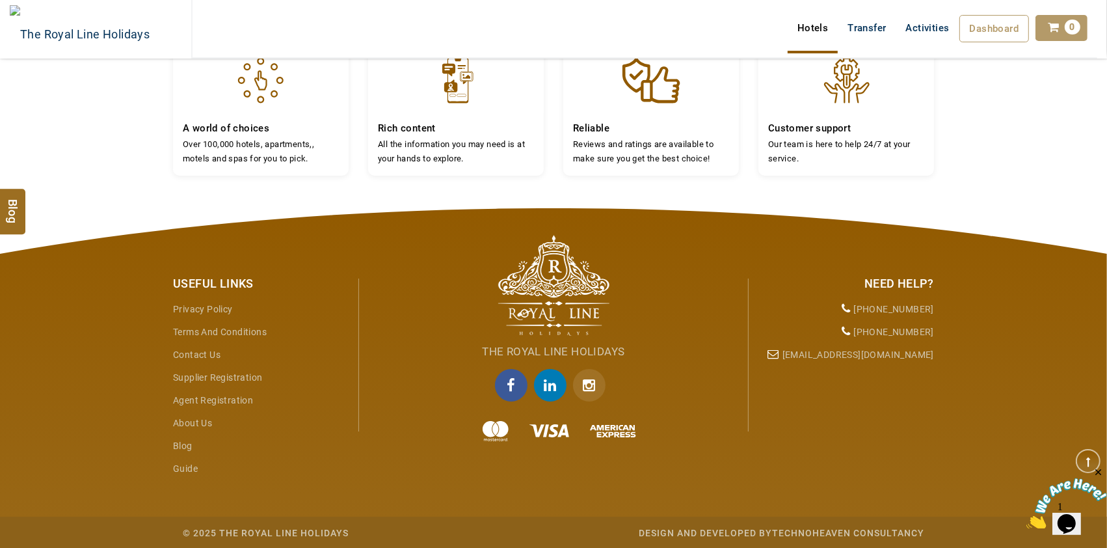
click at [911, 327] on li "[PHONE_NUMBER]" at bounding box center [847, 332] width 176 height 23
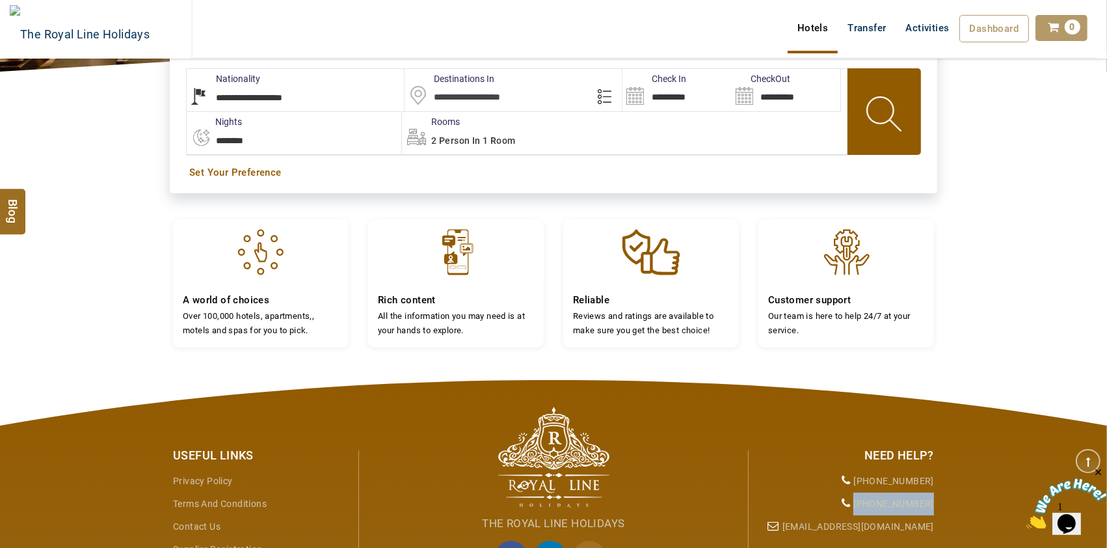
scroll to position [379, 0]
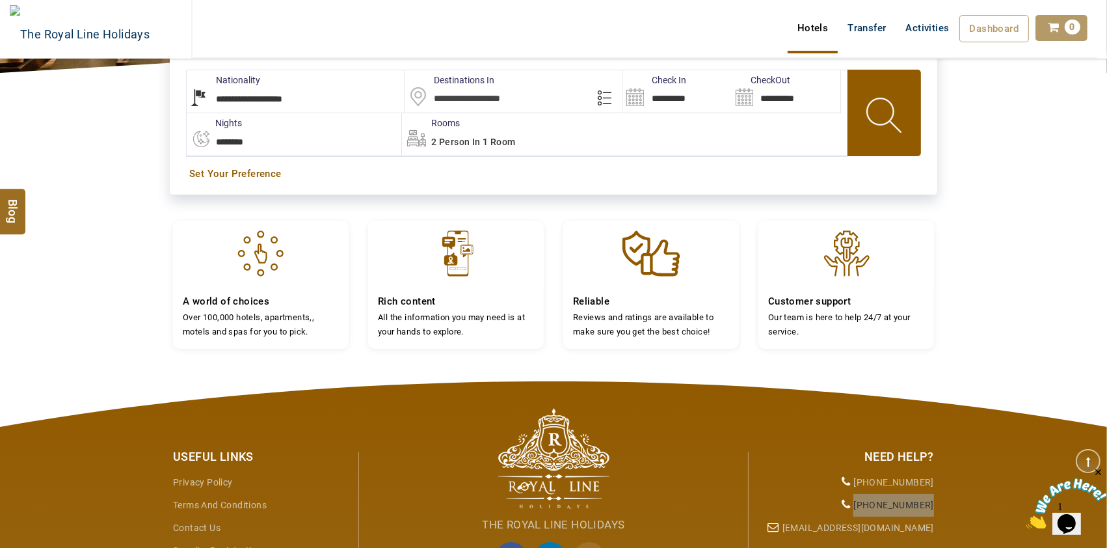
click at [1080, 504] on img at bounding box center [1066, 503] width 81 height 51
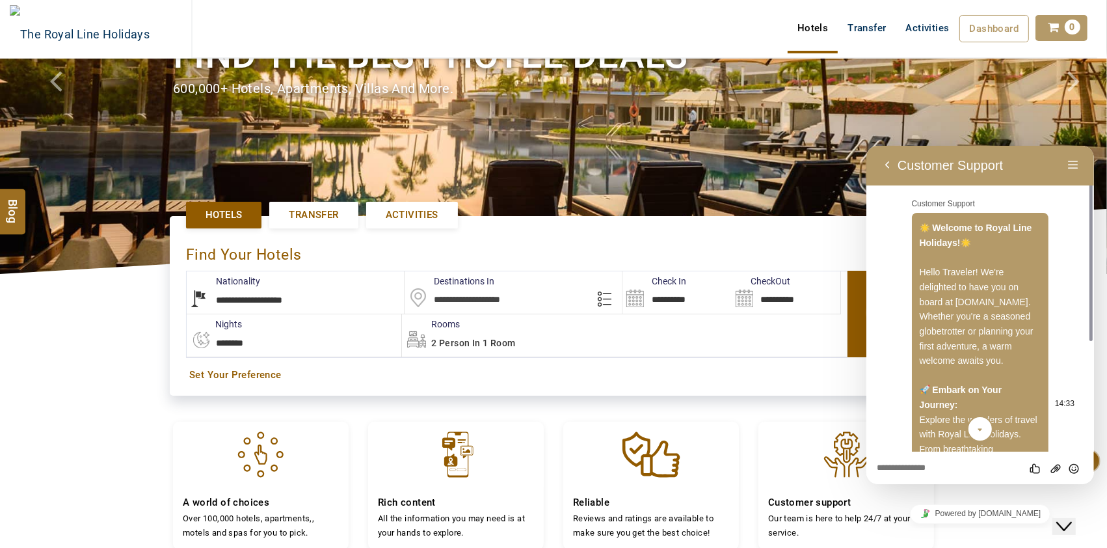
scroll to position [118, 0]
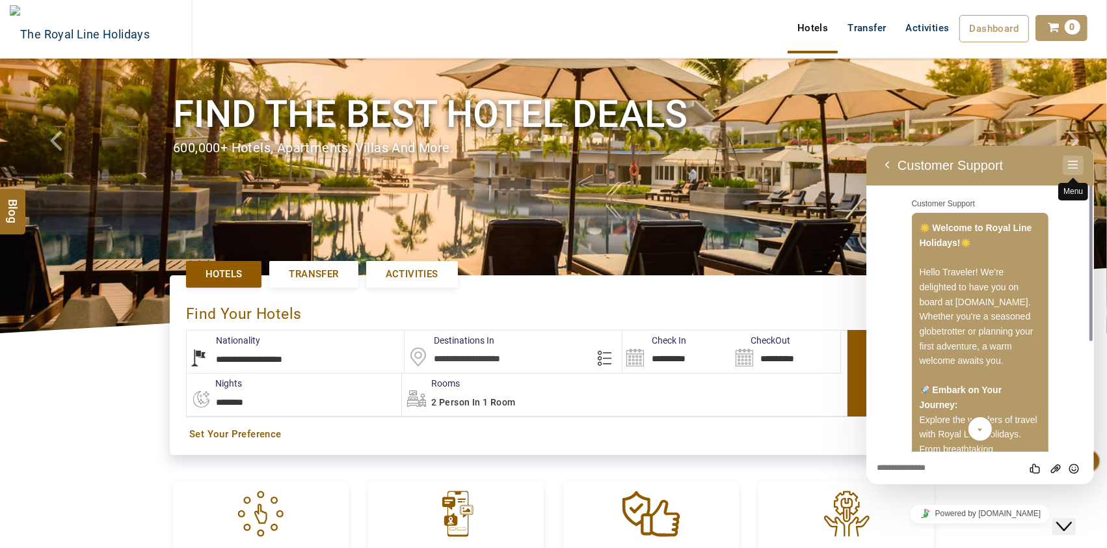
click at [1068, 165] on button "Menu" at bounding box center [1073, 165] width 21 height 20
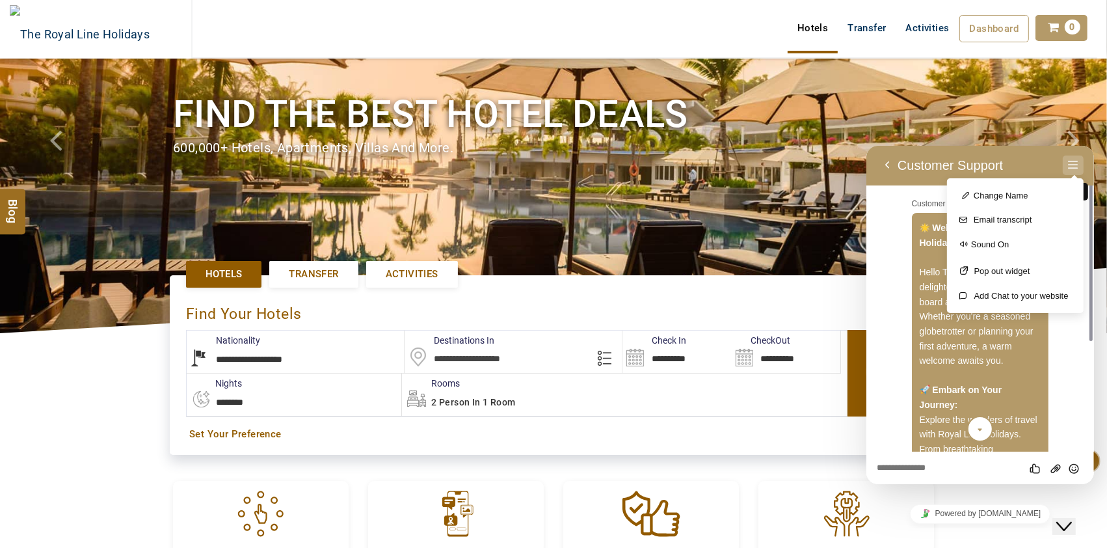
click at [1071, 163] on button "Menu" at bounding box center [1073, 165] width 21 height 20
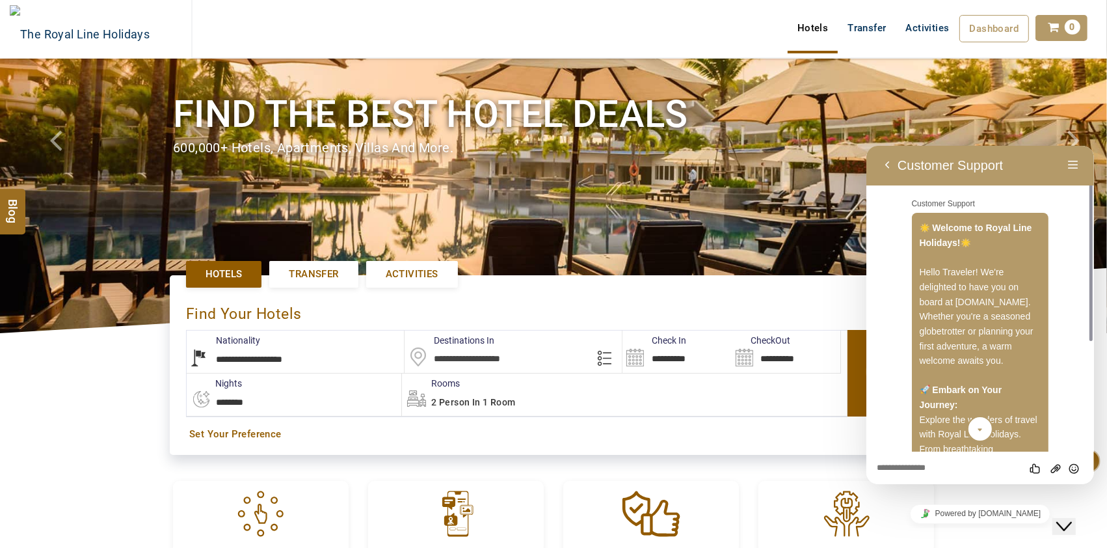
click at [668, 36] on div "Hotels Transfer Activities Dashboard My Profile My Booking My Reports My Quotat…" at bounding box center [645, 29] width 906 height 58
click at [1072, 518] on icon "Close Chat This icon closes the chat window." at bounding box center [1064, 526] width 16 height 16
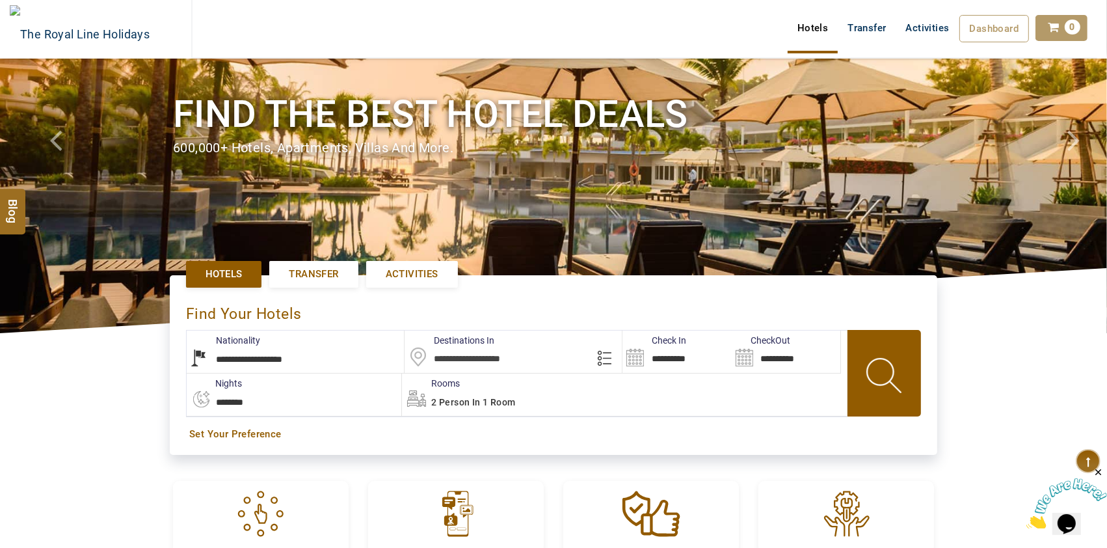
click at [1098, 469] on icon "Close" at bounding box center [1098, 472] width 12 height 12
